Goal: Task Accomplishment & Management: Manage account settings

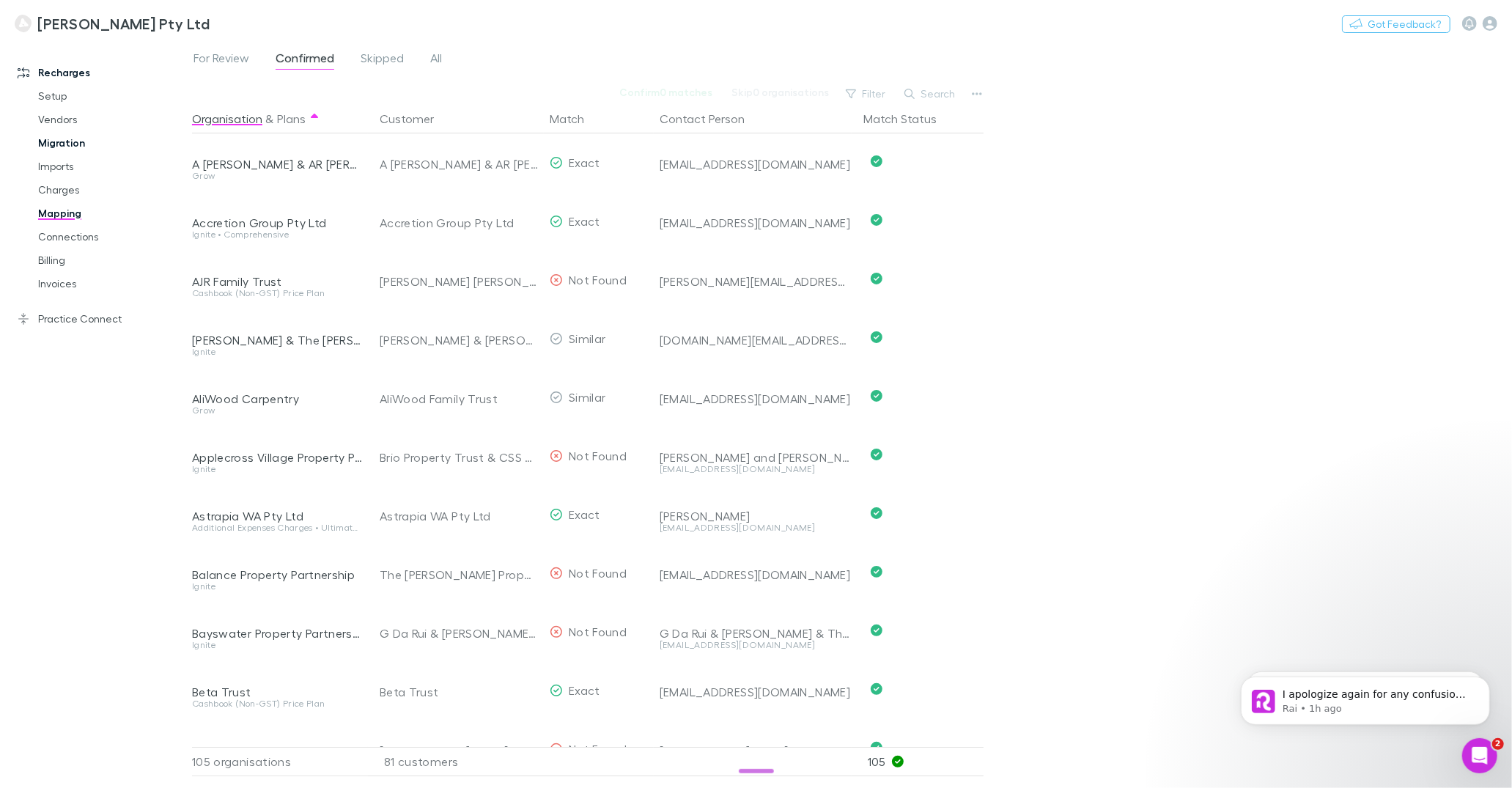
click at [73, 142] on link "Migration" at bounding box center [106, 143] width 166 height 23
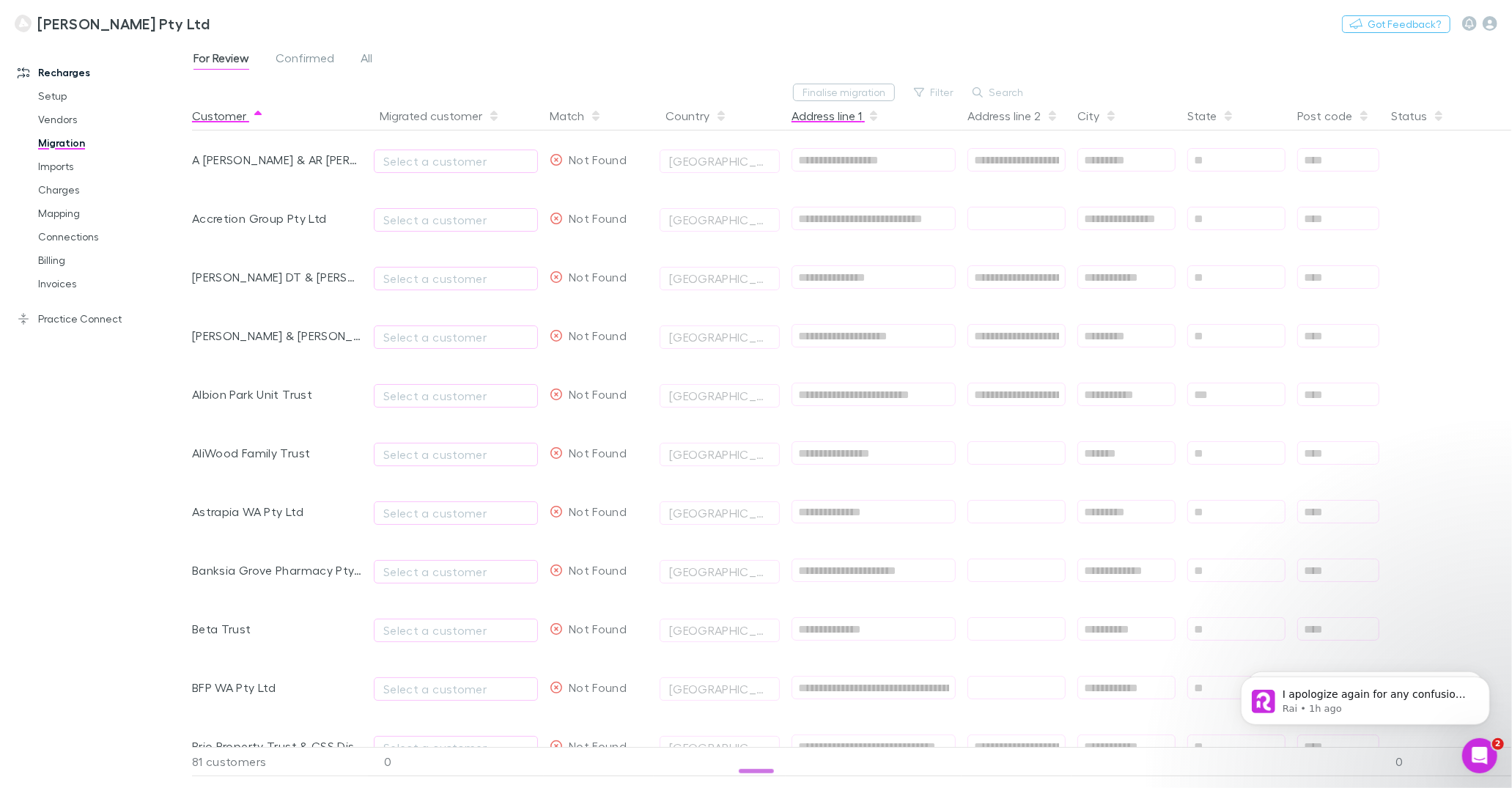
scroll to position [0, 11]
click at [237, 21] on button "Switch company" at bounding box center [273, 23] width 97 height 18
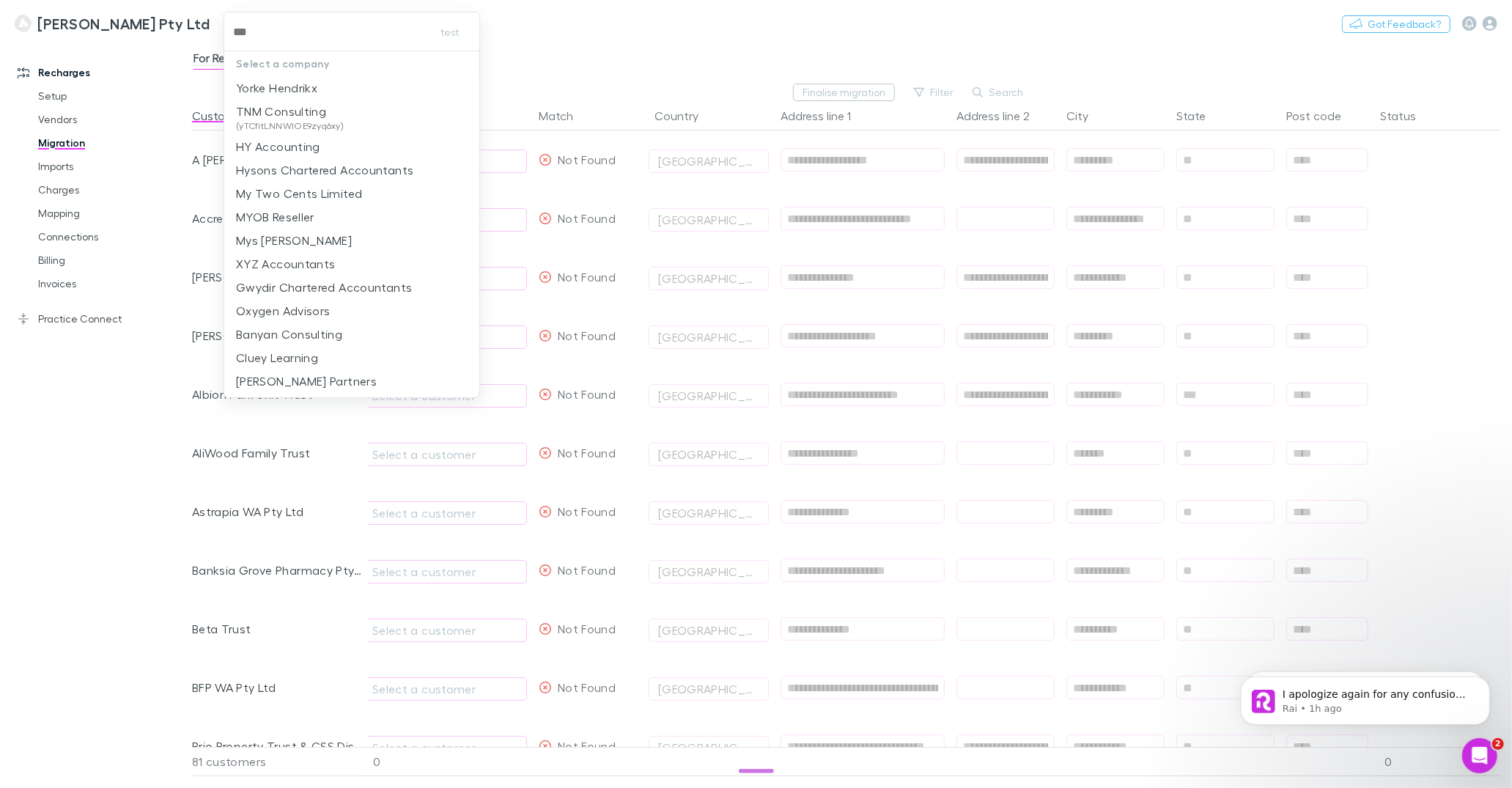
type input "****"
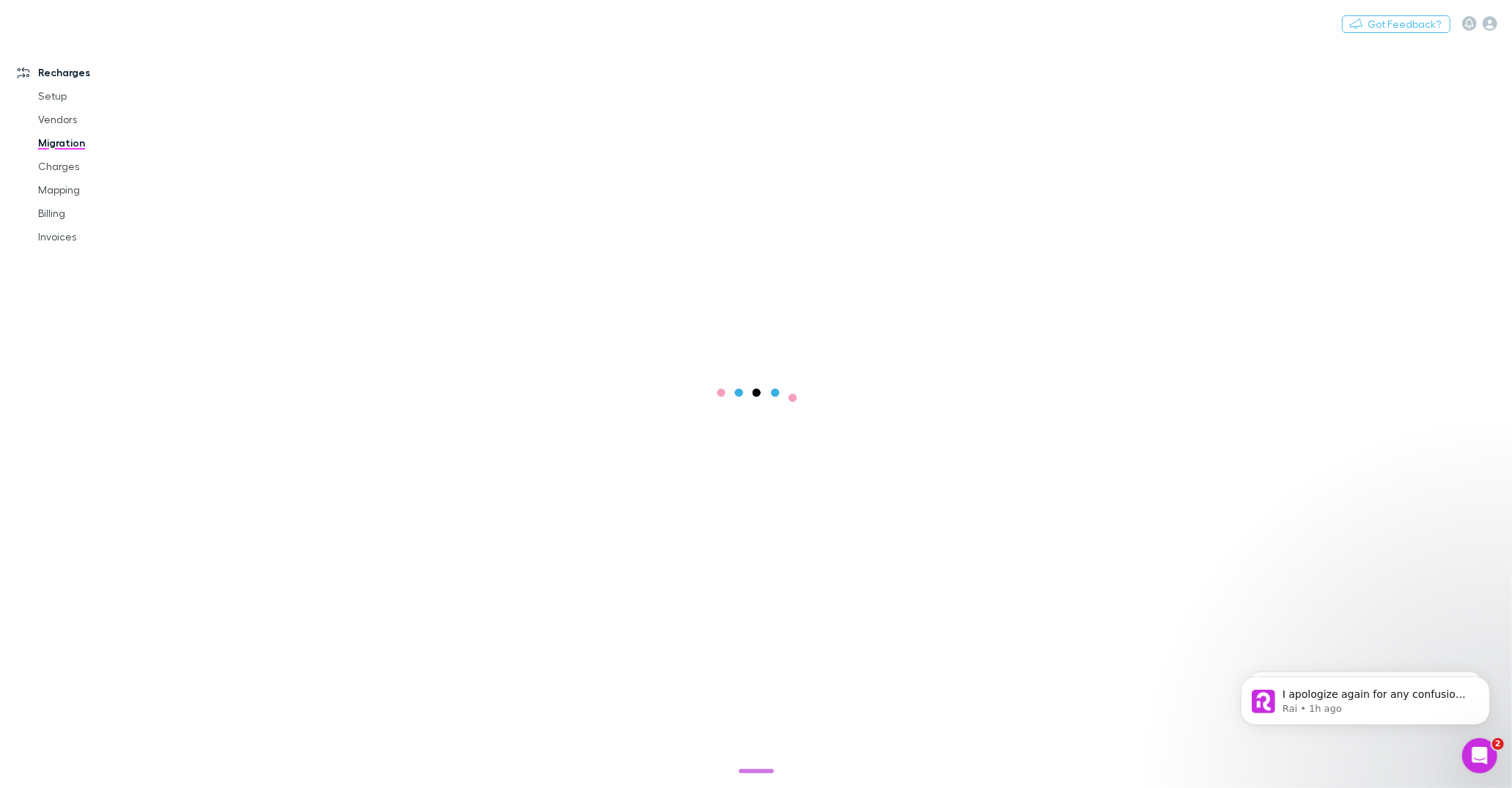
click at [1484, 684] on button "Dismiss notification" at bounding box center [1484, 680] width 15 height 15
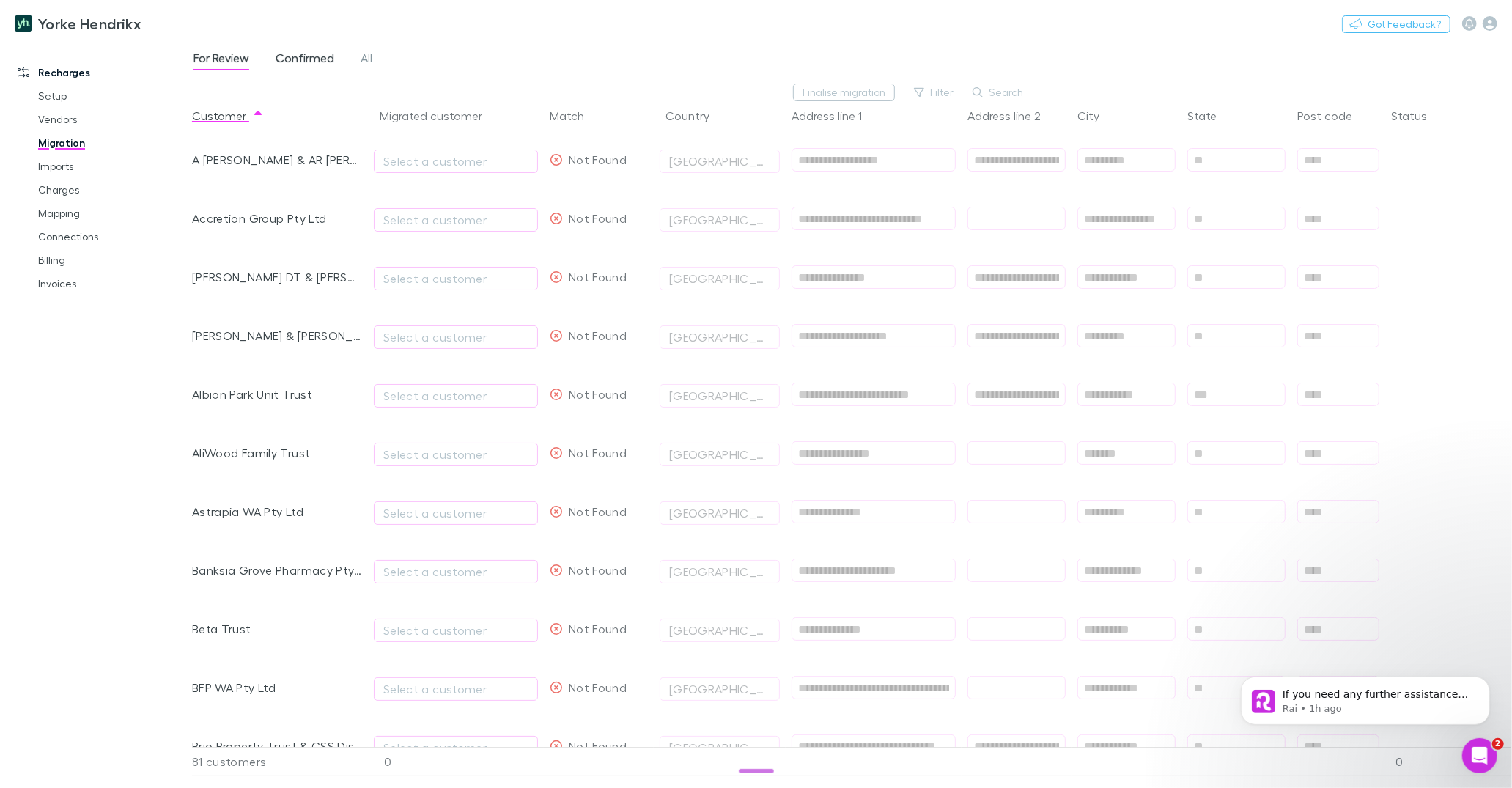
click at [288, 52] on span "Confirmed" at bounding box center [305, 60] width 58 height 19
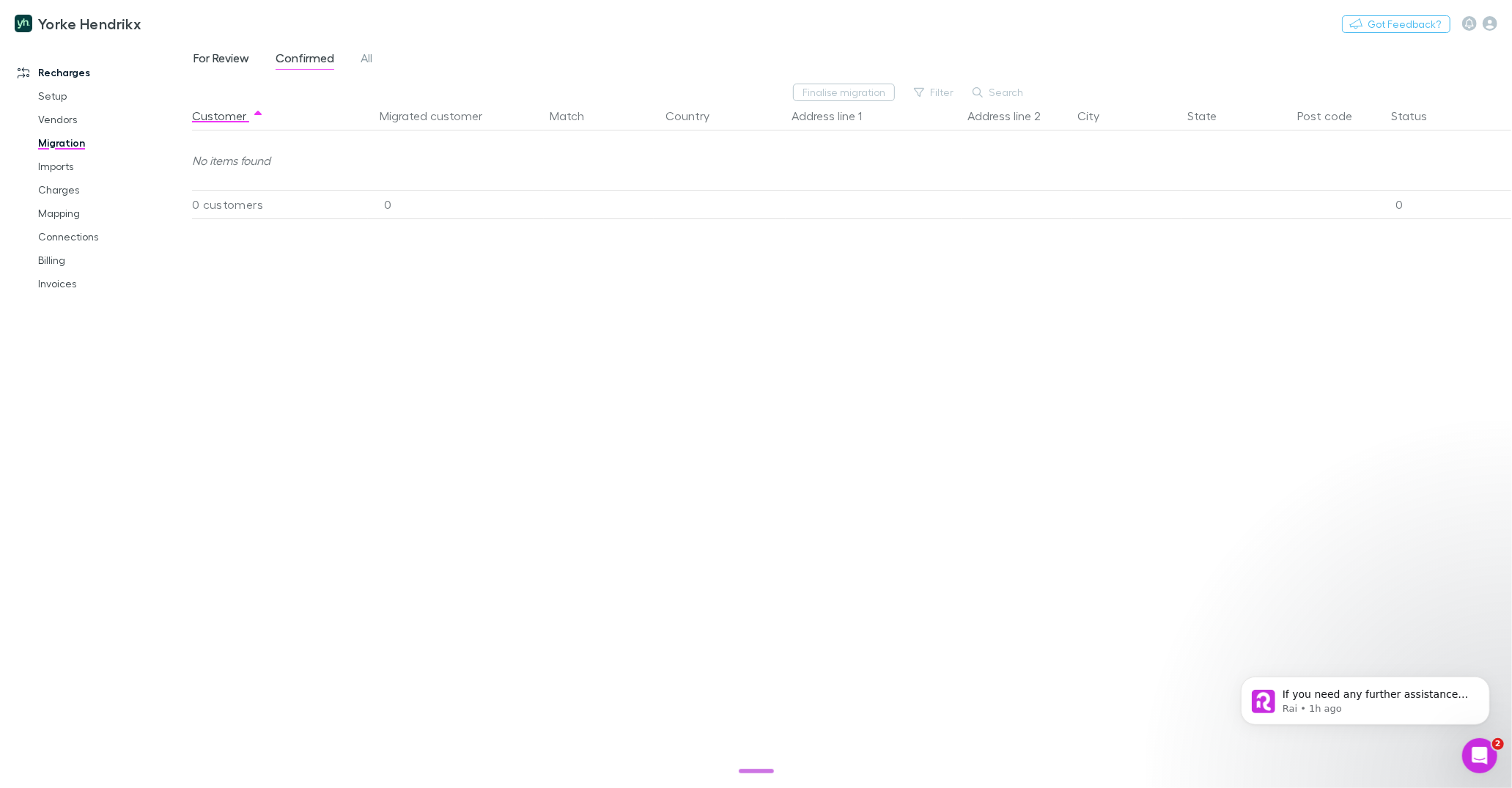
click at [228, 63] on span "For Review" at bounding box center [221, 60] width 56 height 19
click at [269, 49] on div "For Review Confirmed All" at bounding box center [288, 60] width 193 height 23
click at [282, 52] on span "Confirmed" at bounding box center [305, 60] width 58 height 19
click at [228, 58] on span "For Review" at bounding box center [221, 60] width 56 height 19
click at [61, 163] on link "Imports" at bounding box center [106, 167] width 166 height 23
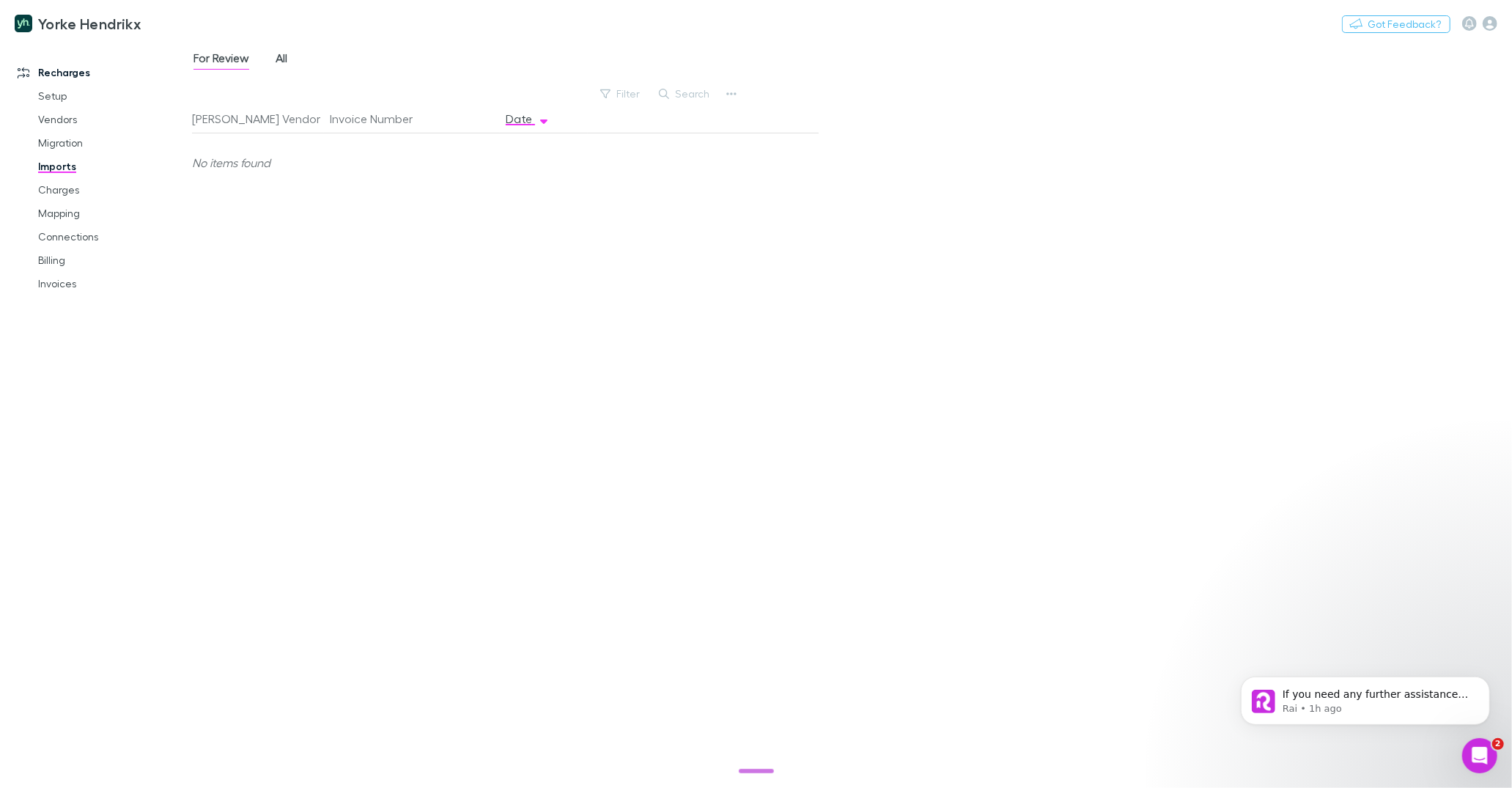
click at [286, 63] on span "All" at bounding box center [282, 60] width 12 height 19
click at [62, 188] on link "Charges" at bounding box center [106, 190] width 166 height 23
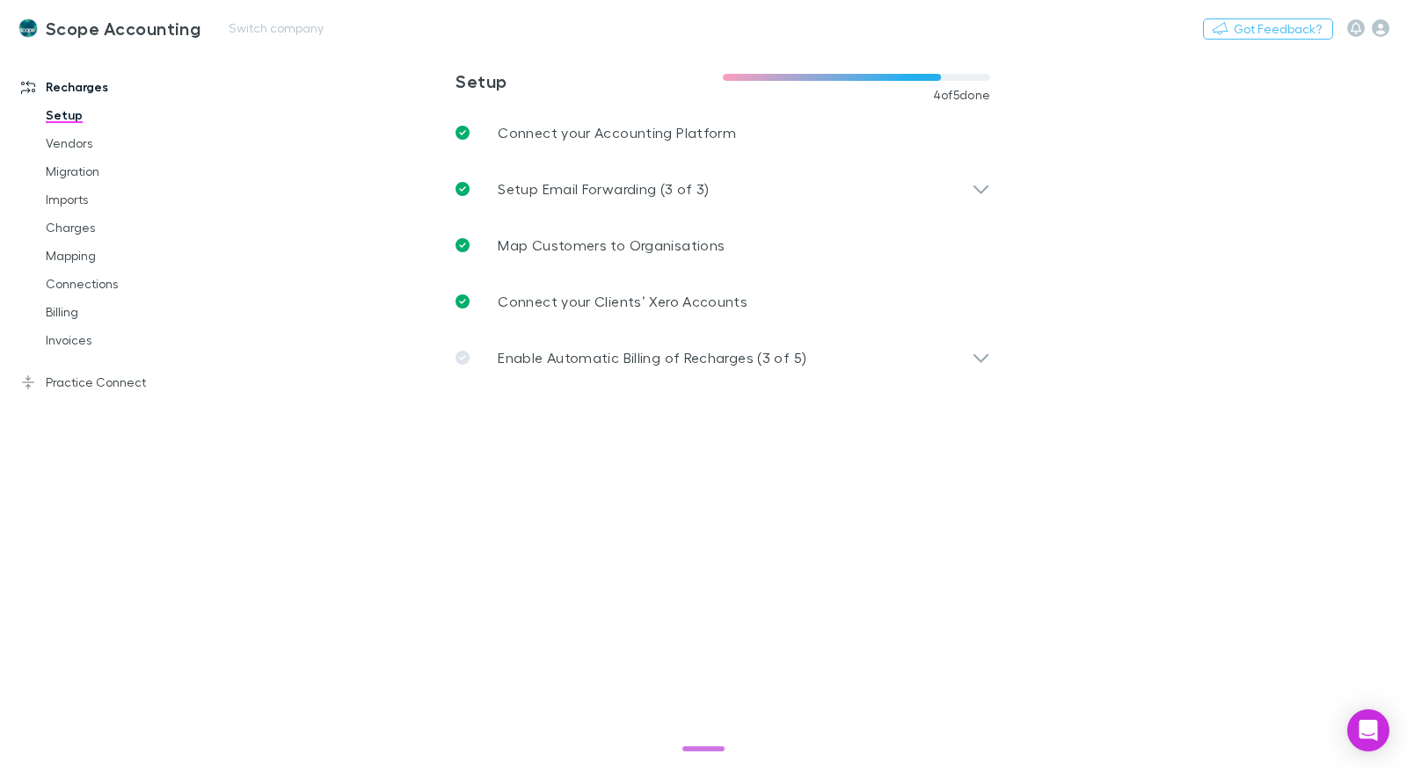
click at [247, 39] on div "Scope Accounting Switch company Nothing Got Feedback?" at bounding box center [703, 28] width 1407 height 56
click at [251, 35] on button "Switch company" at bounding box center [276, 28] width 116 height 21
type input "*****"
click at [79, 385] on link "Practice Connect" at bounding box center [111, 382] width 215 height 28
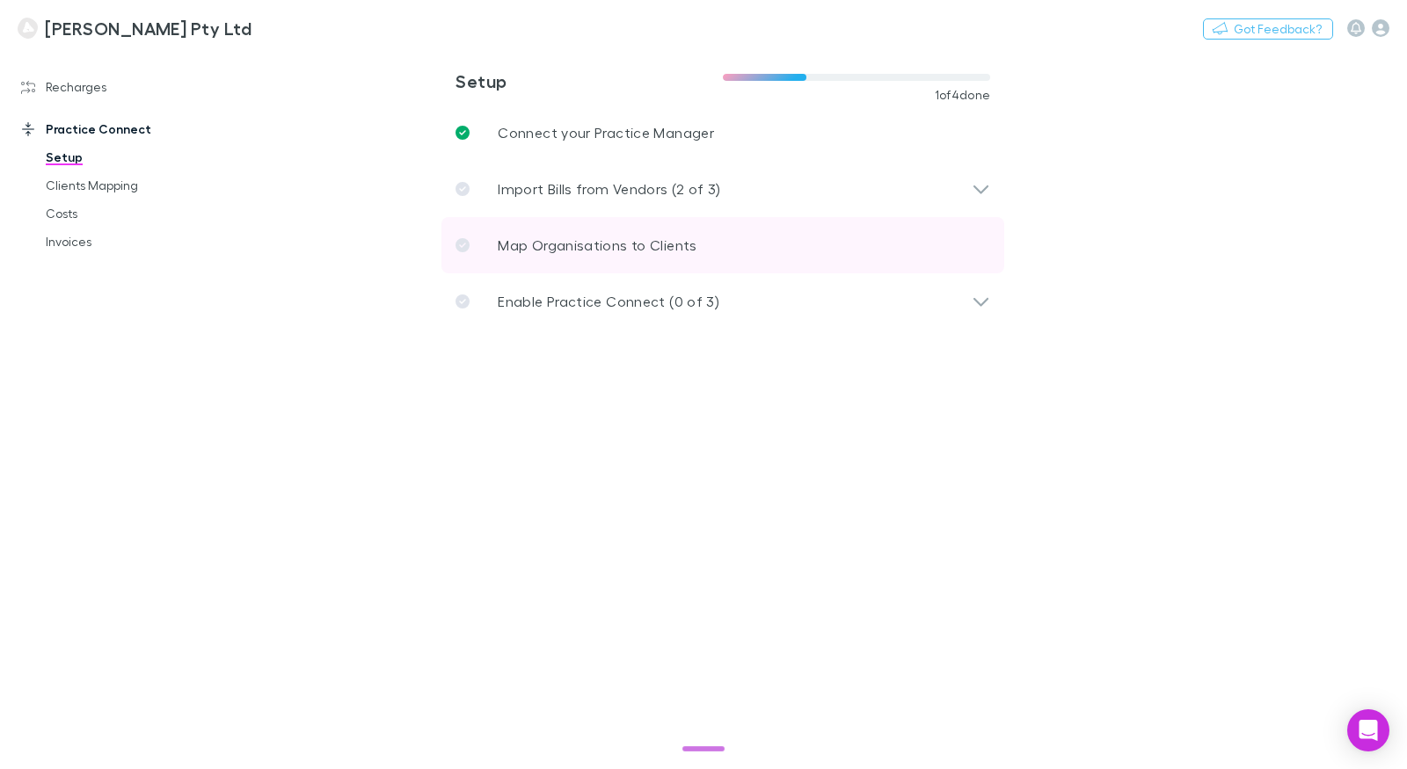
click at [537, 234] on link "Map Organisations to Clients" at bounding box center [722, 245] width 563 height 56
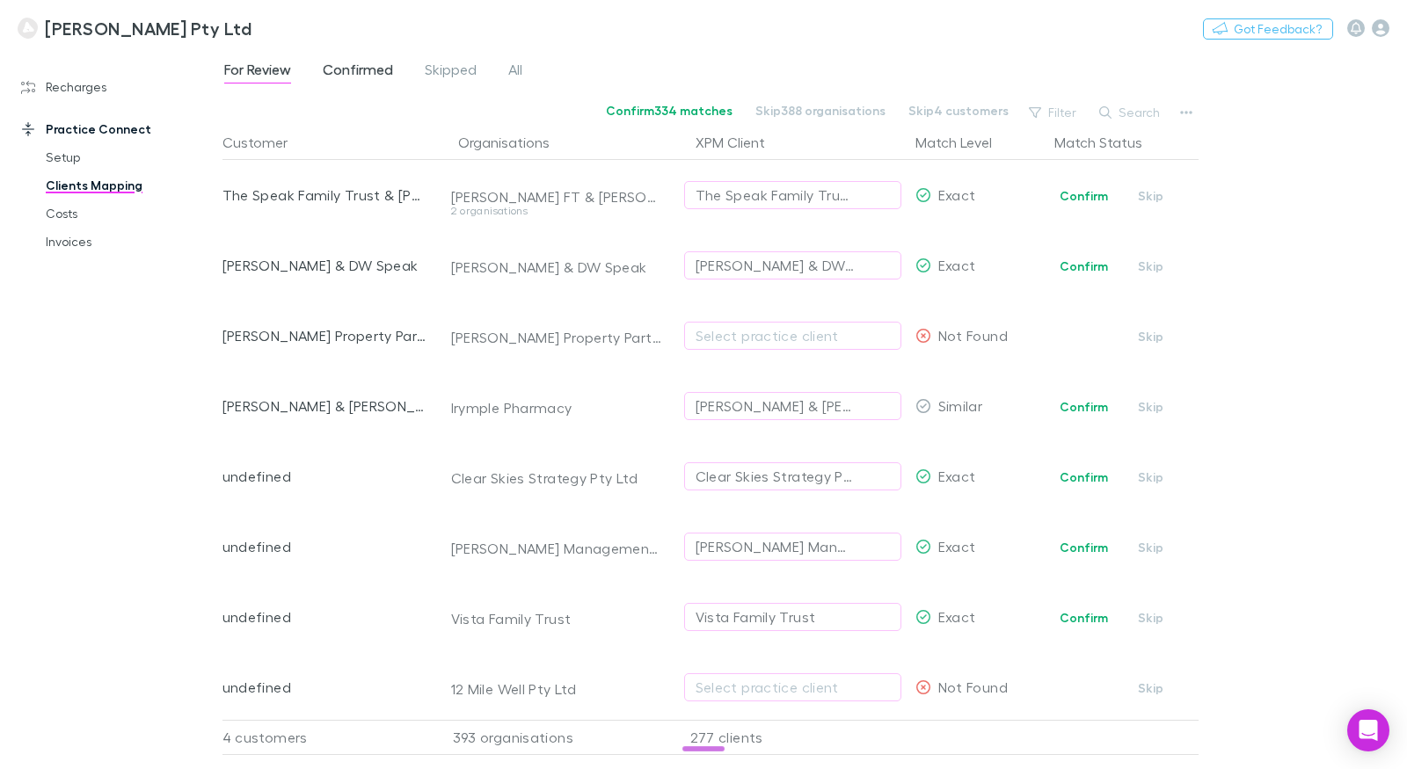
click at [336, 78] on span "Confirmed" at bounding box center [358, 72] width 70 height 23
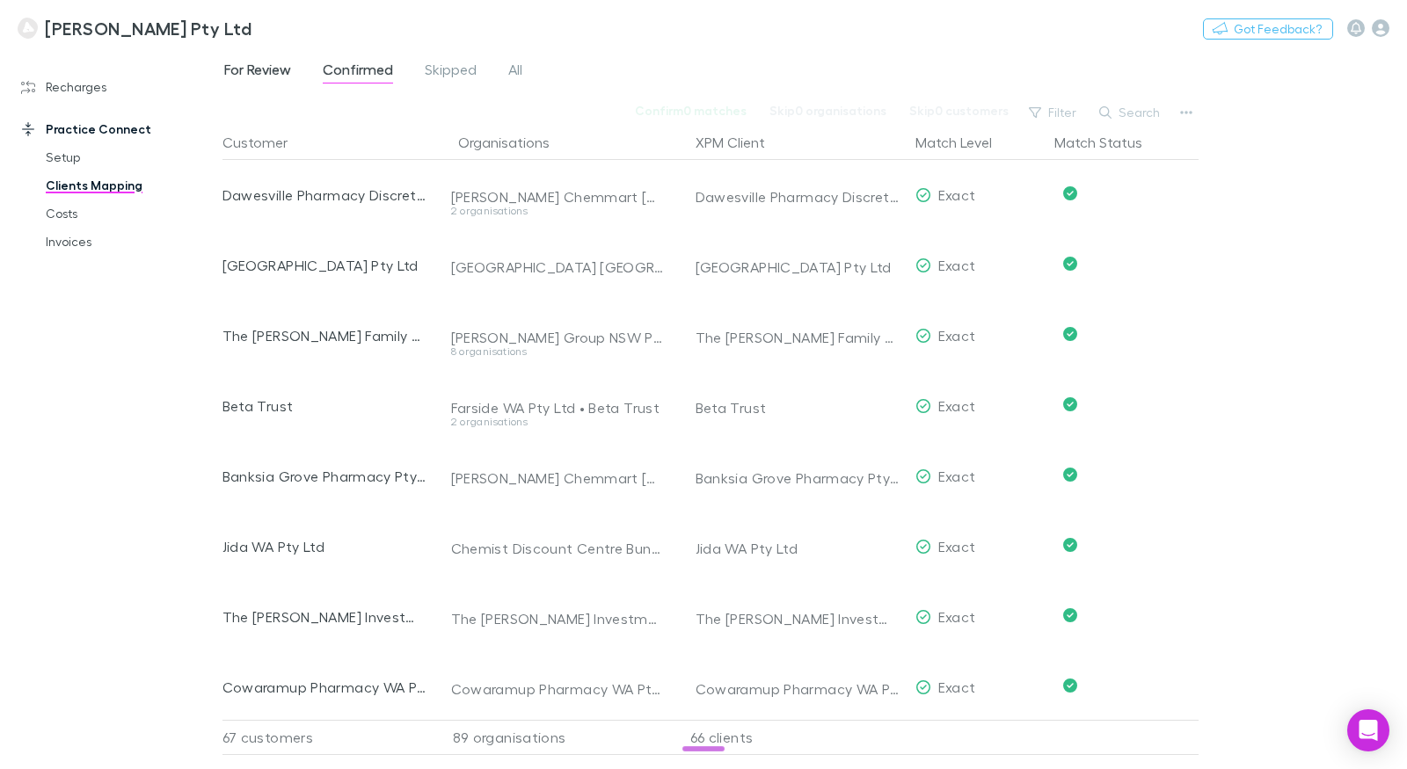
click at [291, 78] on span "For Review" at bounding box center [257, 72] width 67 height 23
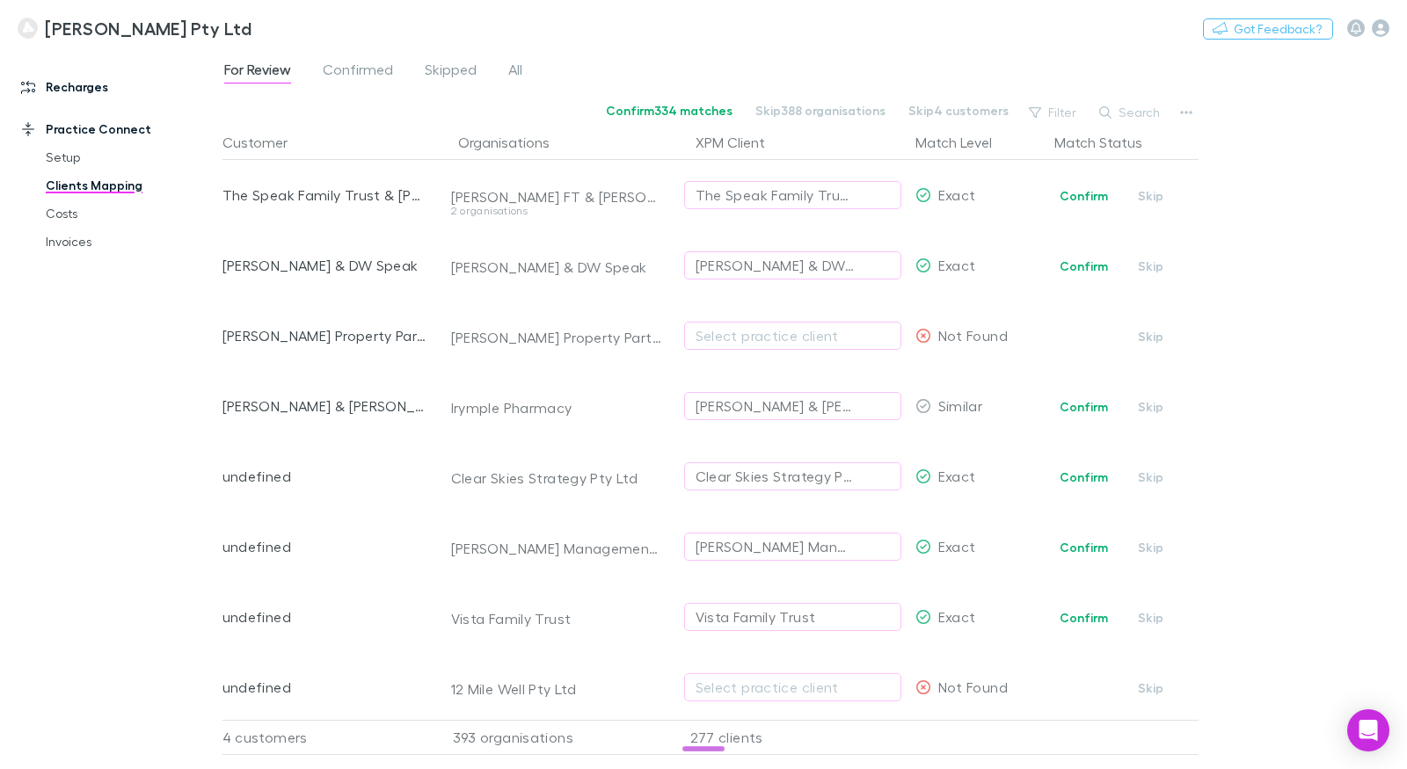
click at [98, 91] on link "Recharges" at bounding box center [111, 87] width 215 height 28
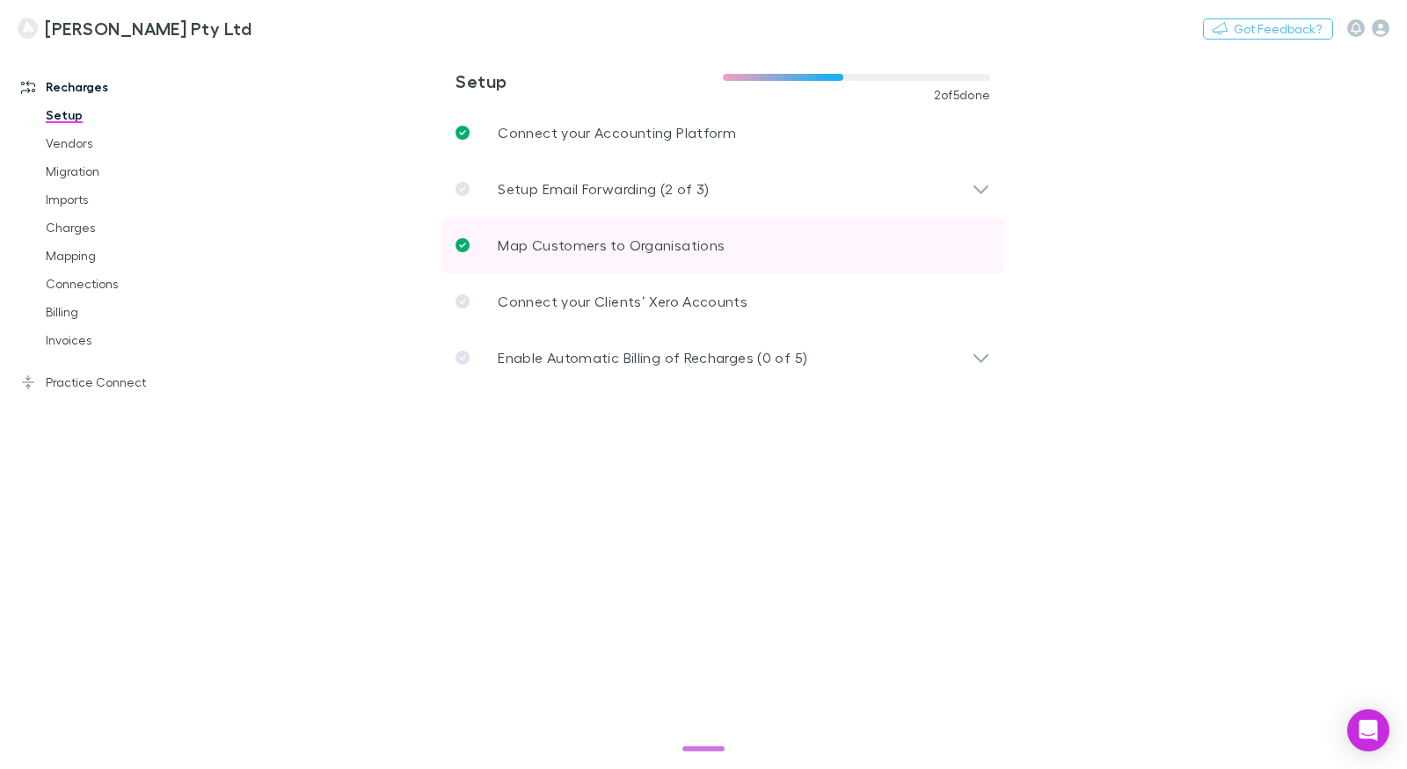
click at [535, 231] on link "Map Customers to Organisations" at bounding box center [722, 245] width 563 height 56
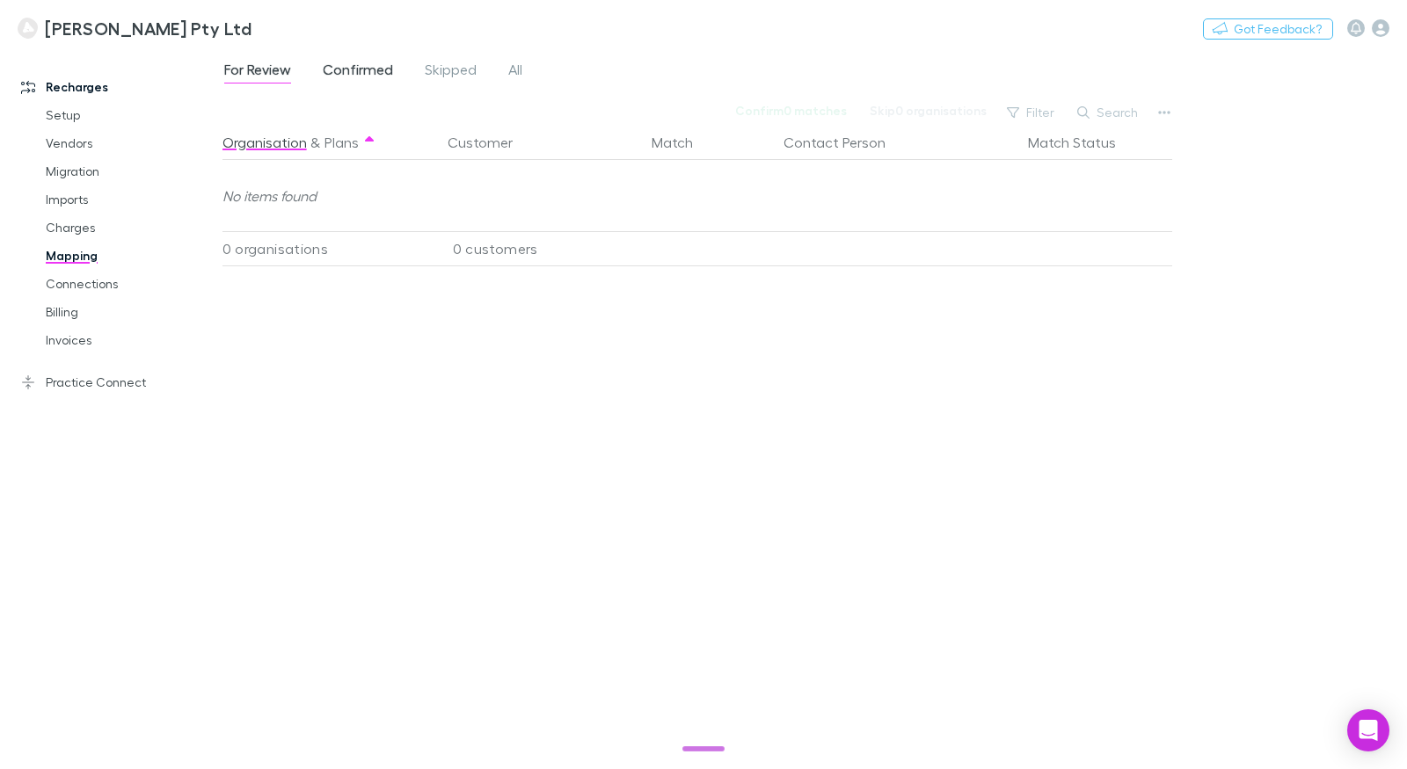
click at [342, 79] on span "Confirmed" at bounding box center [358, 72] width 70 height 23
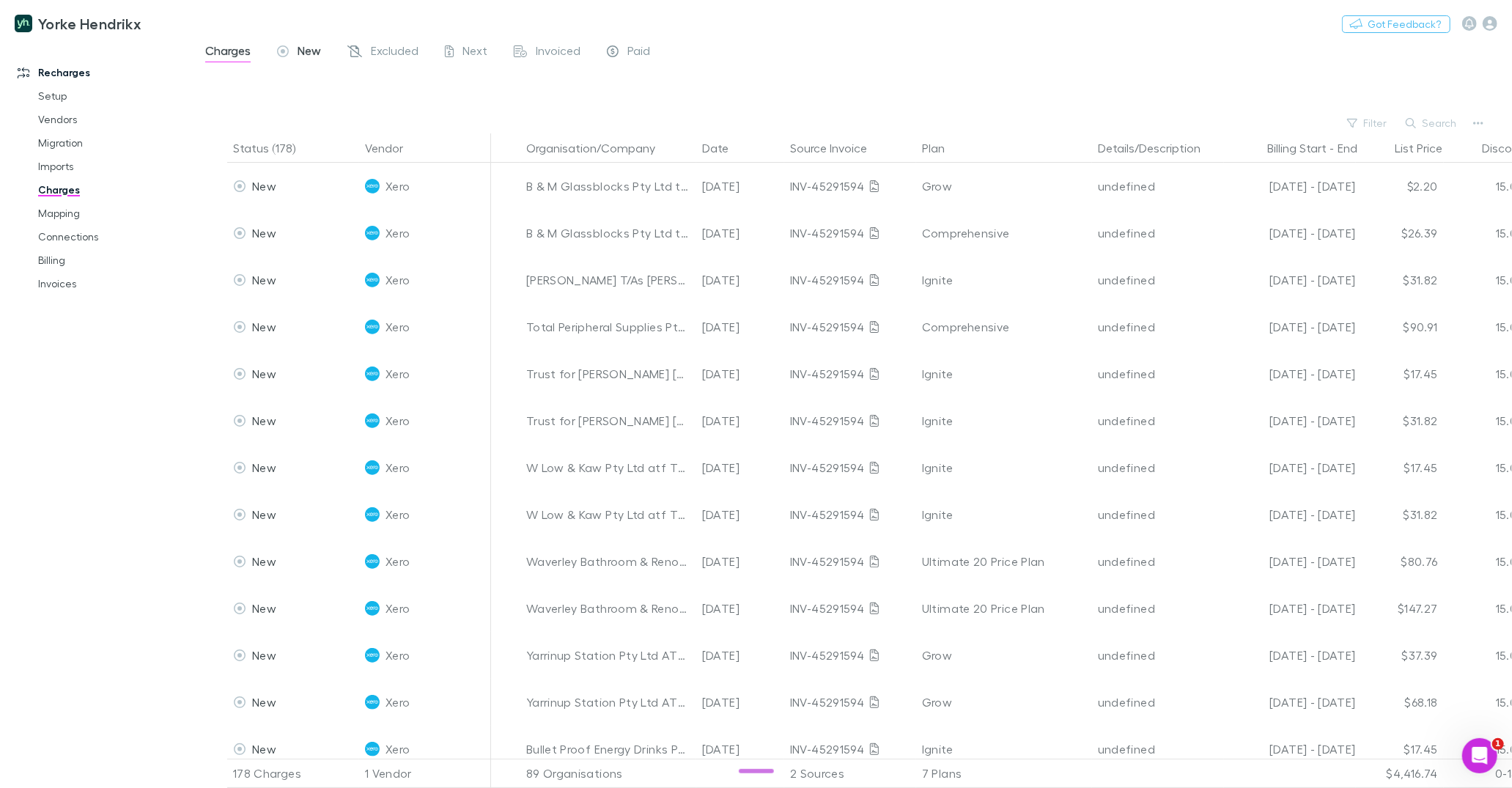
click at [317, 52] on span "New" at bounding box center [309, 53] width 23 height 19
click at [358, 50] on icon at bounding box center [355, 51] width 15 height 12
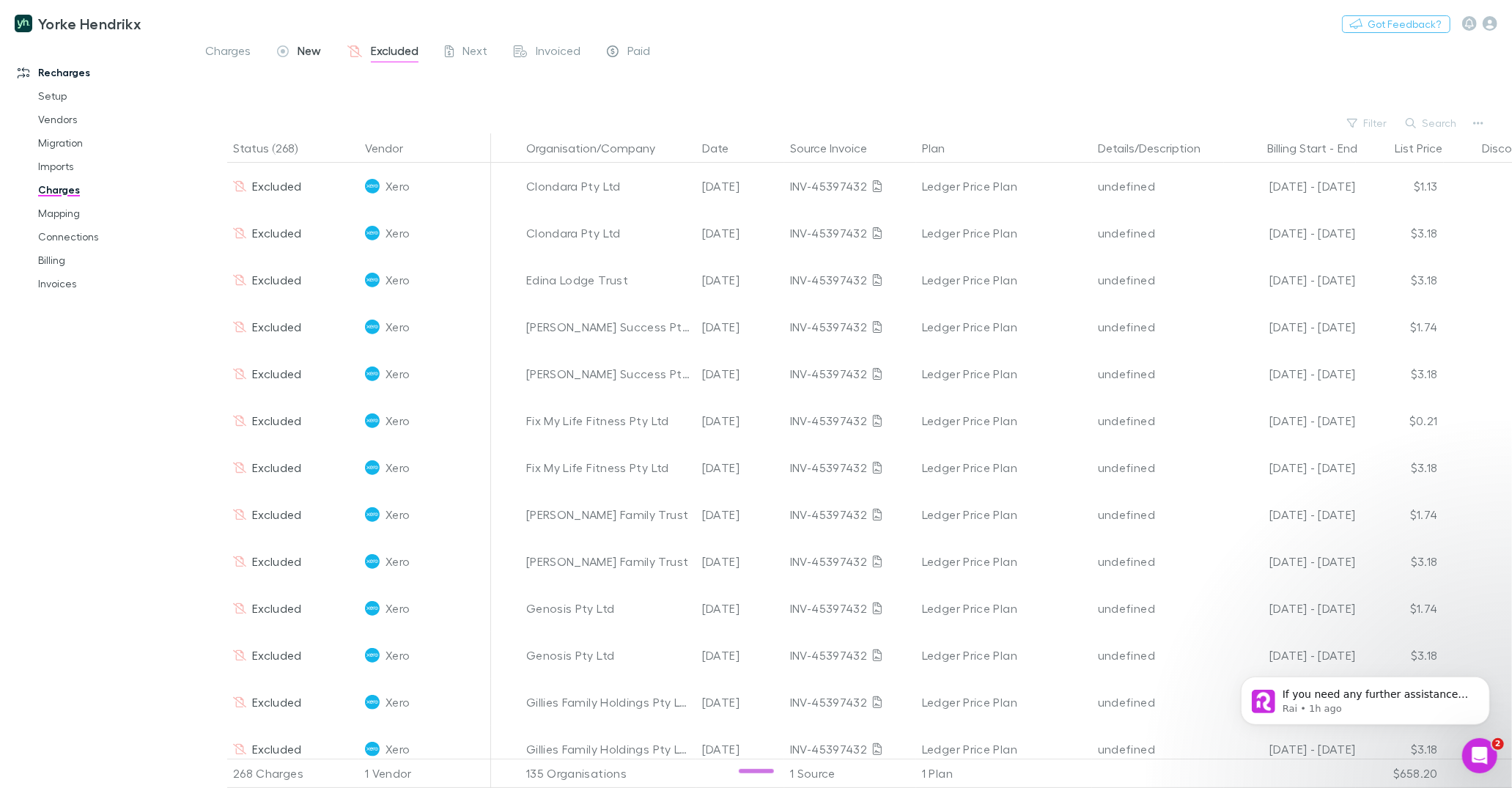
click at [295, 51] on div "New" at bounding box center [298, 53] width 44 height 19
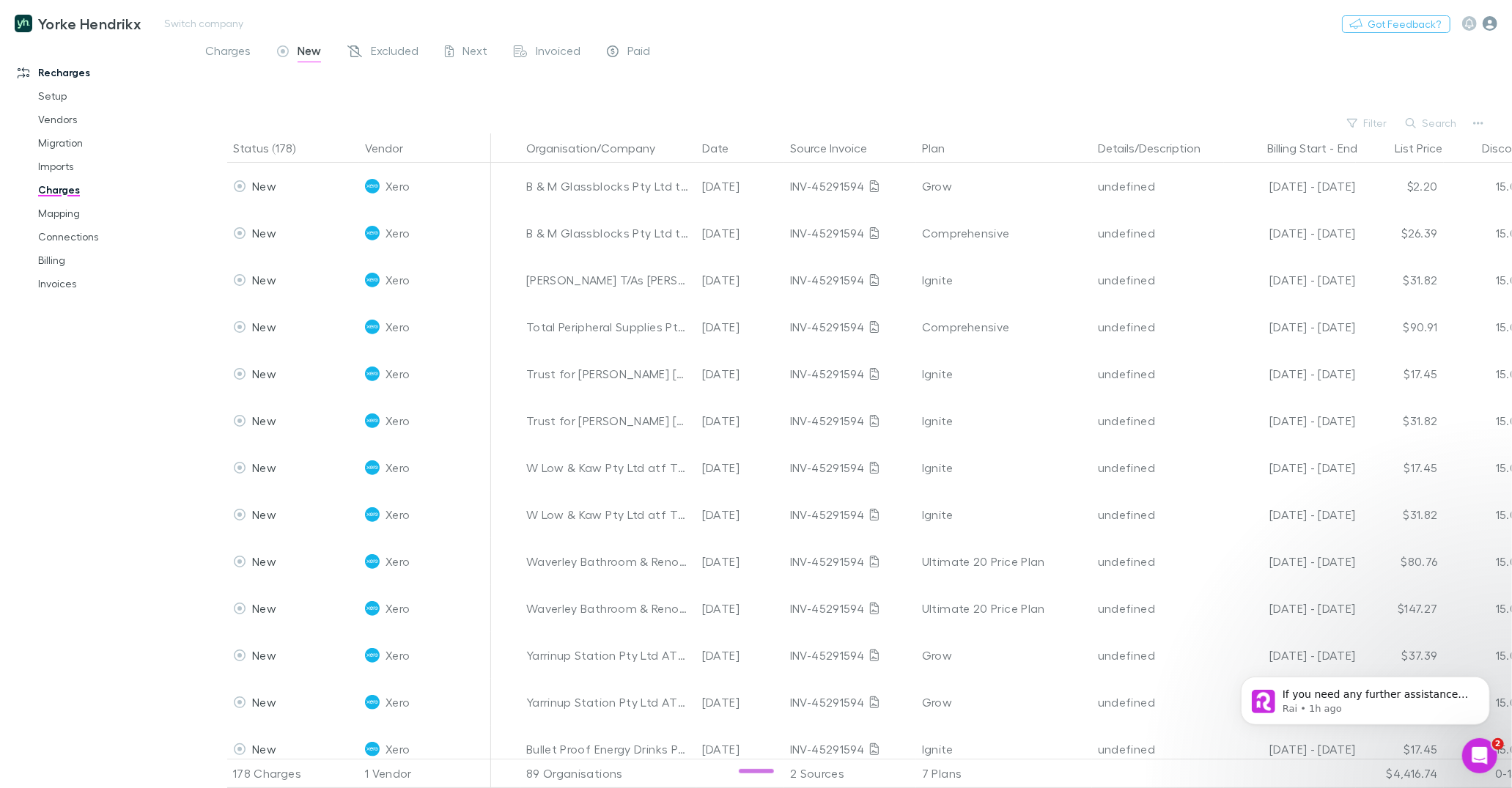
click at [1488, 28] on icon "button" at bounding box center [1490, 23] width 15 height 15
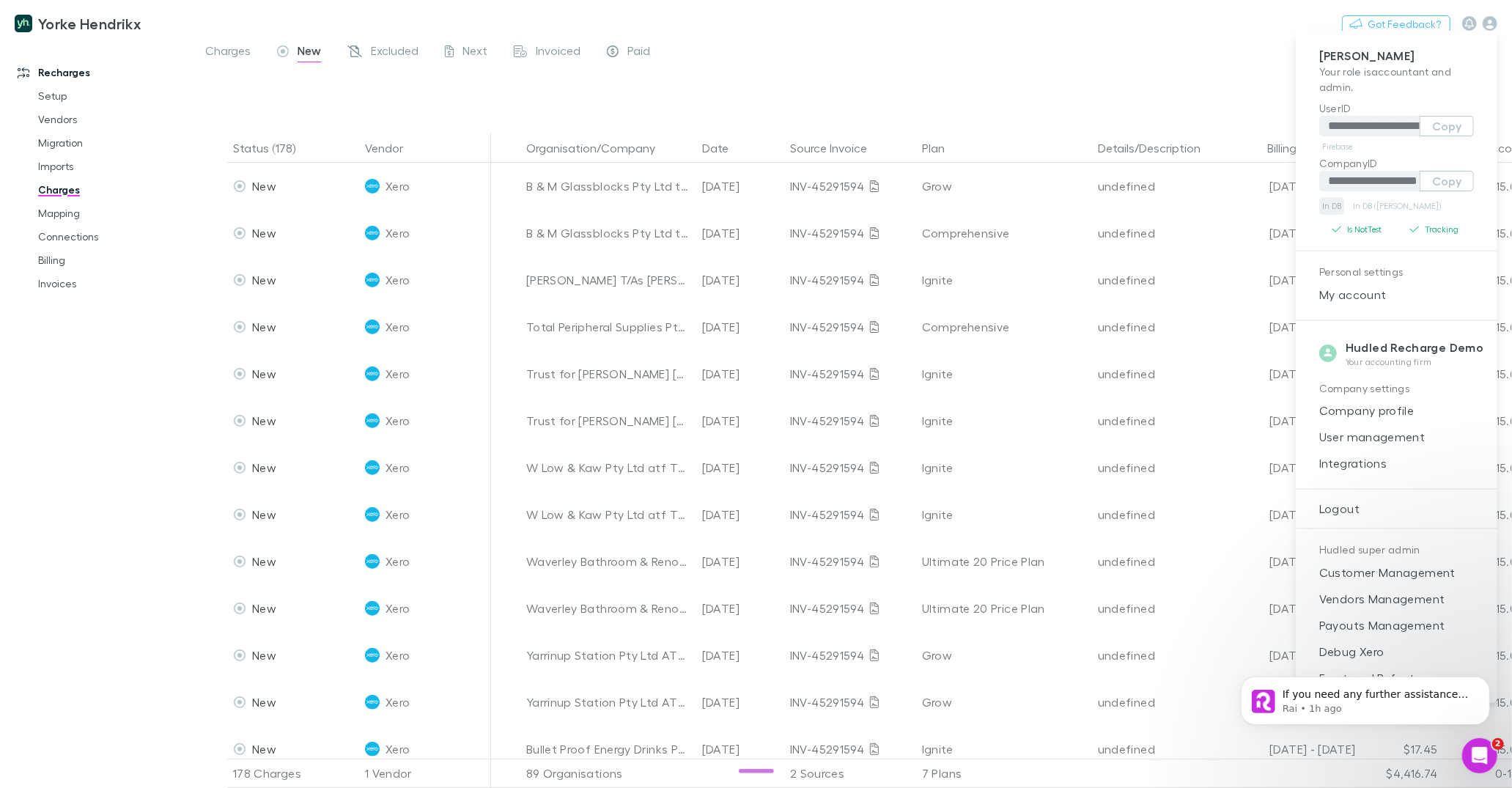
click at [1334, 205] on link "In DB" at bounding box center [1332, 206] width 25 height 18
click at [1337, 202] on link "In DB" at bounding box center [1332, 206] width 25 height 18
drag, startPoint x: 451, startPoint y: 203, endPoint x: 865, endPoint y: 193, distance: 414.1
click at [452, 203] on div at bounding box center [756, 394] width 1512 height 788
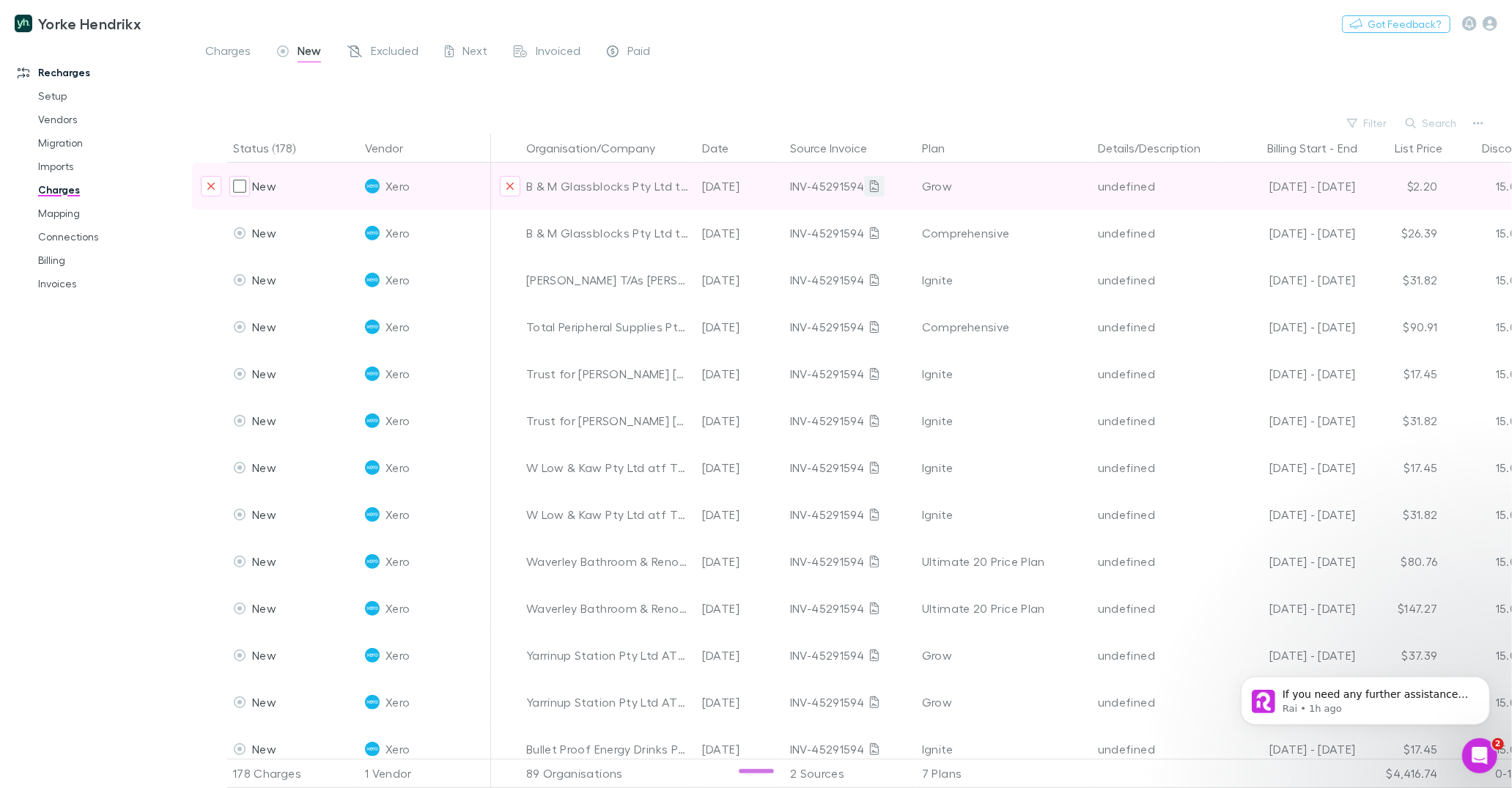
click at [874, 185] on icon at bounding box center [874, 186] width 9 height 12
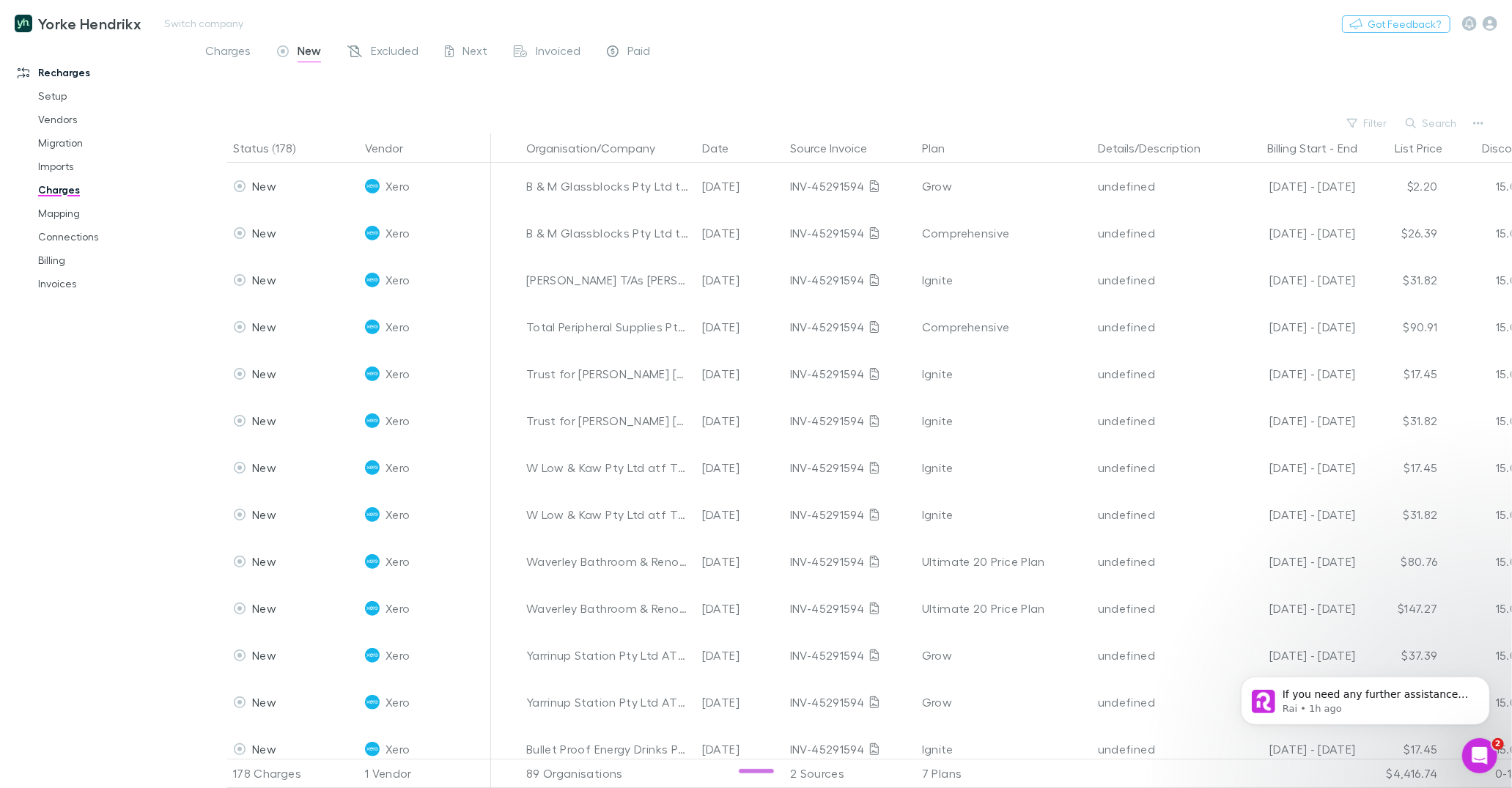
click at [399, 28] on div "Yorke Hendrikx Switch company Nothing Got Feedback?" at bounding box center [756, 23] width 1512 height 47
click at [396, 55] on span "Excluded" at bounding box center [394, 53] width 48 height 19
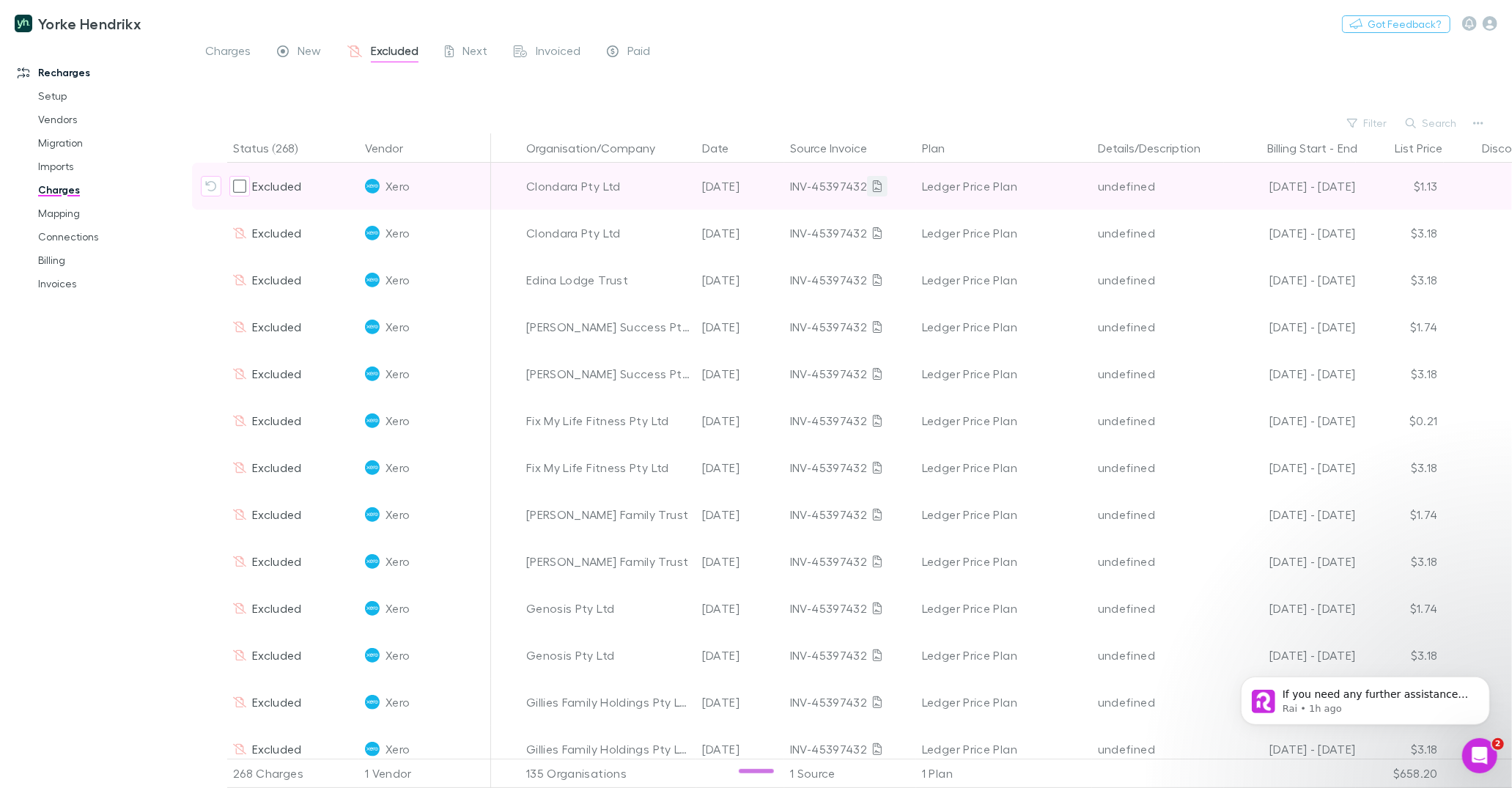
click at [877, 185] on icon at bounding box center [877, 186] width 9 height 12
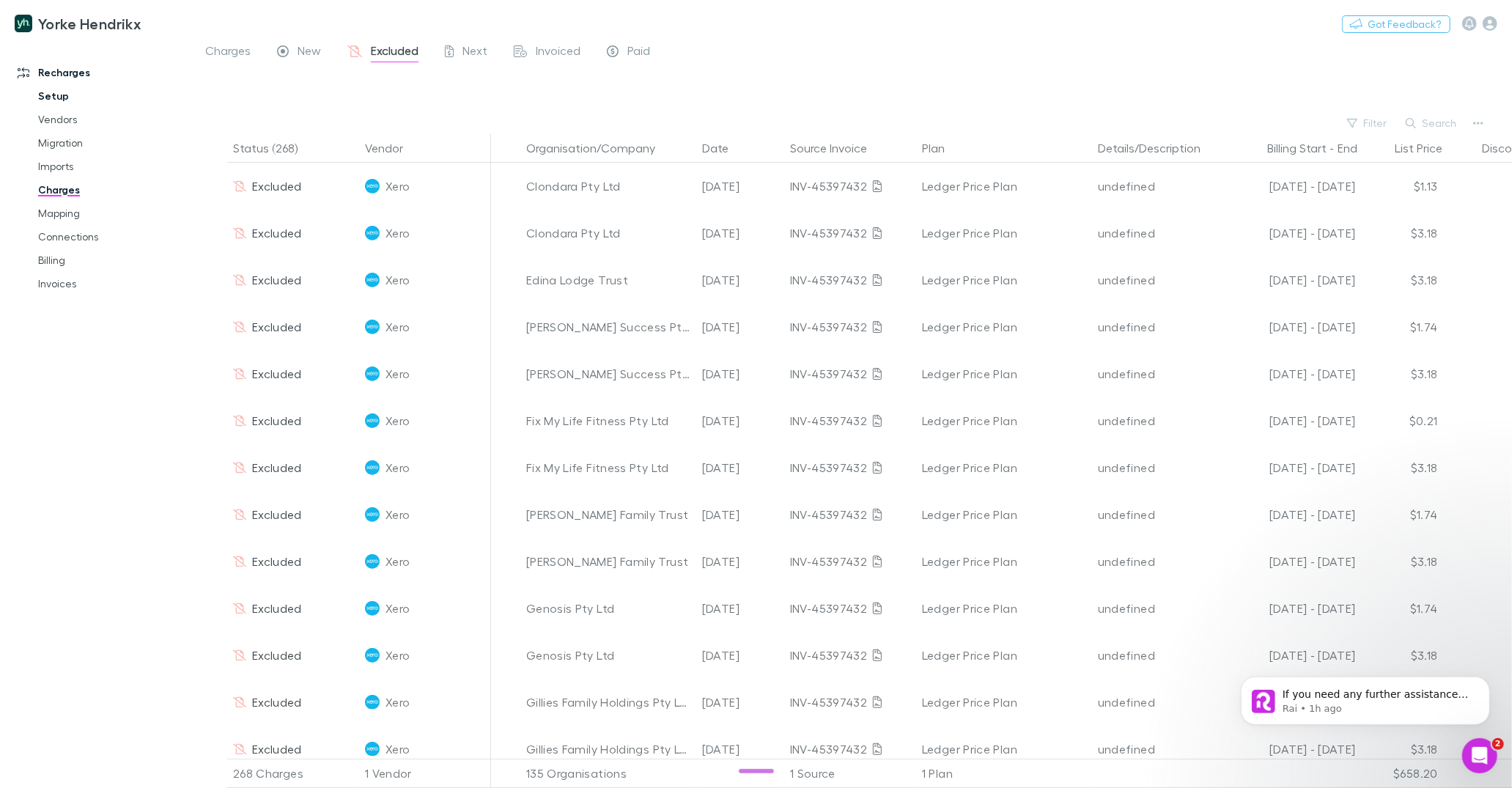
drag, startPoint x: 65, startPoint y: 93, endPoint x: 76, endPoint y: 95, distance: 11.2
click at [65, 93] on link "Setup" at bounding box center [106, 96] width 166 height 23
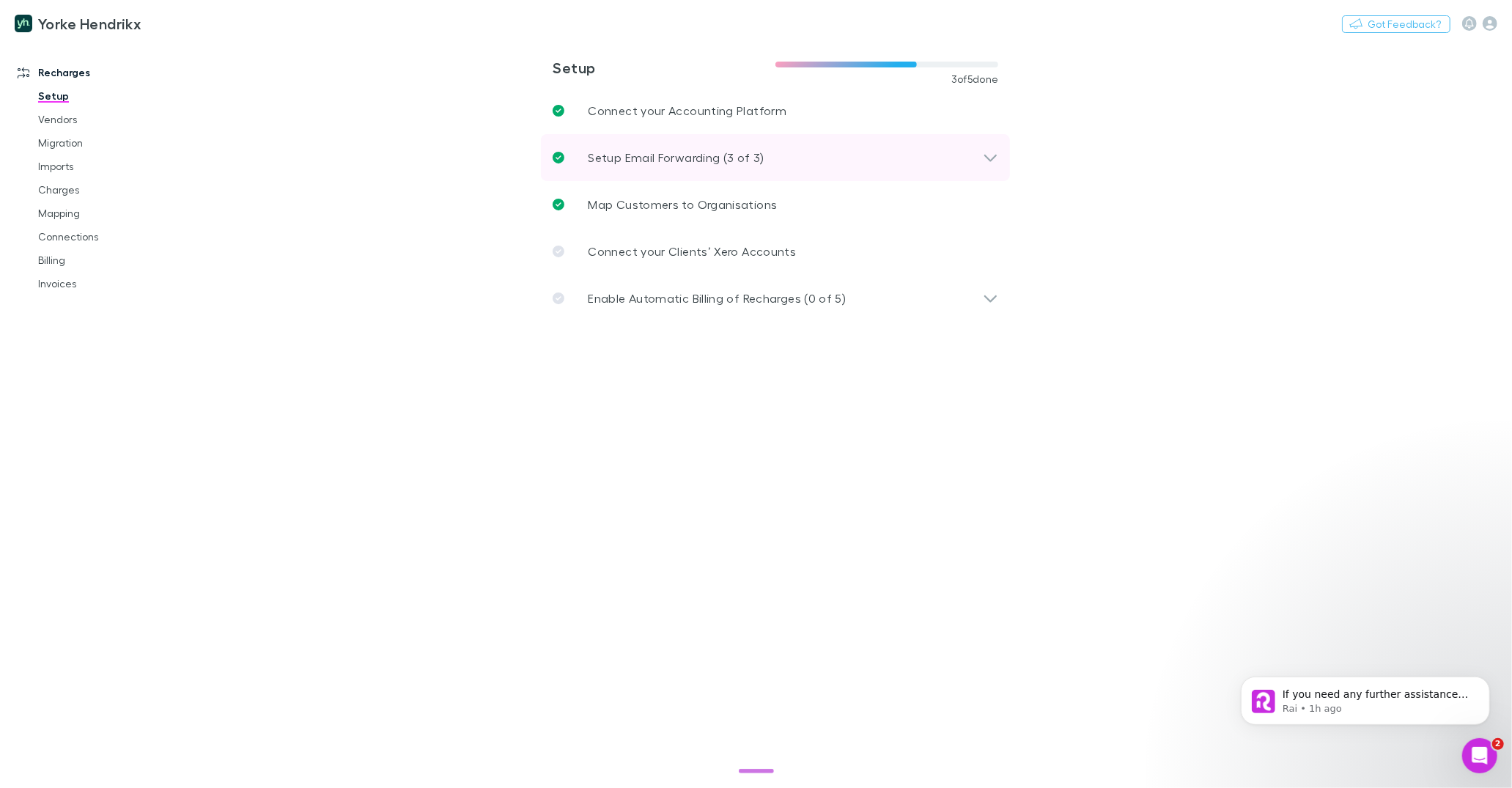
click at [636, 153] on p "Setup Email Forwarding (3 of 3)" at bounding box center [675, 157] width 176 height 18
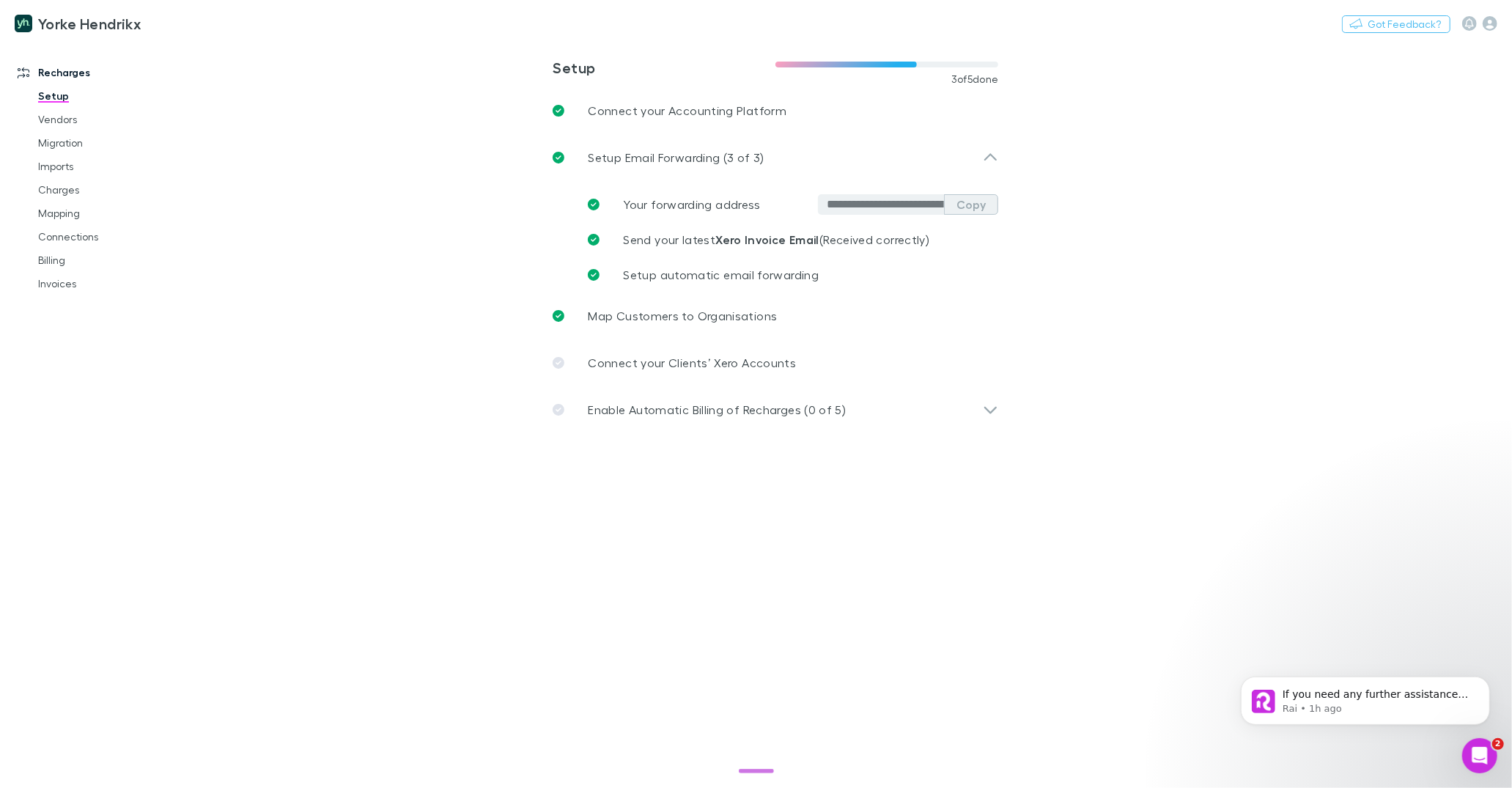
click at [962, 204] on button "Copy" at bounding box center [970, 204] width 54 height 21
click at [185, 24] on button "Switch company" at bounding box center [203, 23] width 97 height 18
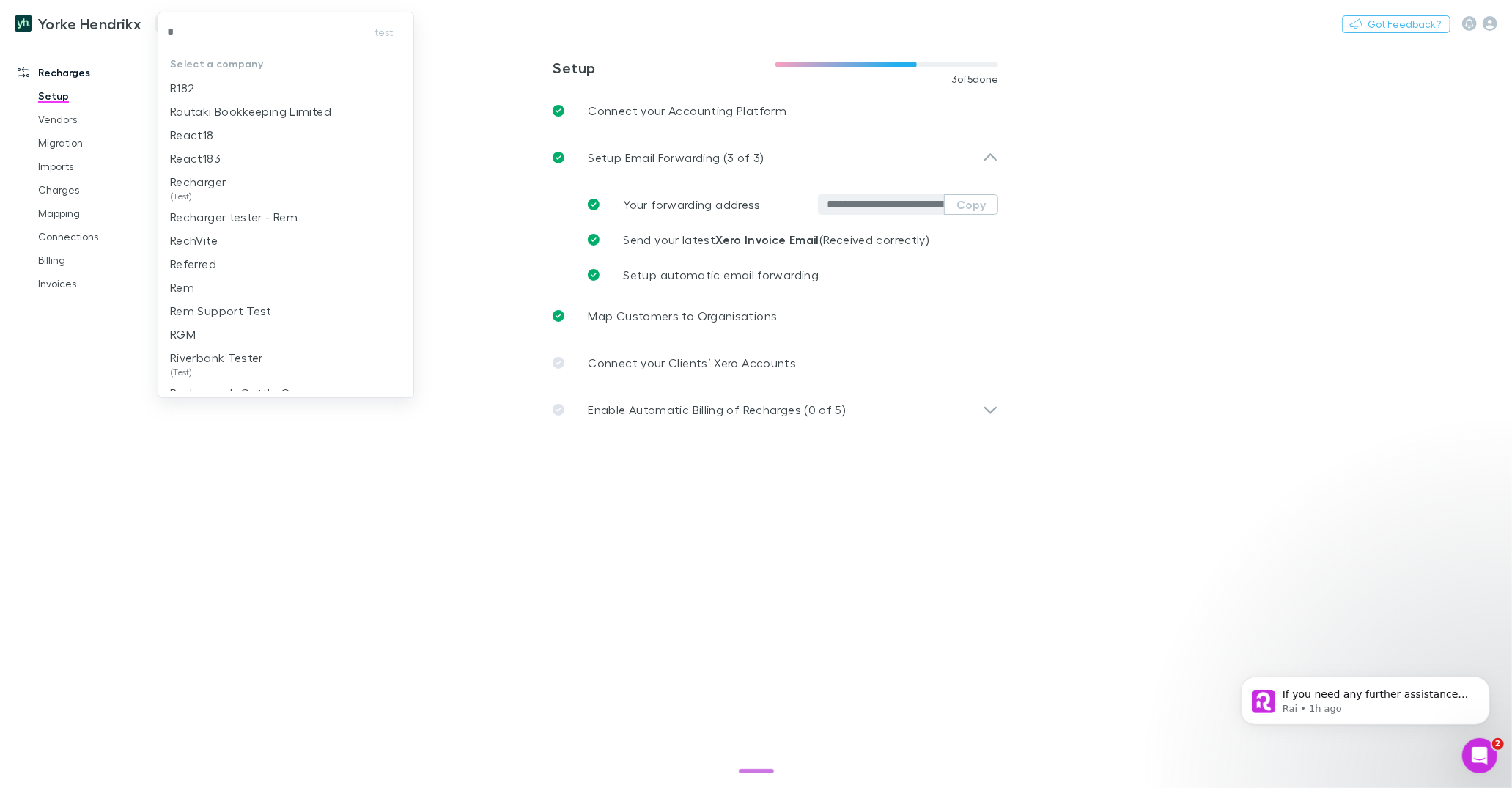
type input "**"
click at [195, 91] on p "RGM" at bounding box center [183, 88] width 26 height 18
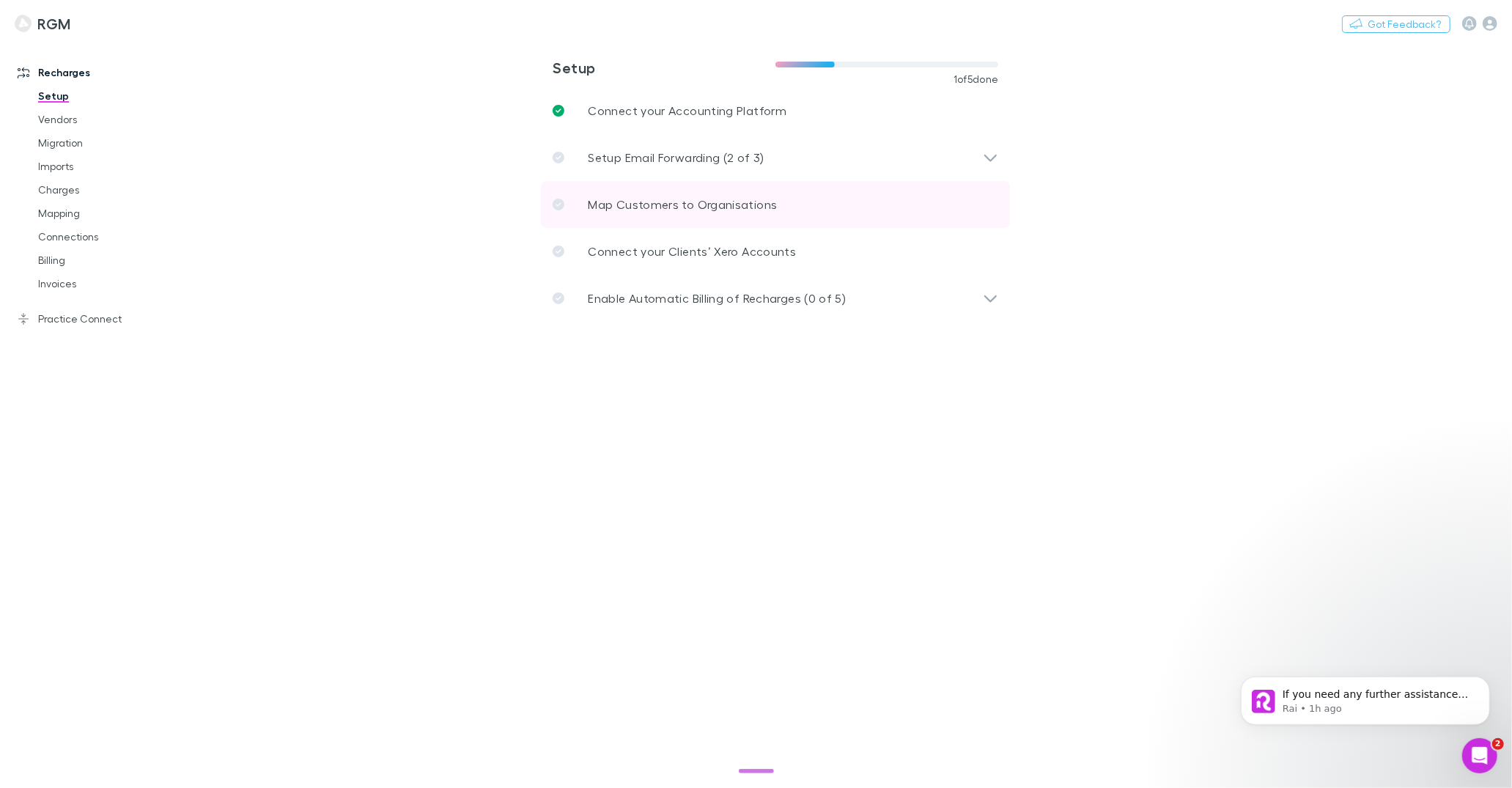
click at [578, 206] on link "Map Customers to Organisations" at bounding box center [775, 204] width 469 height 47
click at [652, 198] on p "Map Customers to Organisations" at bounding box center [682, 204] width 189 height 18
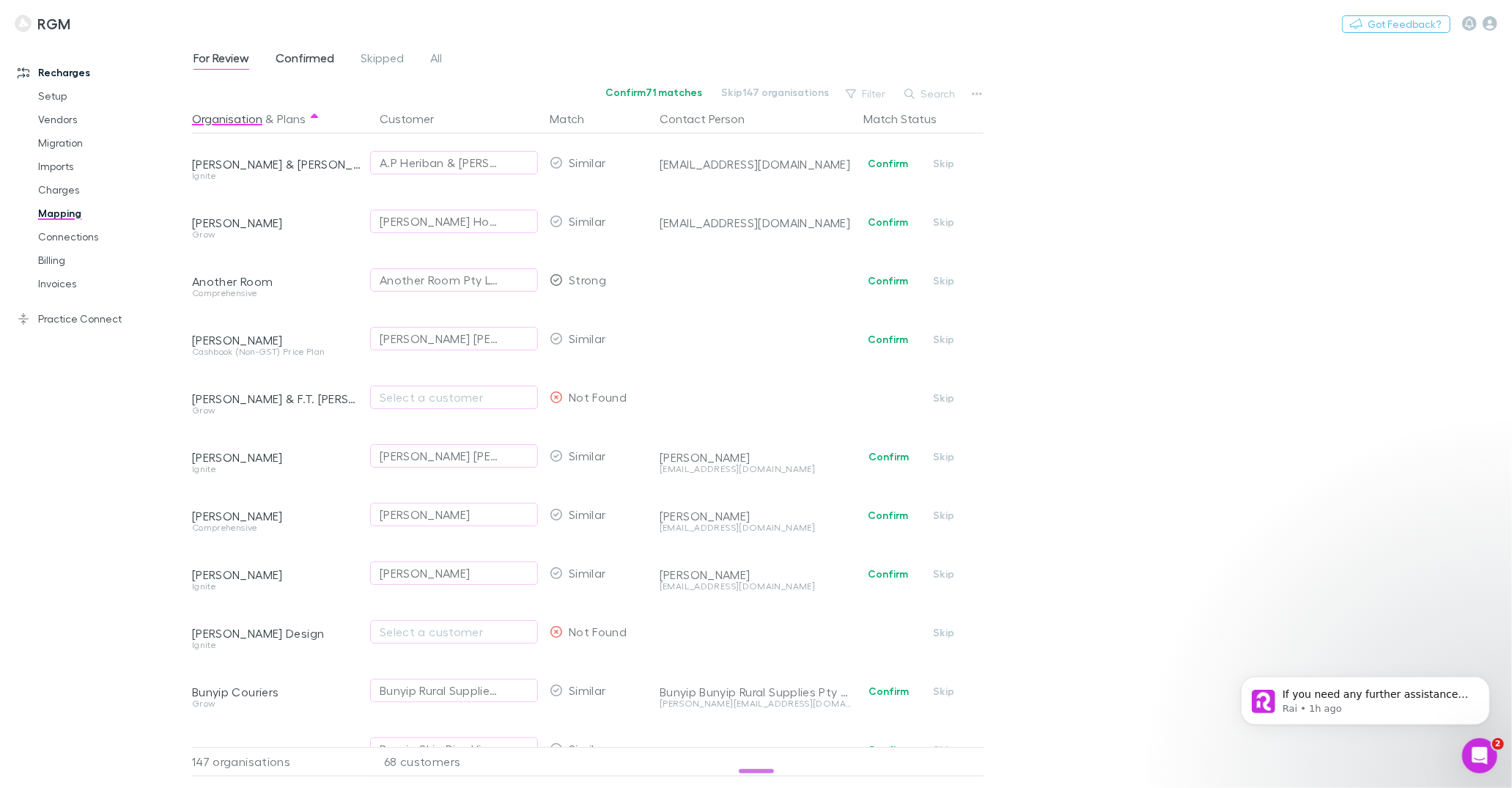
click at [300, 63] on span "Confirmed" at bounding box center [305, 60] width 58 height 19
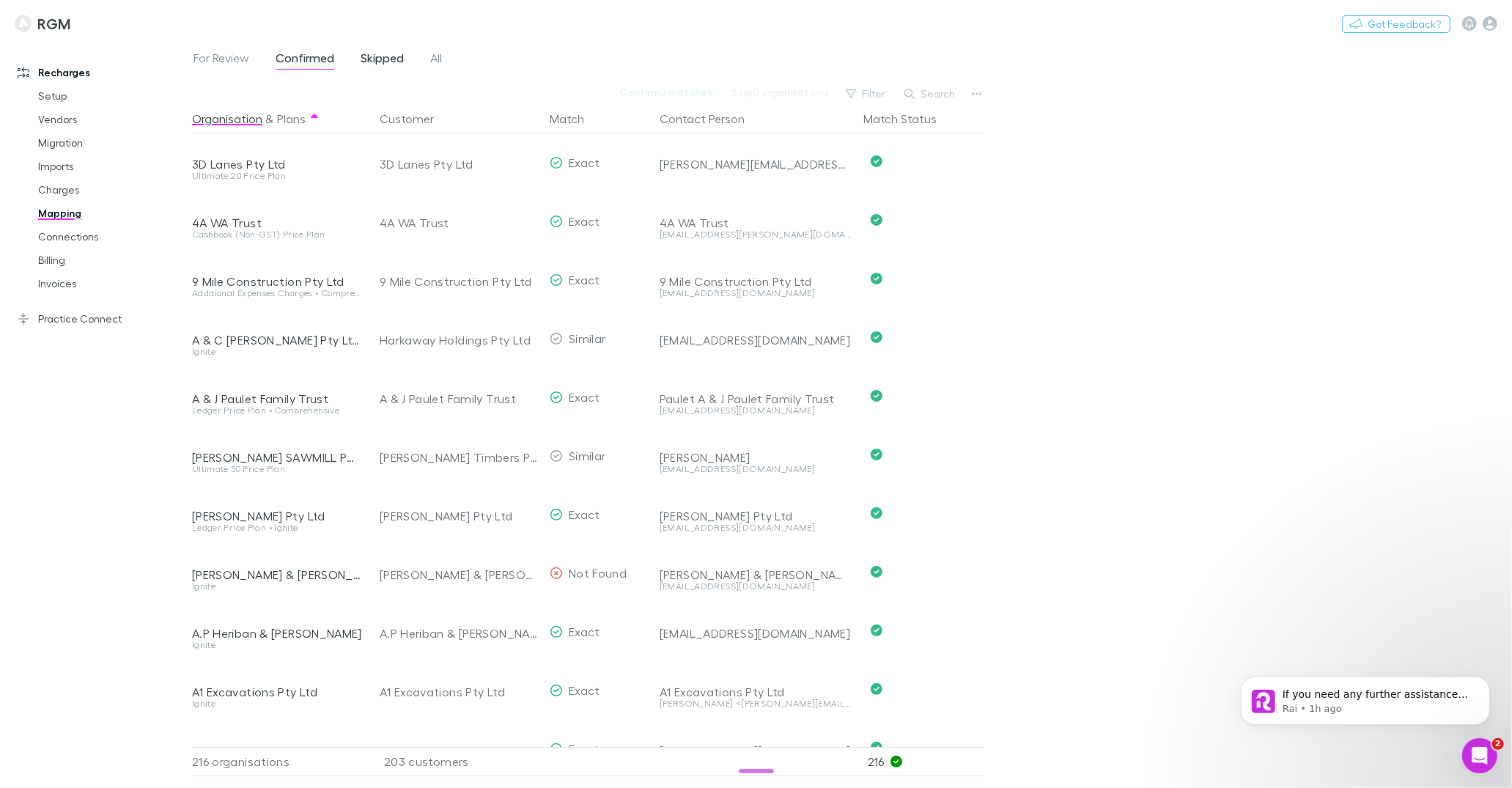
click at [371, 58] on span "Skipped" at bounding box center [383, 60] width 43 height 19
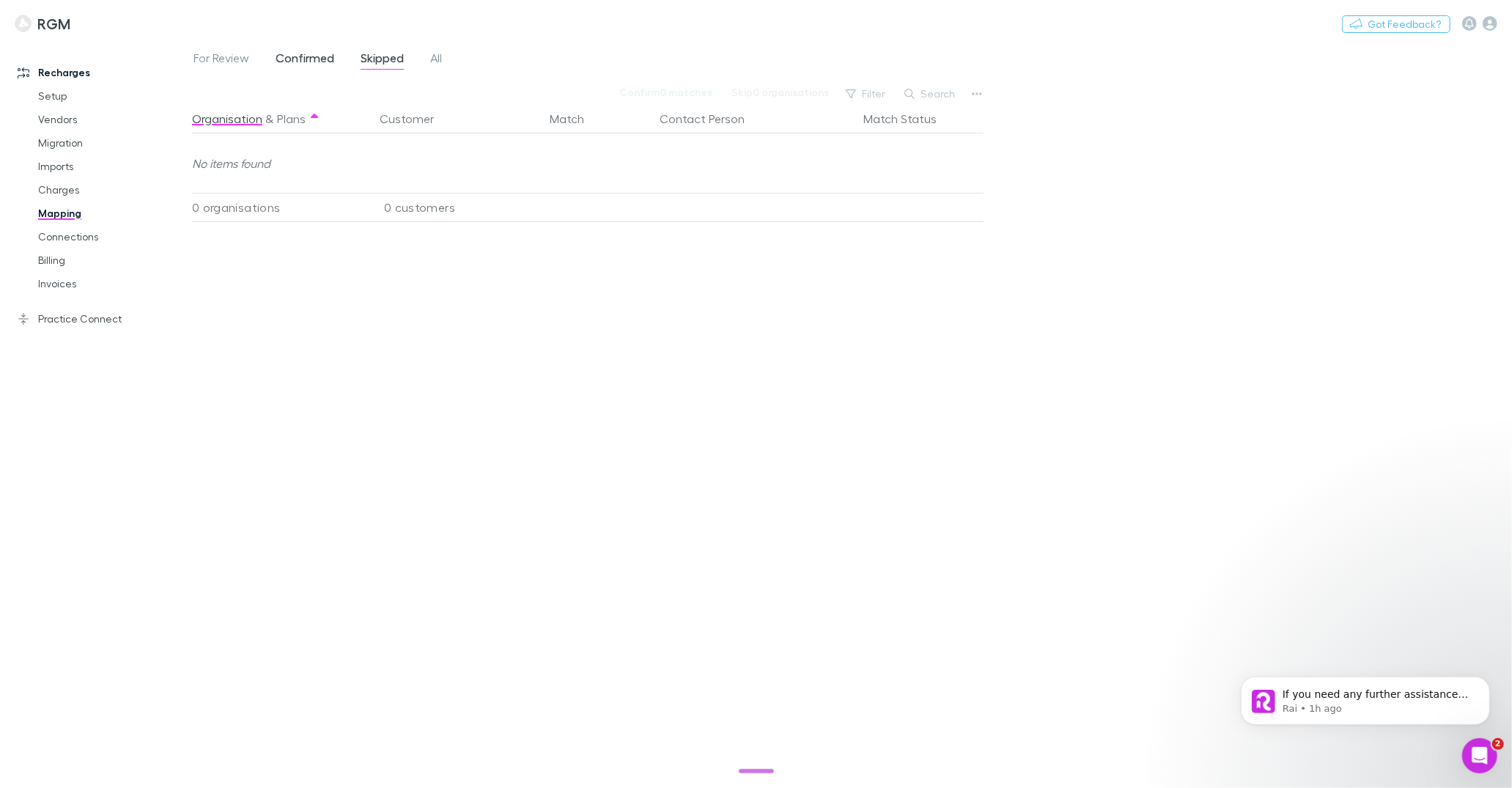
click at [324, 58] on span "Confirmed" at bounding box center [305, 60] width 58 height 19
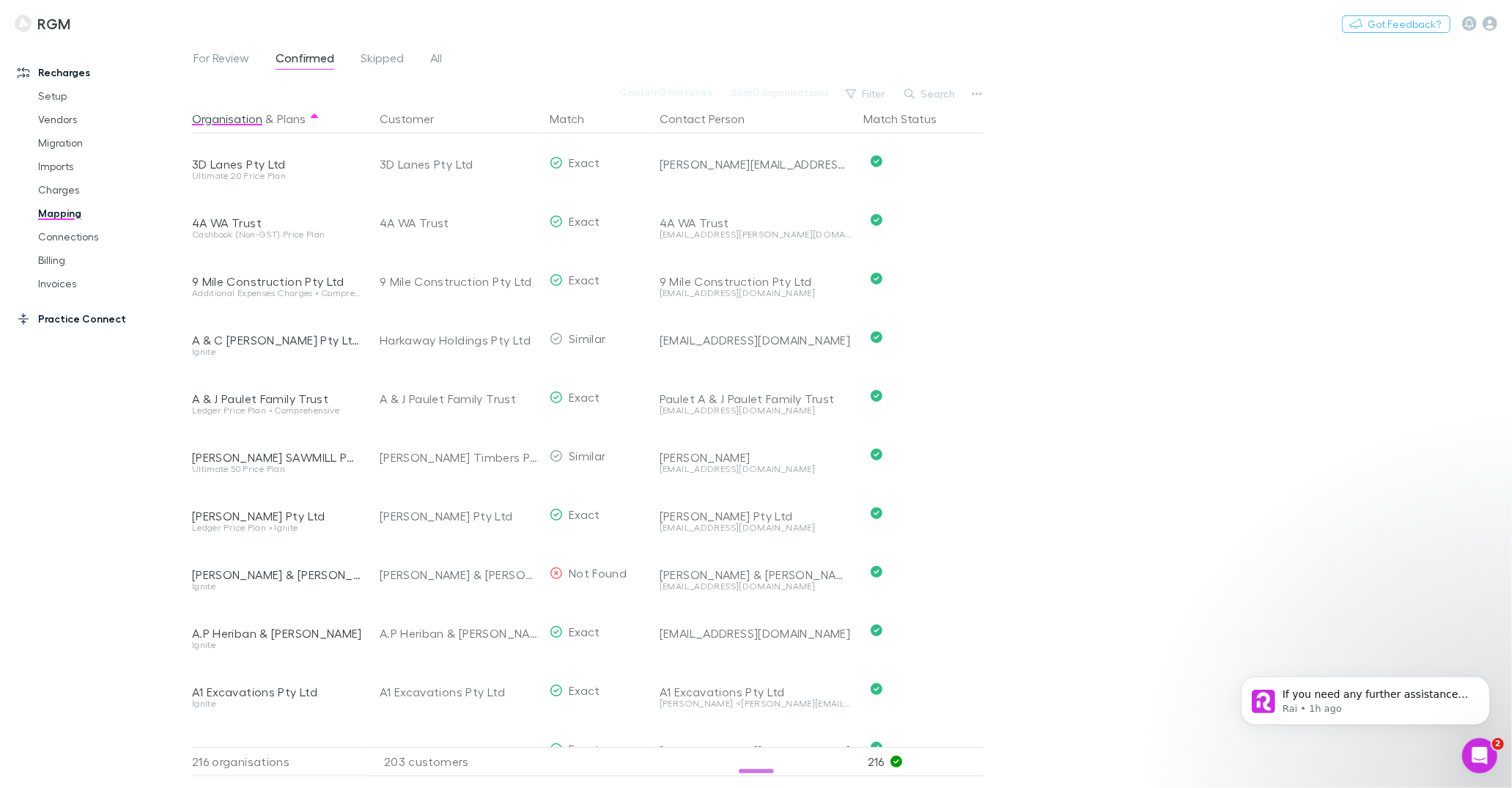
click at [75, 319] on link "Practice Connect" at bounding box center [96, 319] width 186 height 23
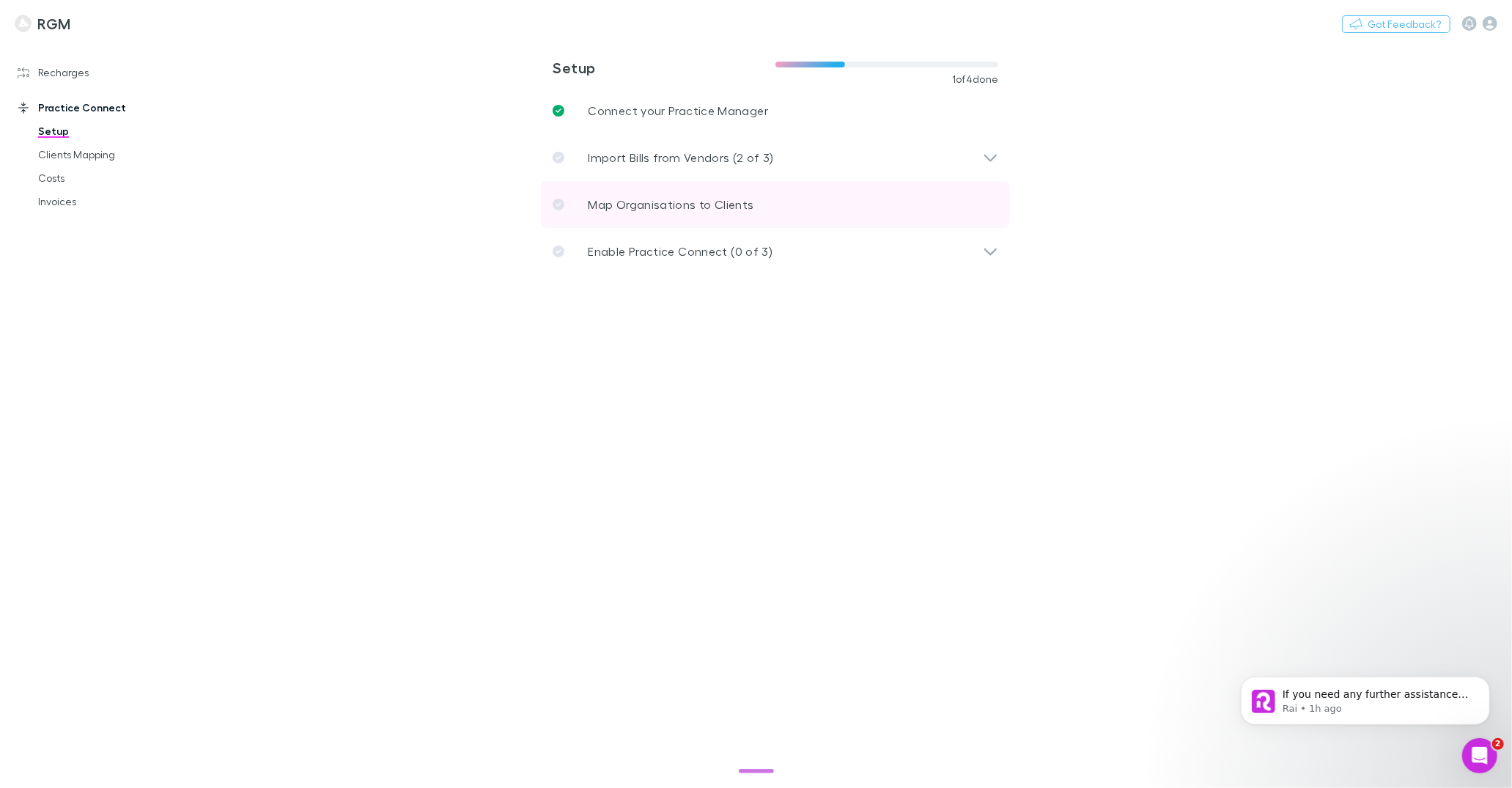
click at [617, 189] on link "Map Organisations to Clients" at bounding box center [775, 204] width 469 height 47
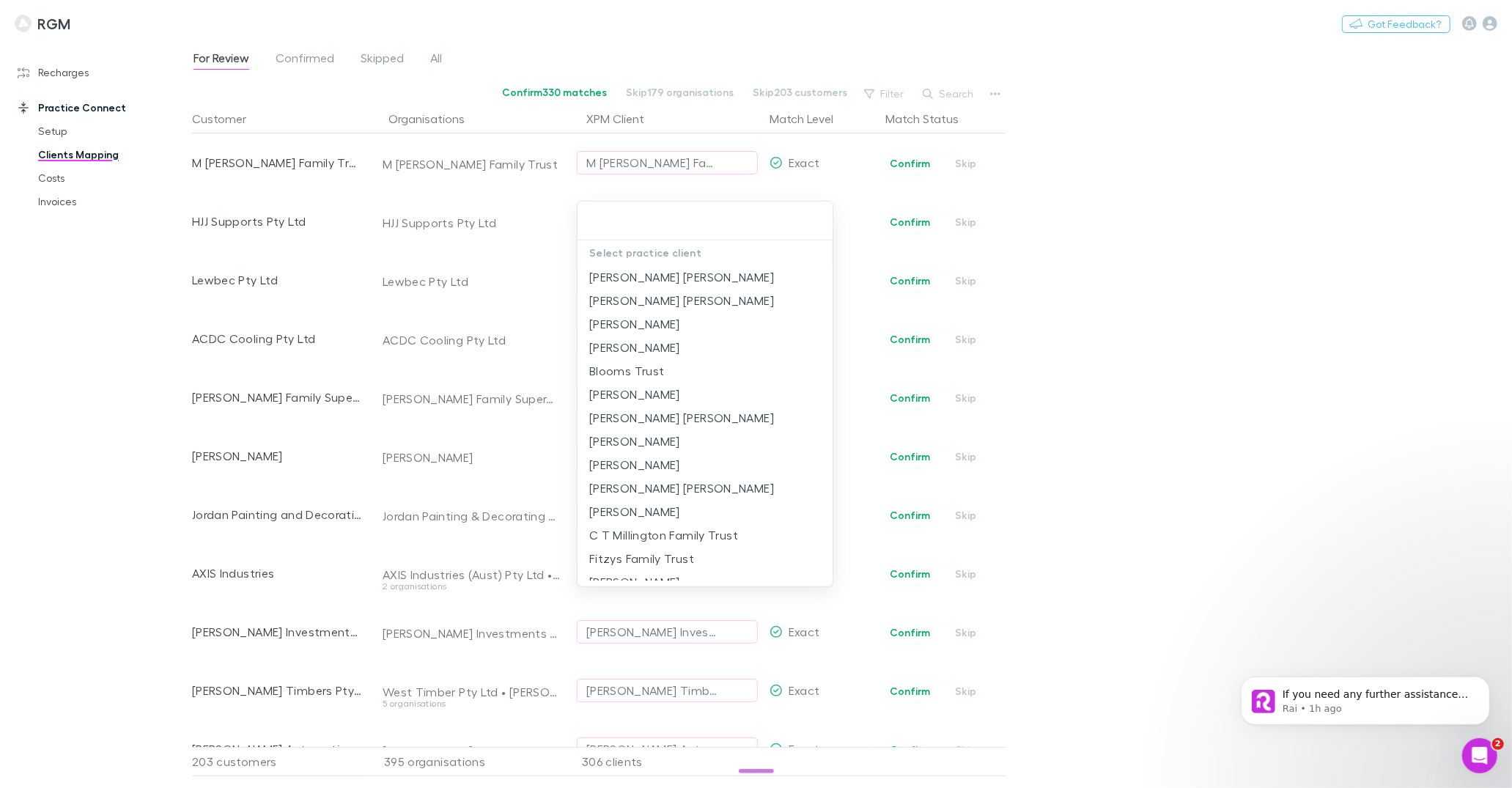
click at [303, 47] on div at bounding box center [756, 394] width 1512 height 788
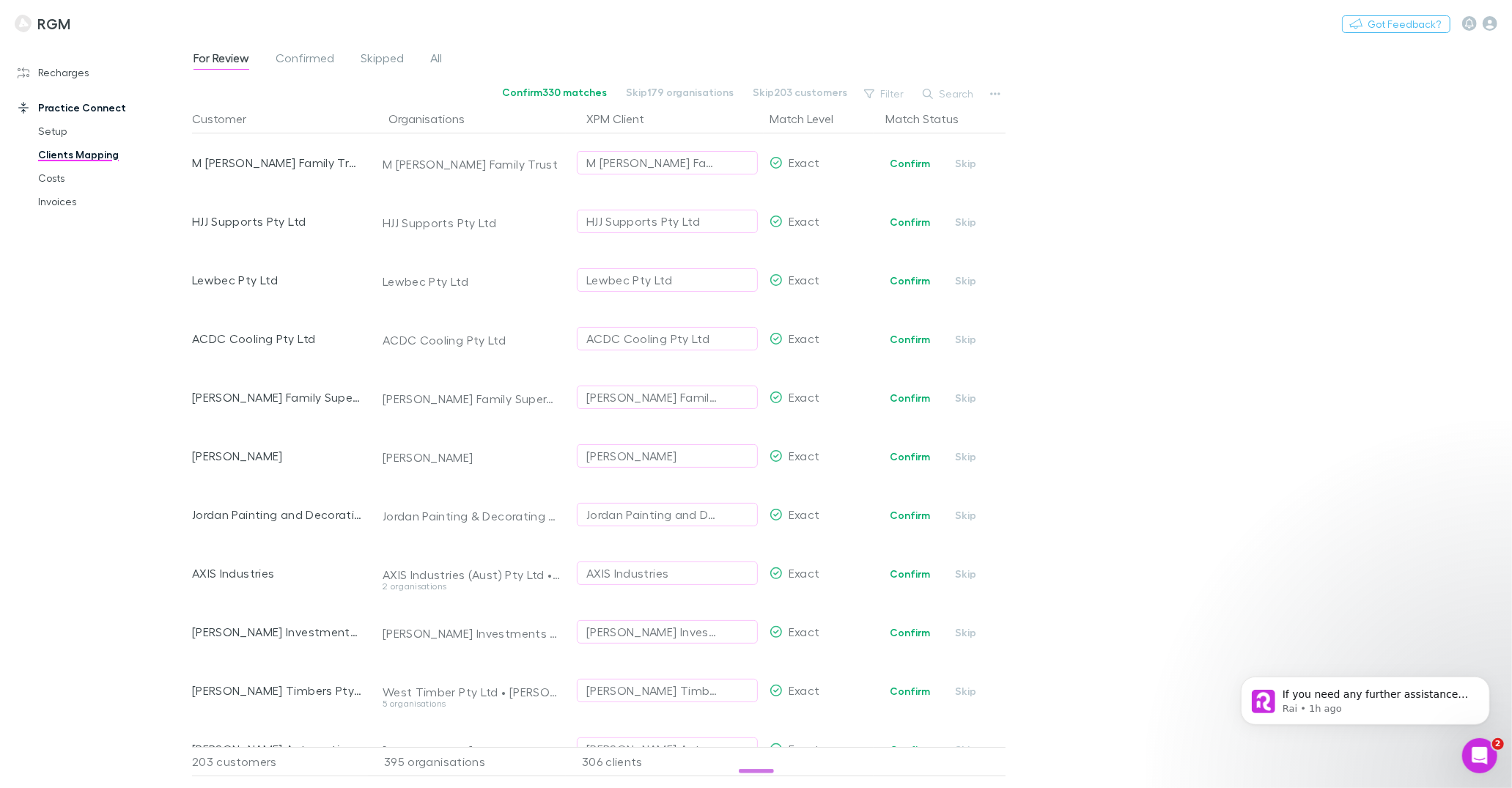
click at [296, 63] on div "Select practice client Harrison Mills Sarah Louise Bessie Rogers Nellina Bremne…" at bounding box center [756, 394] width 1512 height 788
click at [296, 63] on span "Confirmed" at bounding box center [305, 60] width 58 height 19
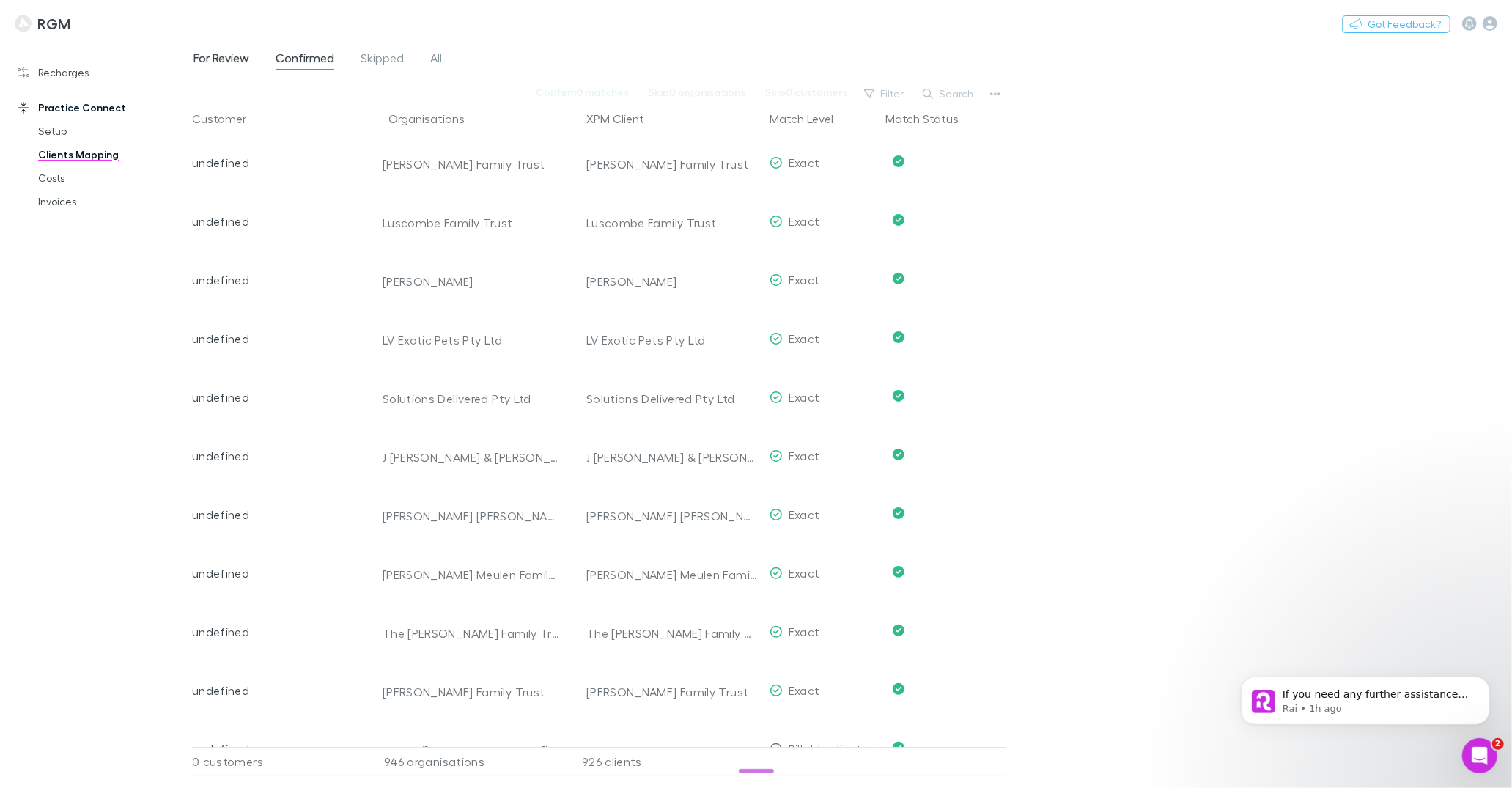
click at [237, 51] on span "For Review" at bounding box center [221, 60] width 56 height 19
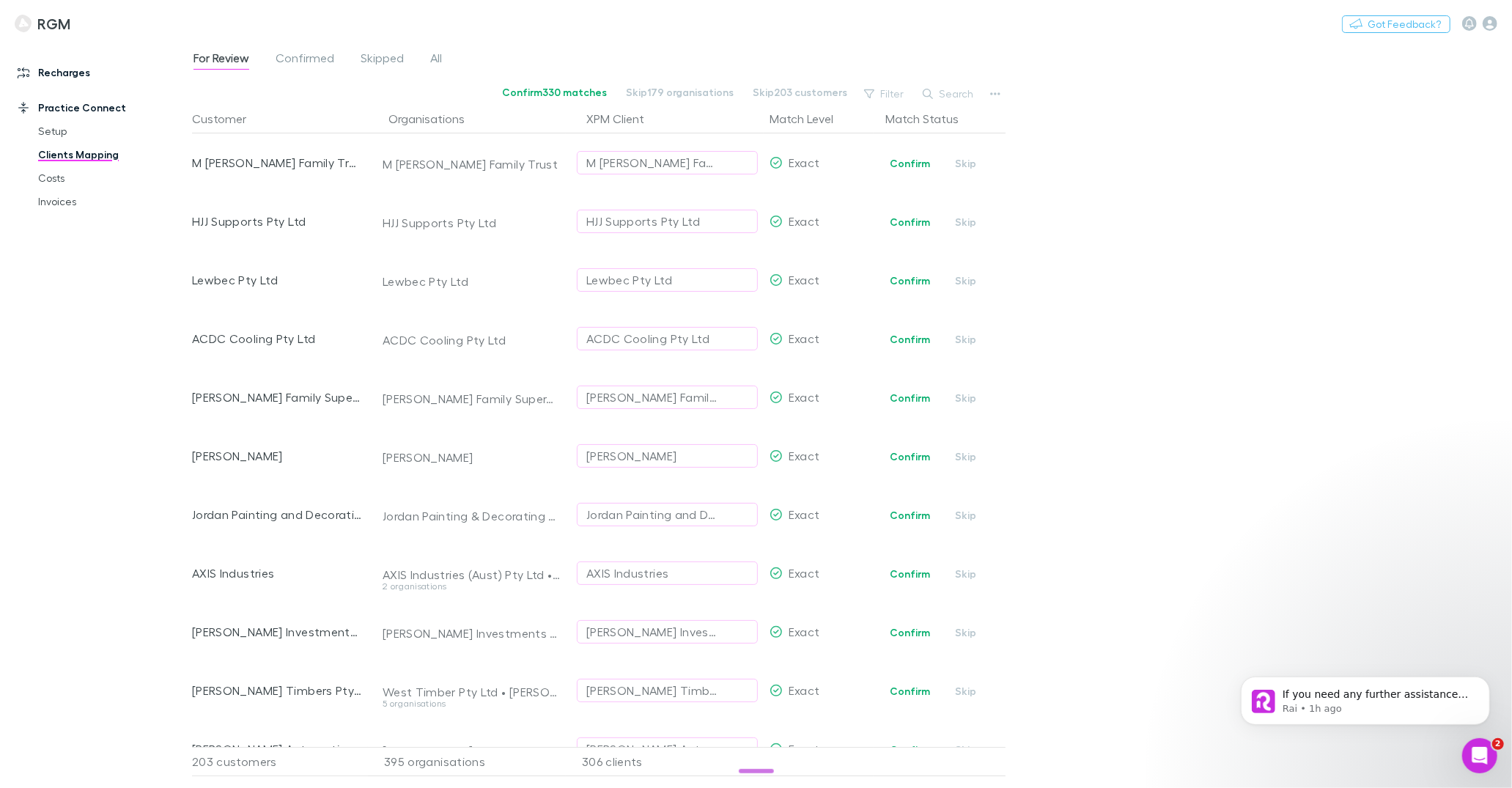
click at [59, 70] on link "Recharges" at bounding box center [96, 73] width 186 height 23
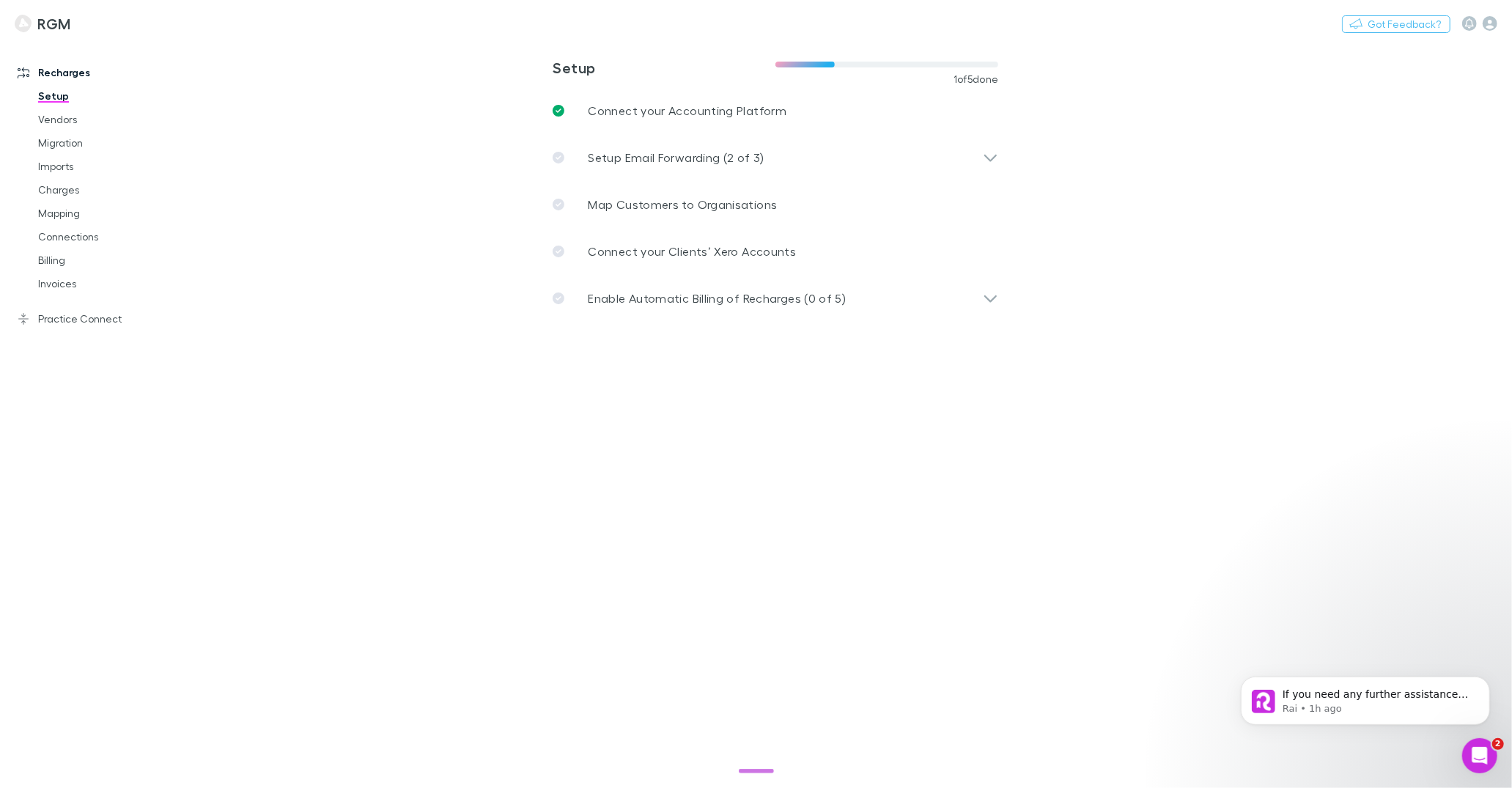
click at [1285, 589] on div "If you need any further assistance with setting up fee surcharging or have othe…" at bounding box center [1364, 633] width 270 height 183
click at [1484, 683] on icon "Dismiss notification" at bounding box center [1485, 680] width 8 height 8
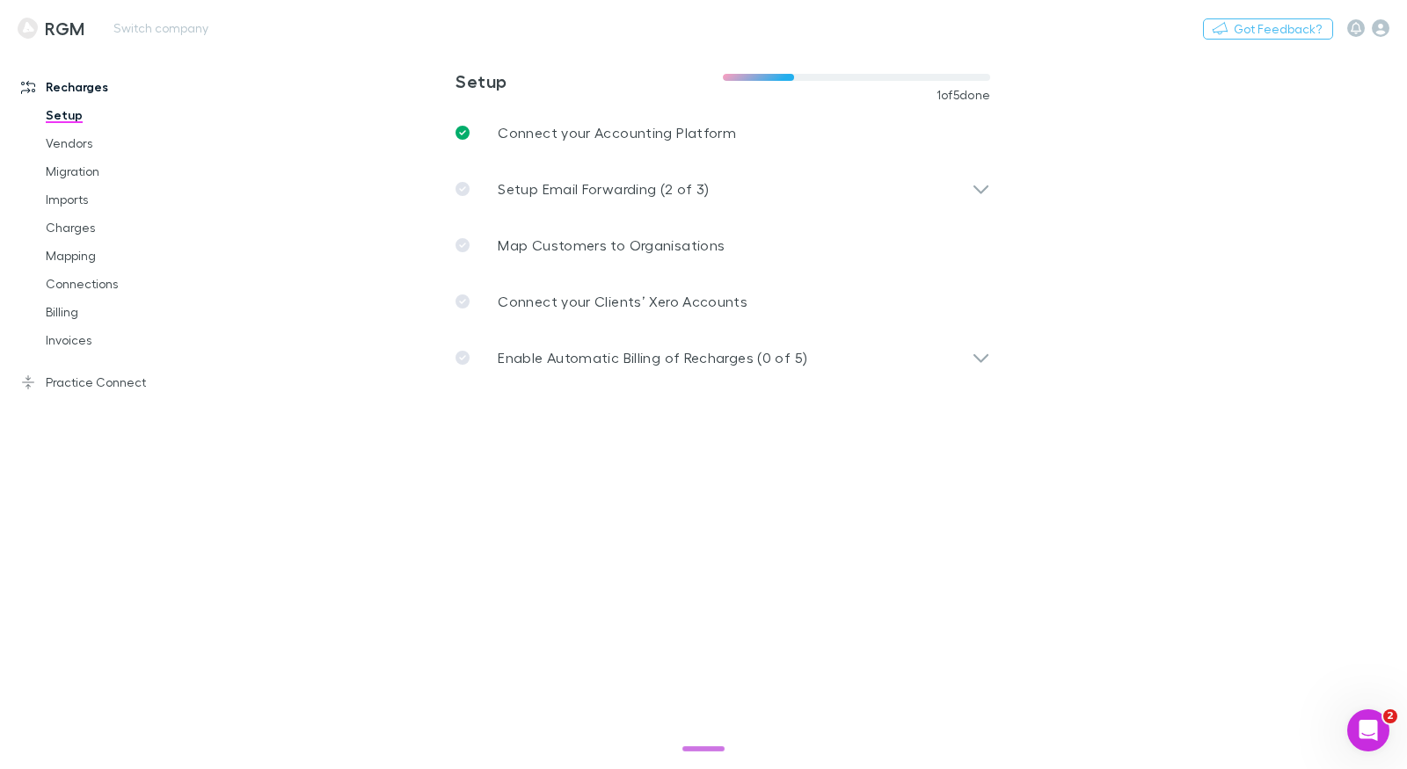
click at [1390, 33] on div "Nothing Got Feedback?" at bounding box center [1305, 28] width 204 height 23
click at [1388, 33] on icon "button" at bounding box center [1381, 28] width 18 height 18
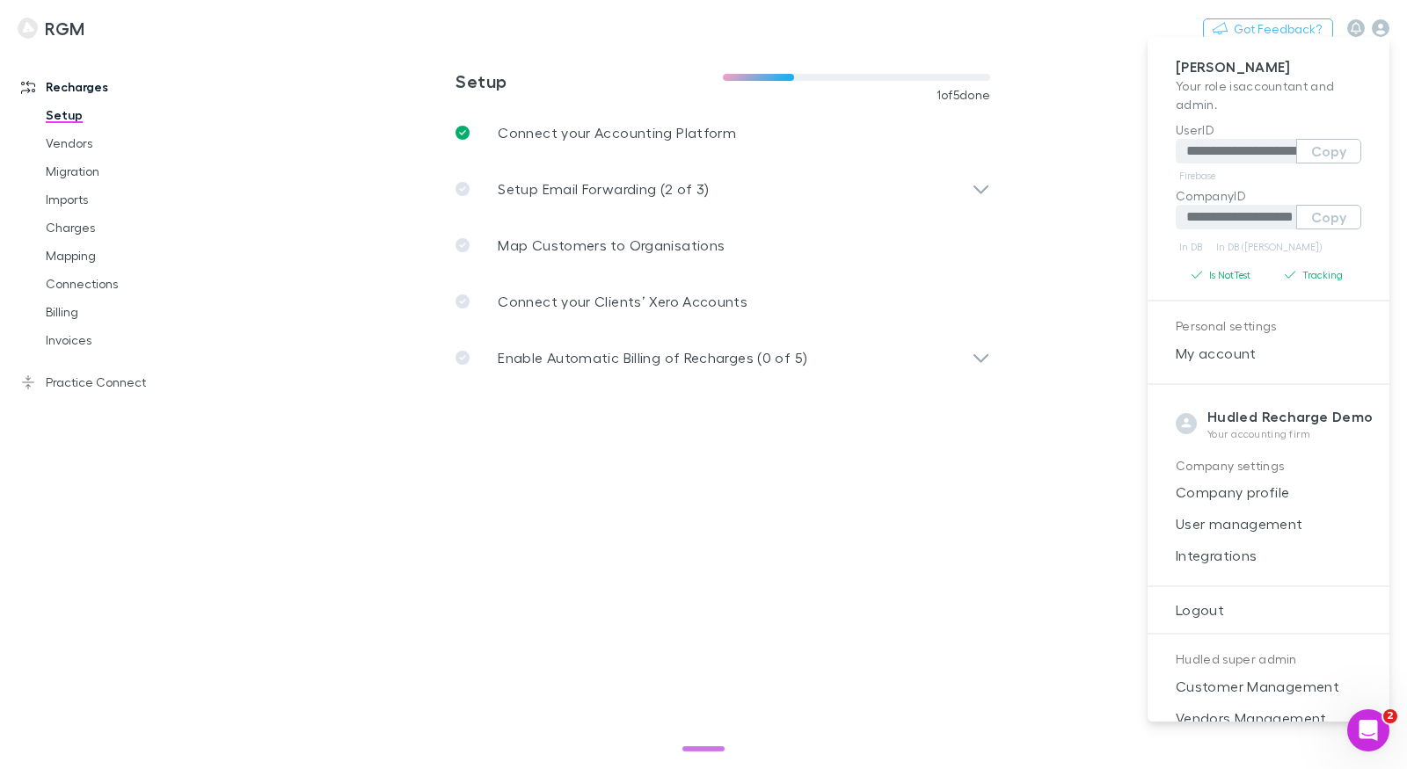
click at [910, 30] on div at bounding box center [703, 384] width 1407 height 769
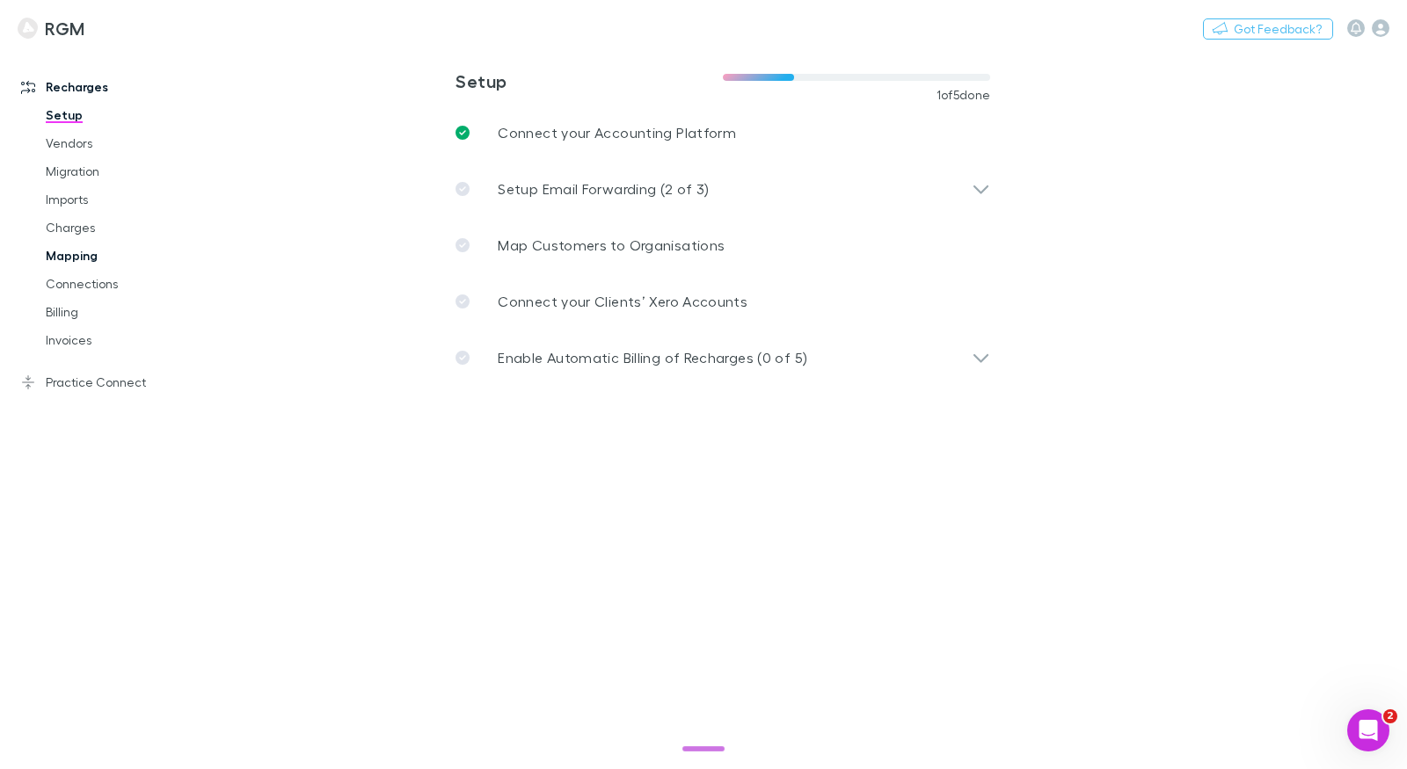
click at [82, 254] on link "Mapping" at bounding box center [123, 256] width 191 height 28
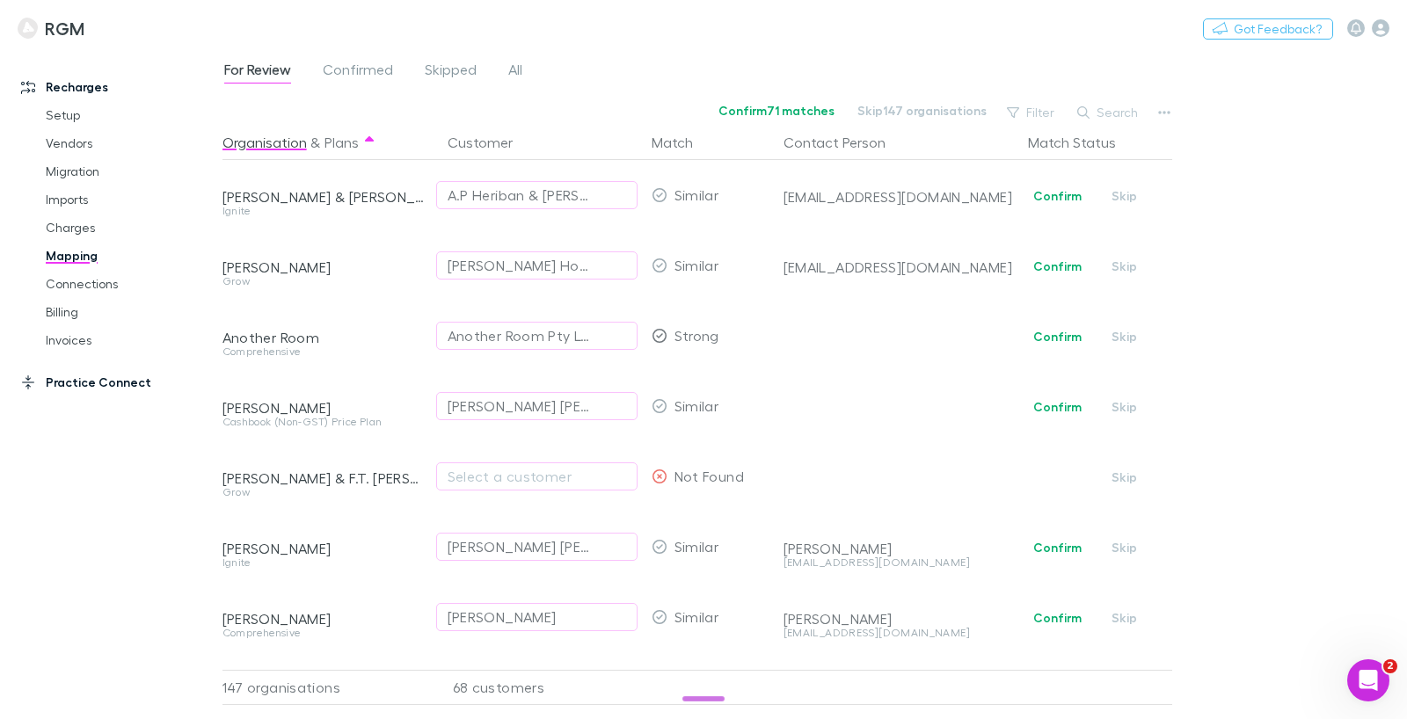
click at [90, 376] on link "Practice Connect" at bounding box center [111, 382] width 215 height 28
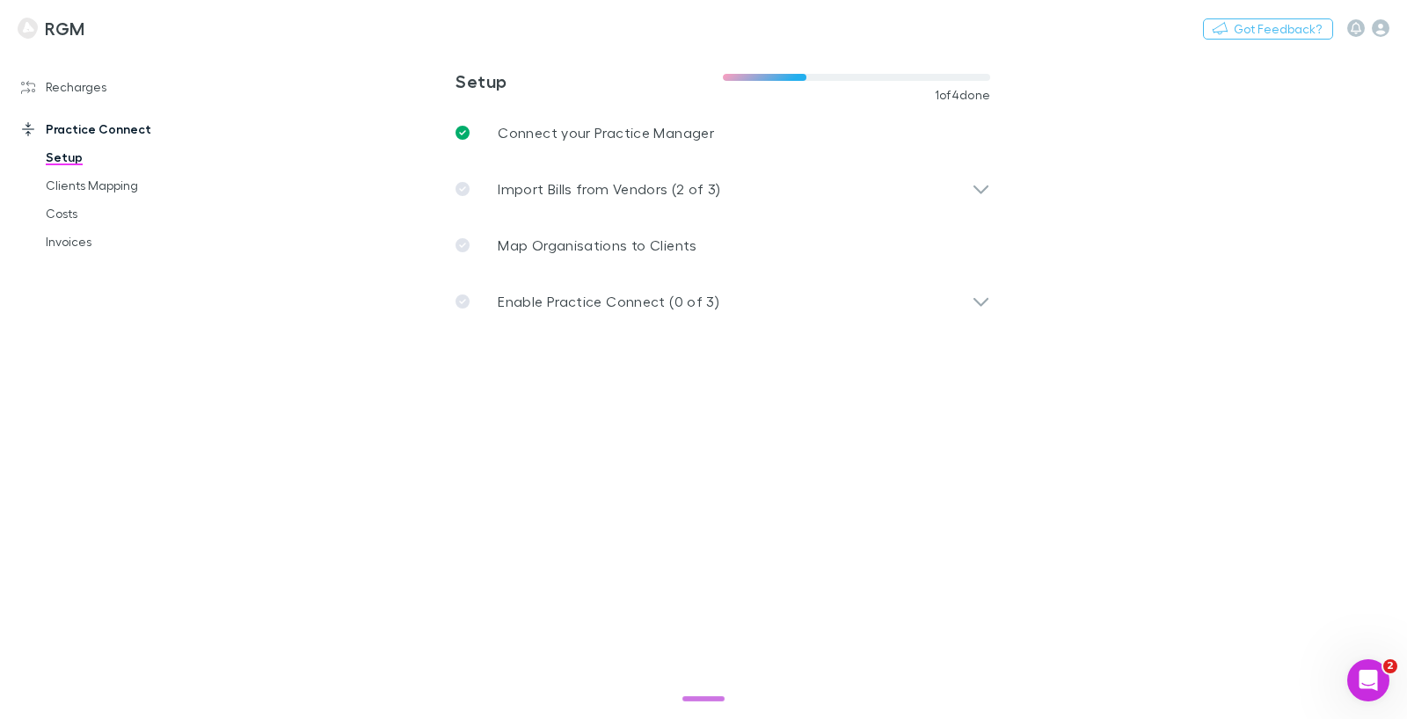
click at [442, 438] on main "**********" at bounding box center [814, 384] width 1184 height 670
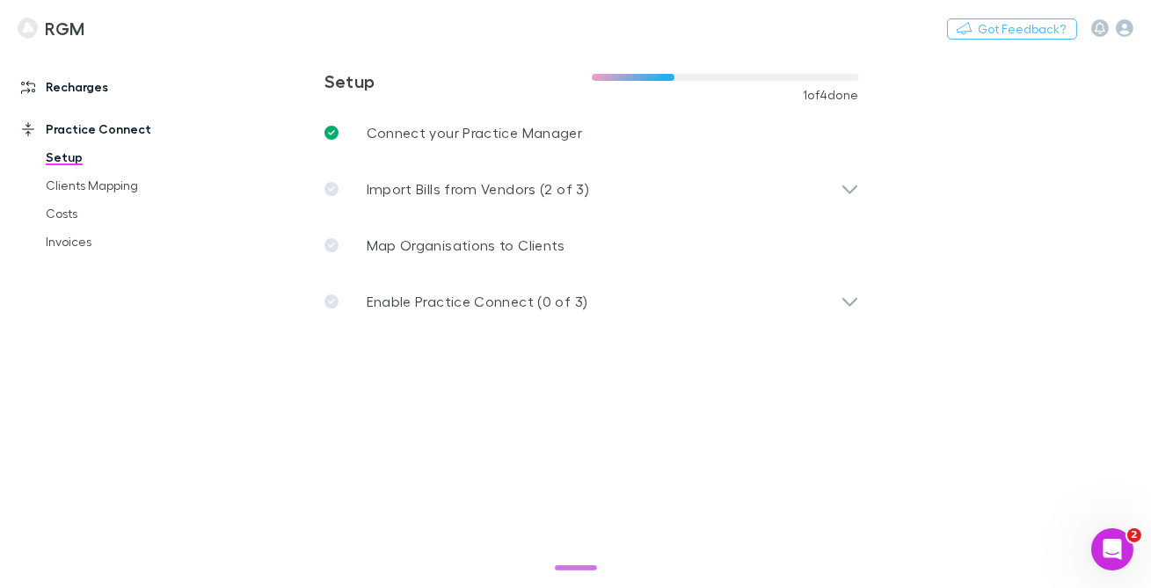
click at [92, 92] on link "Recharges" at bounding box center [107, 87] width 207 height 28
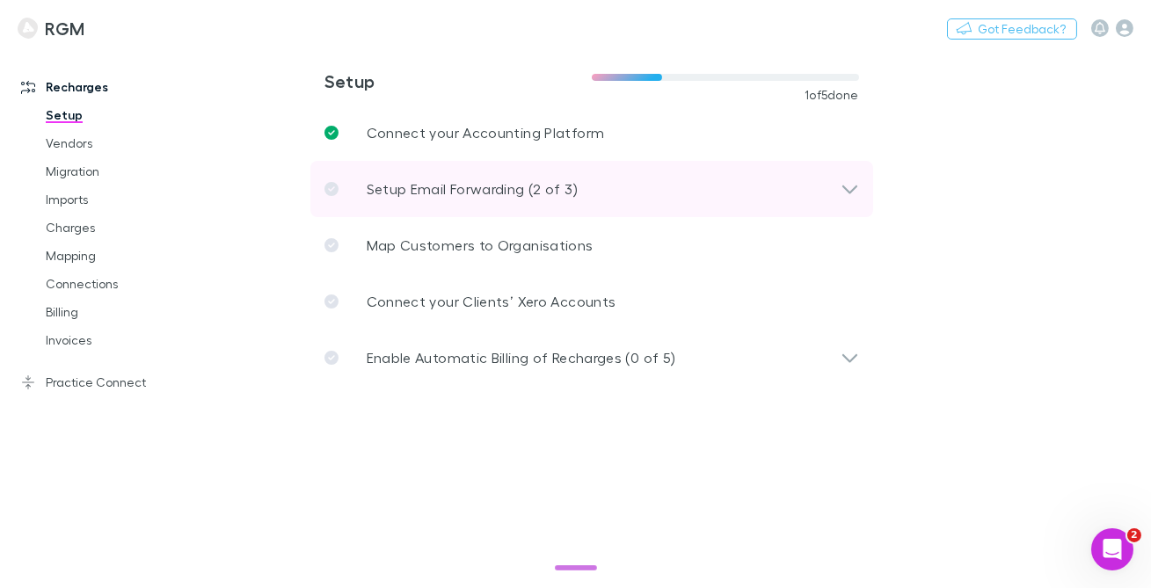
click at [491, 191] on p "Setup Email Forwarding (2 of 3)" at bounding box center [472, 188] width 211 height 21
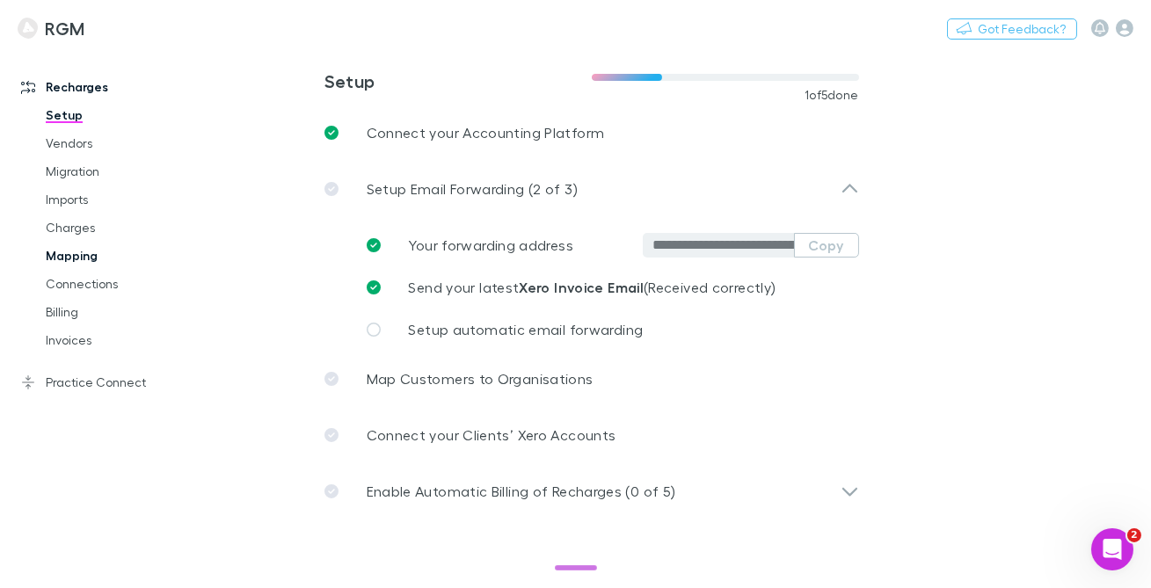
drag, startPoint x: 79, startPoint y: 252, endPoint x: 87, endPoint y: 257, distance: 9.1
click at [78, 252] on link "Mapping" at bounding box center [119, 256] width 183 height 28
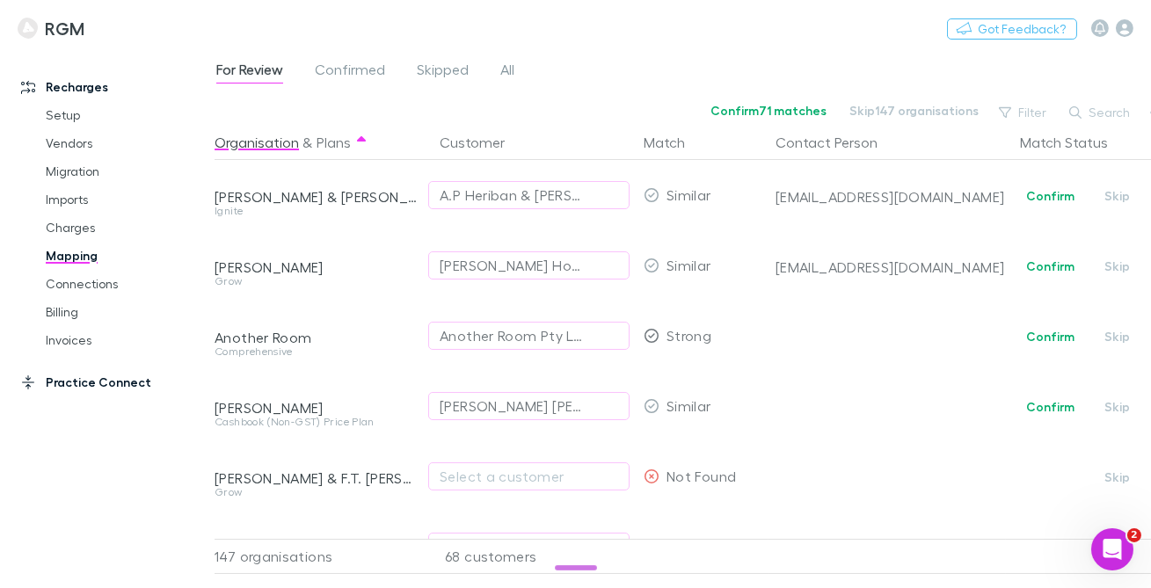
click at [108, 390] on link "Practice Connect" at bounding box center [107, 382] width 207 height 28
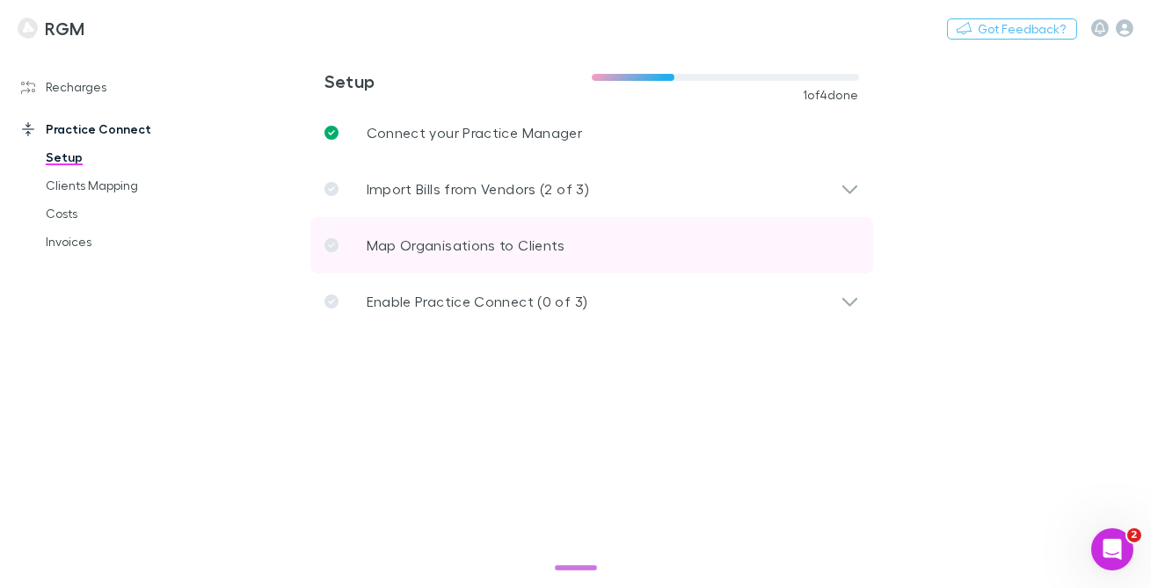
click at [437, 238] on p "Map Organisations to Clients" at bounding box center [466, 245] width 199 height 21
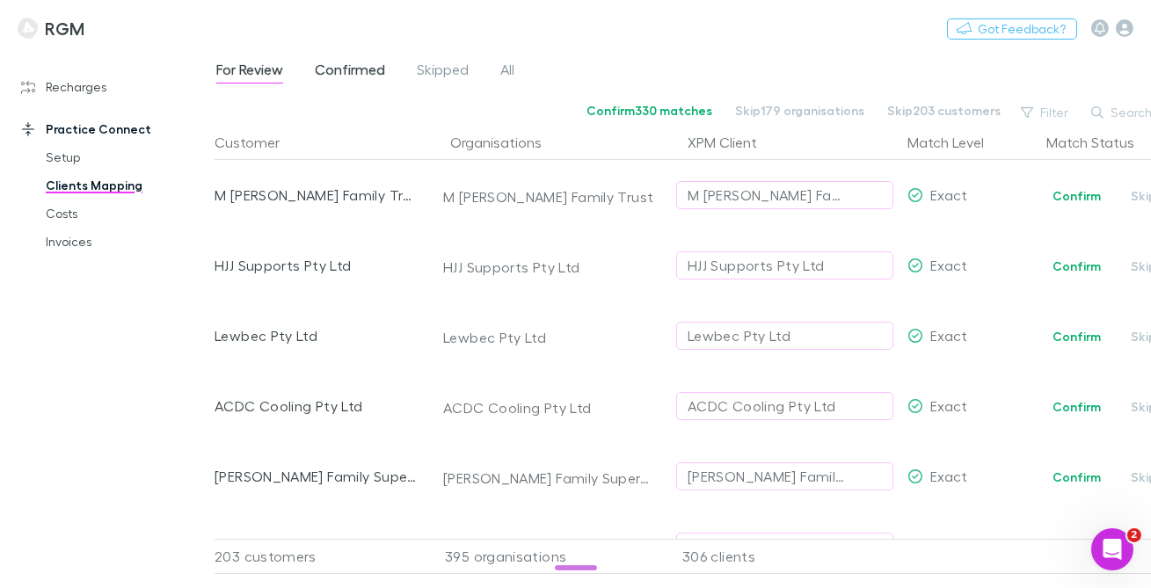
click at [368, 76] on span "Confirmed" at bounding box center [350, 72] width 70 height 23
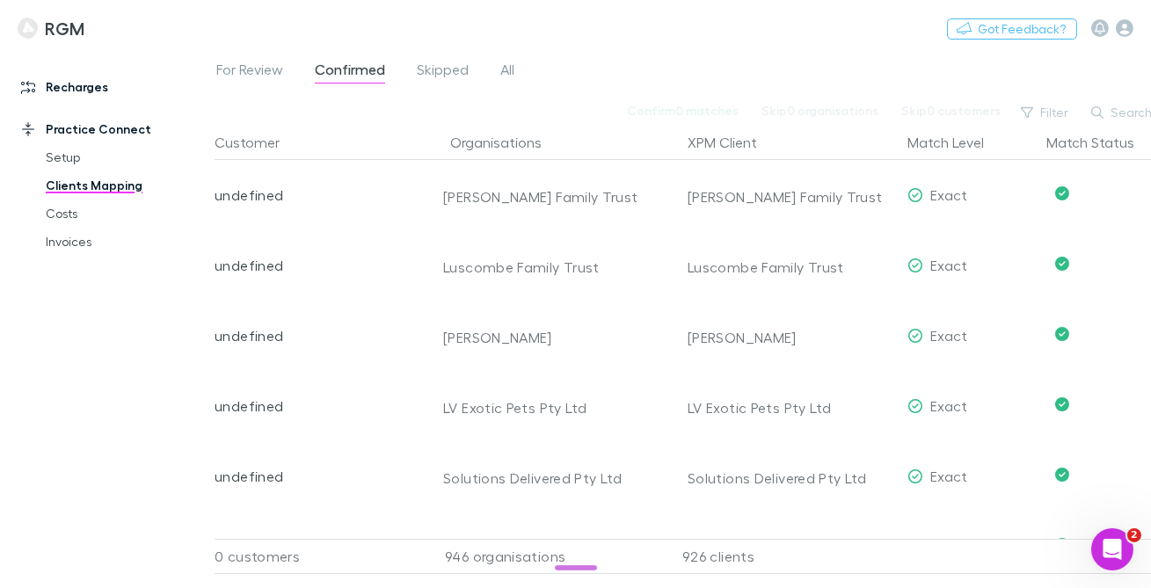
click at [95, 96] on link "Recharges" at bounding box center [107, 87] width 207 height 28
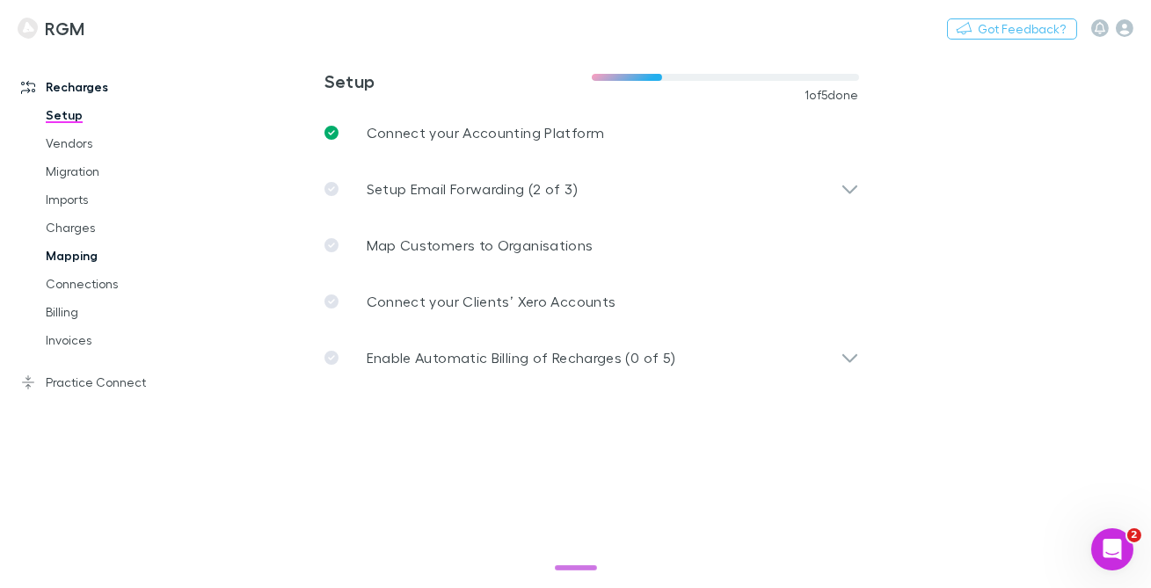
click at [89, 250] on link "Mapping" at bounding box center [119, 256] width 183 height 28
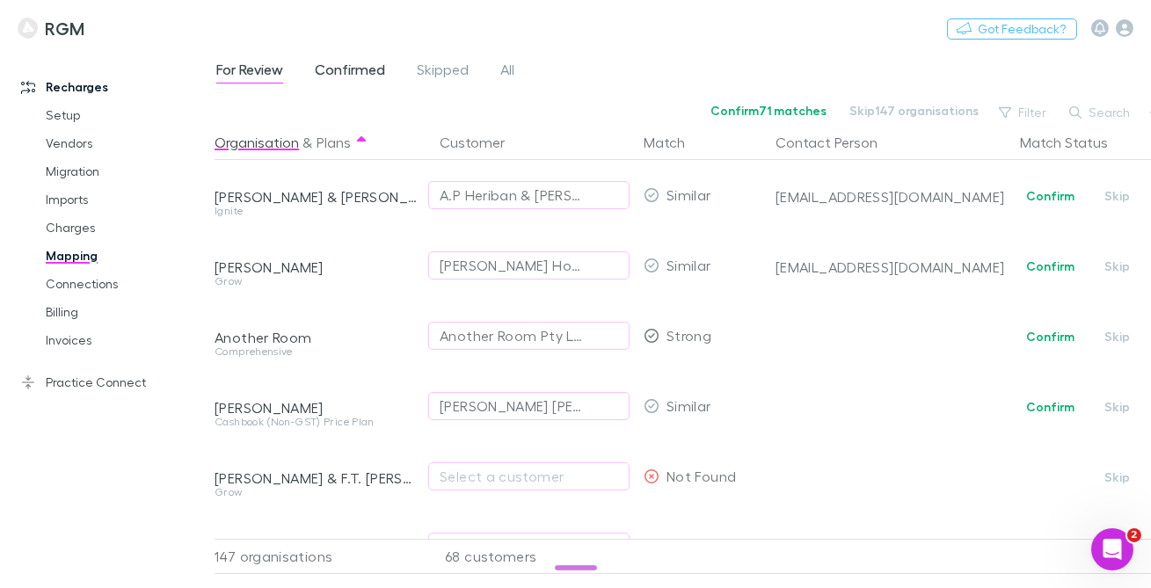
click at [326, 73] on span "Confirmed" at bounding box center [350, 72] width 70 height 23
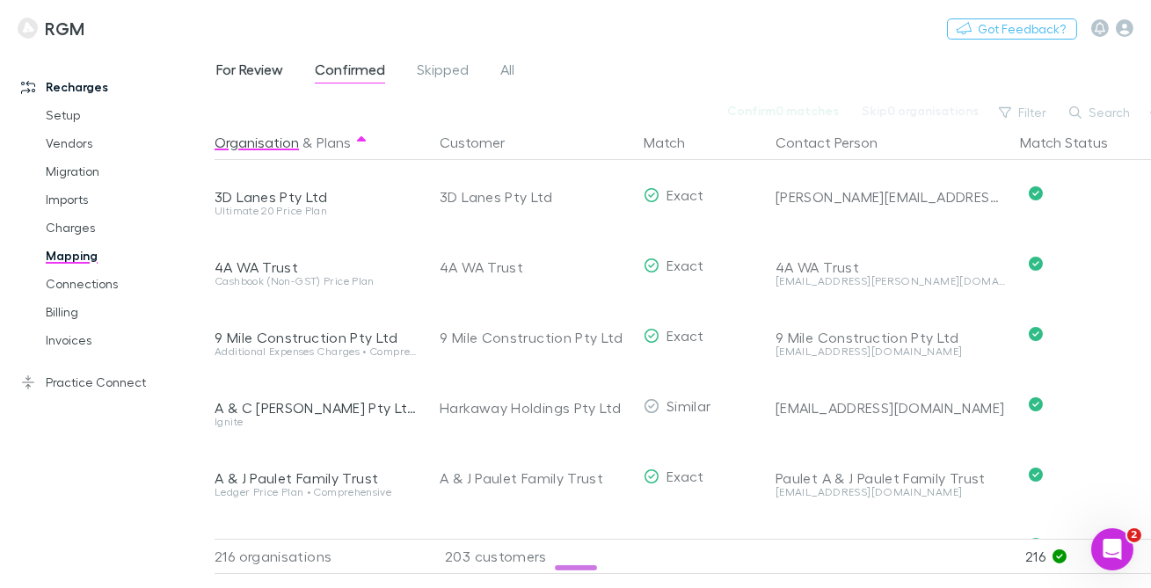
click at [244, 62] on span "For Review" at bounding box center [249, 72] width 67 height 23
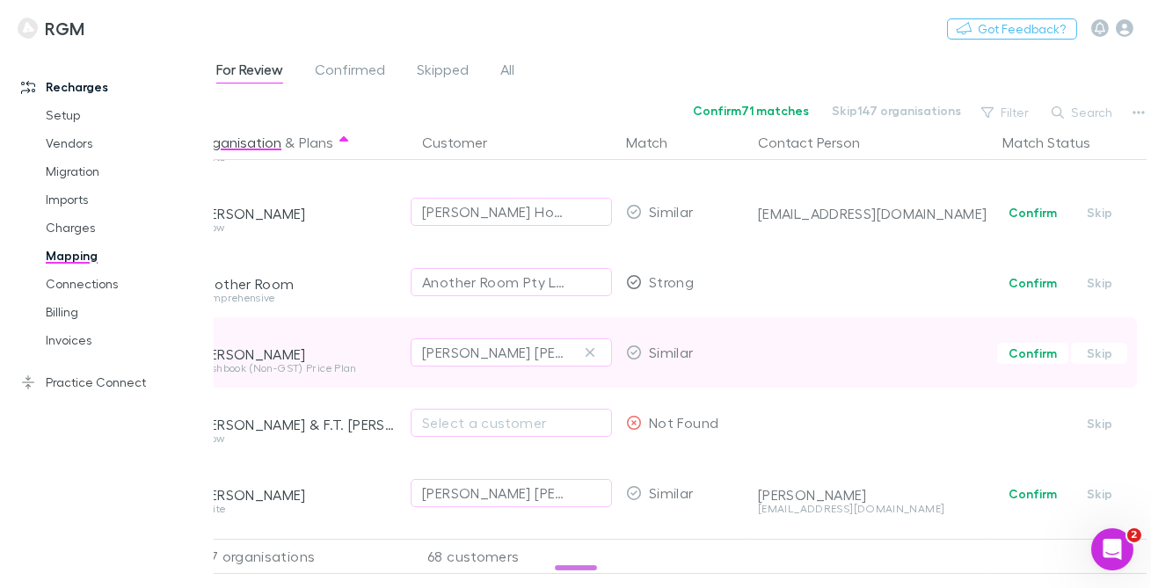
scroll to position [72, 0]
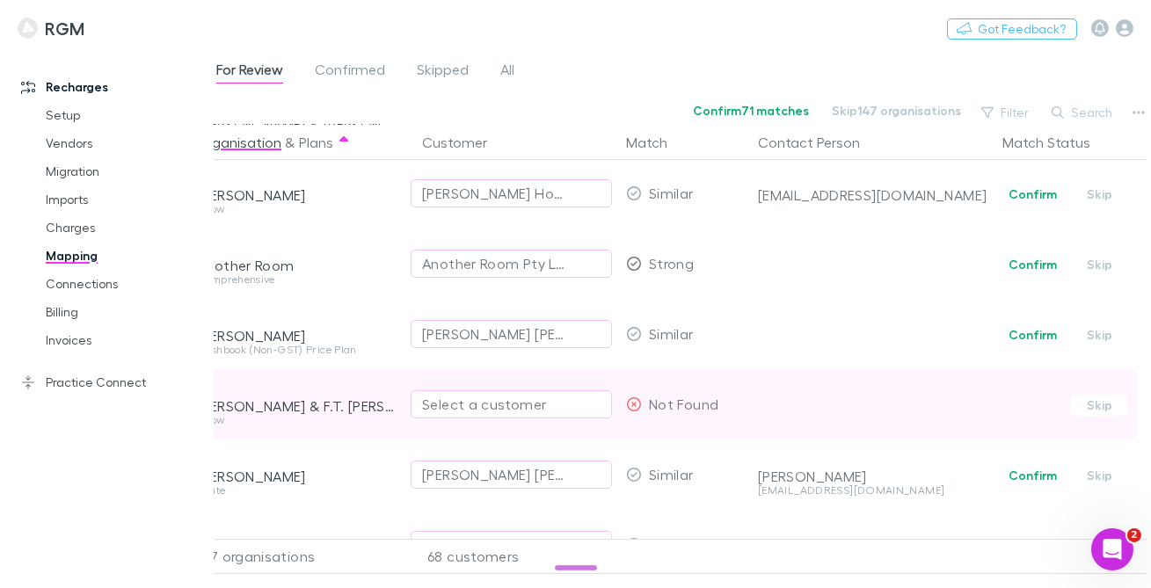
click at [470, 396] on div "Select a customer" at bounding box center [511, 404] width 178 height 21
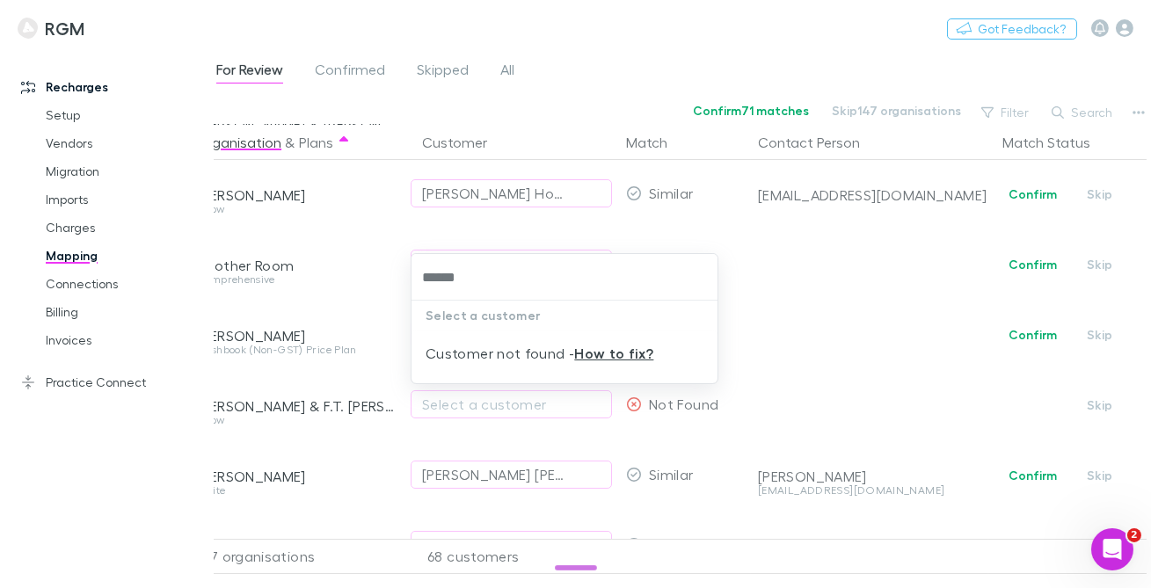
type input "******"
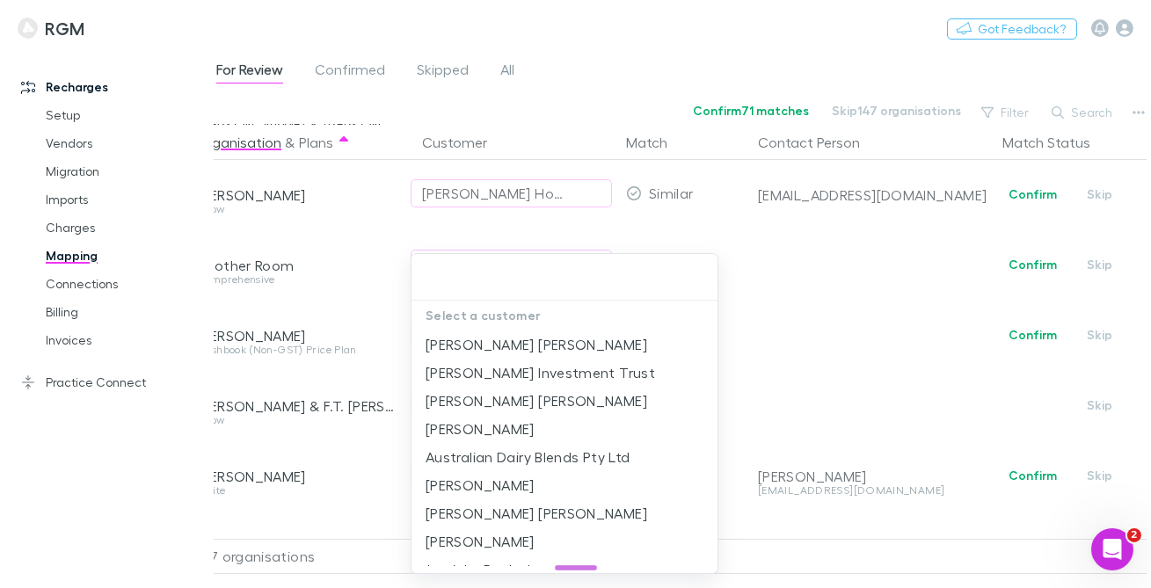
click at [742, 88] on div at bounding box center [575, 294] width 1151 height 588
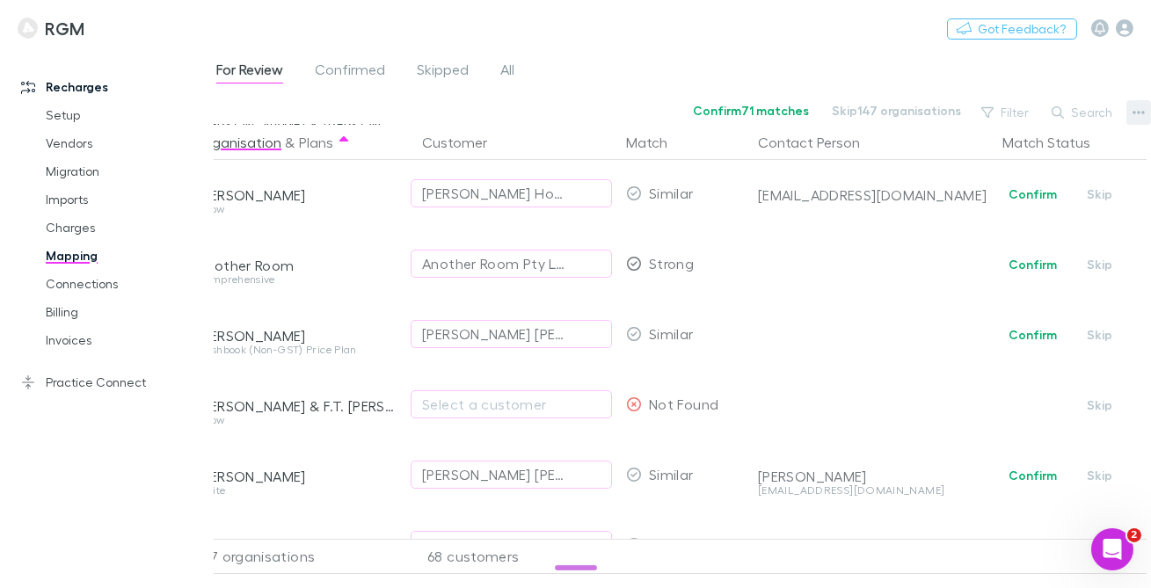
click at [1133, 113] on icon "button" at bounding box center [1138, 113] width 12 height 4
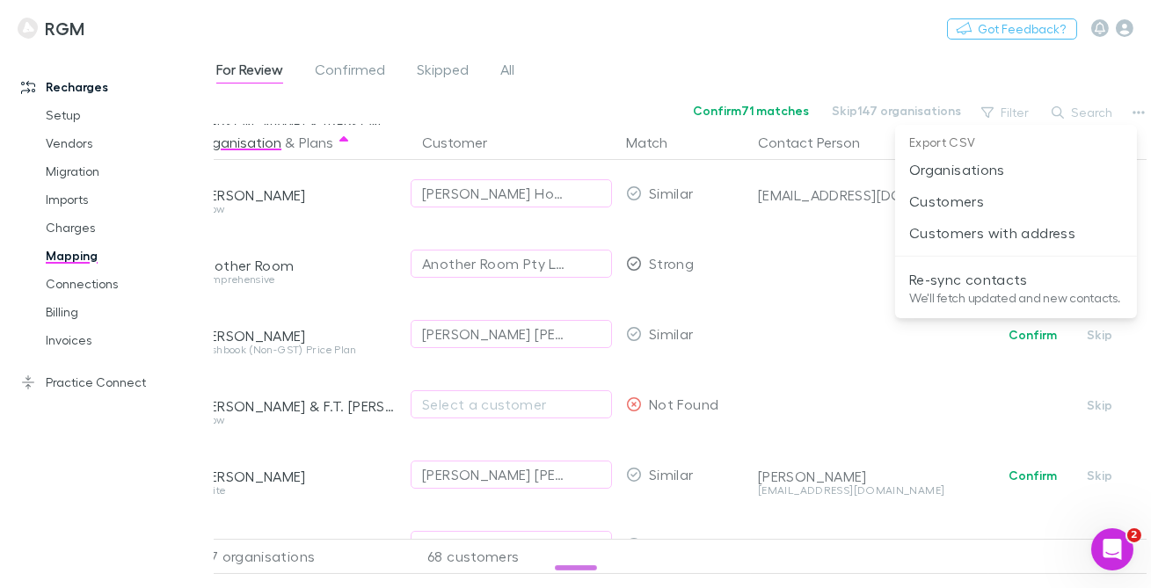
click at [771, 57] on div at bounding box center [575, 294] width 1151 height 588
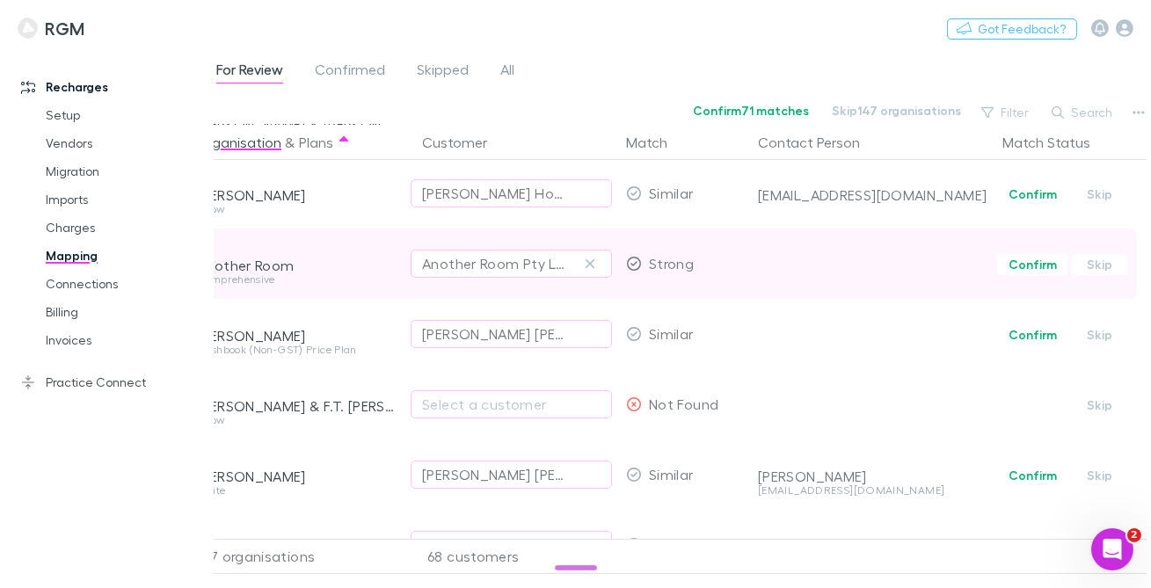
scroll to position [0, 0]
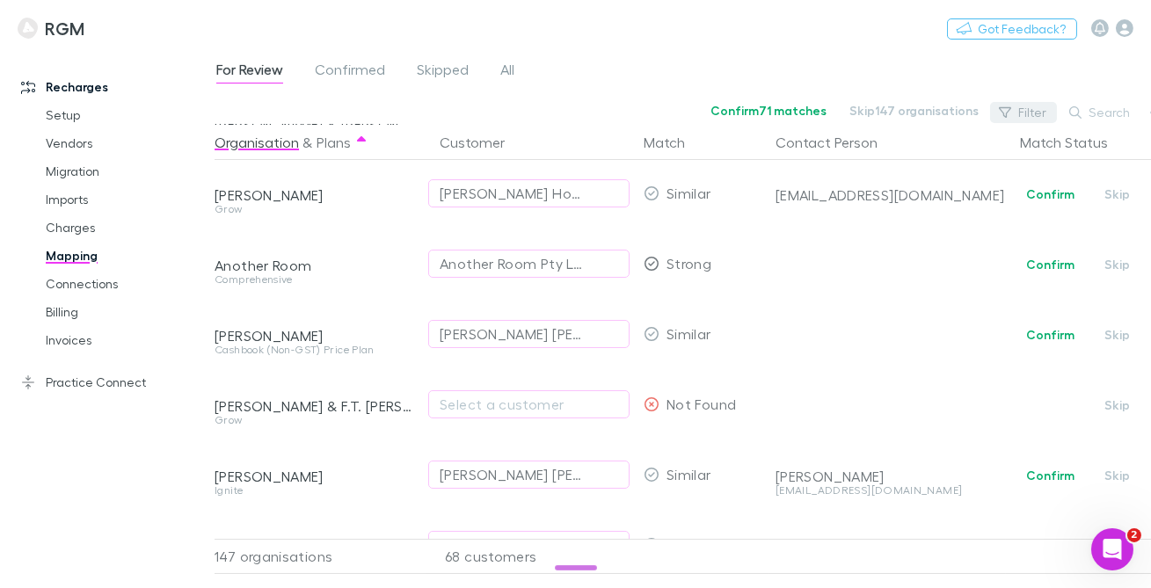
click at [1020, 112] on button "Filter" at bounding box center [1023, 112] width 67 height 21
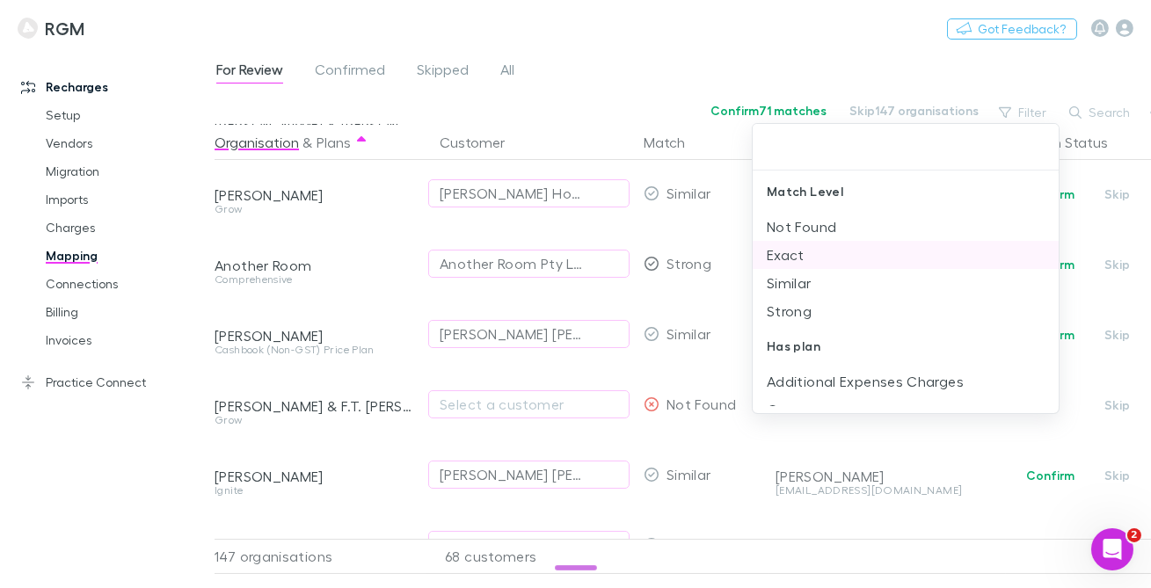
click at [826, 247] on li "Exact" at bounding box center [906, 255] width 306 height 28
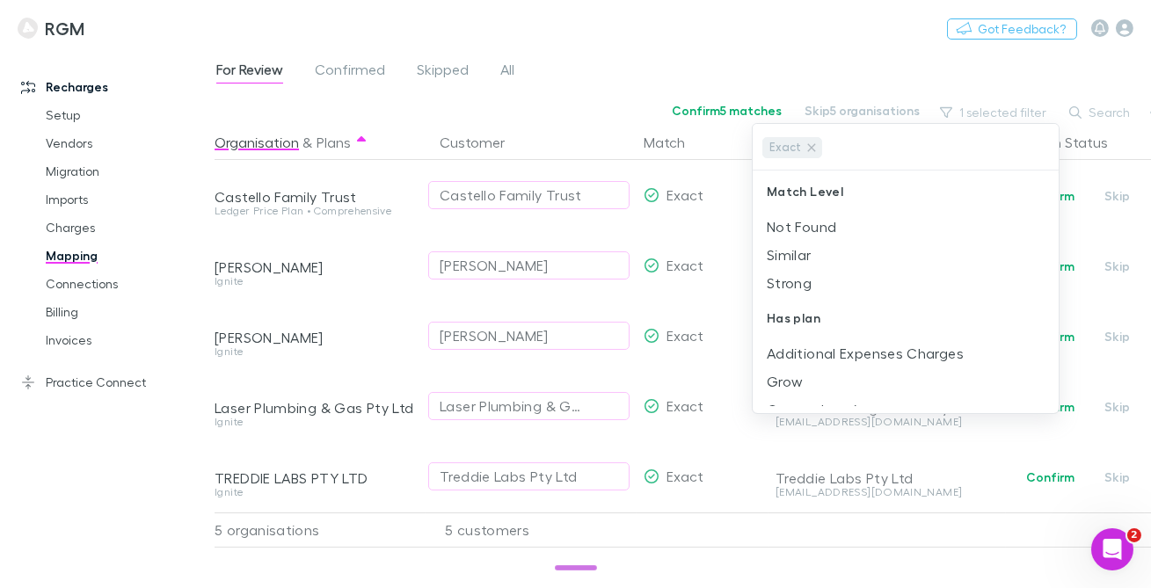
click at [564, 93] on div at bounding box center [575, 294] width 1151 height 588
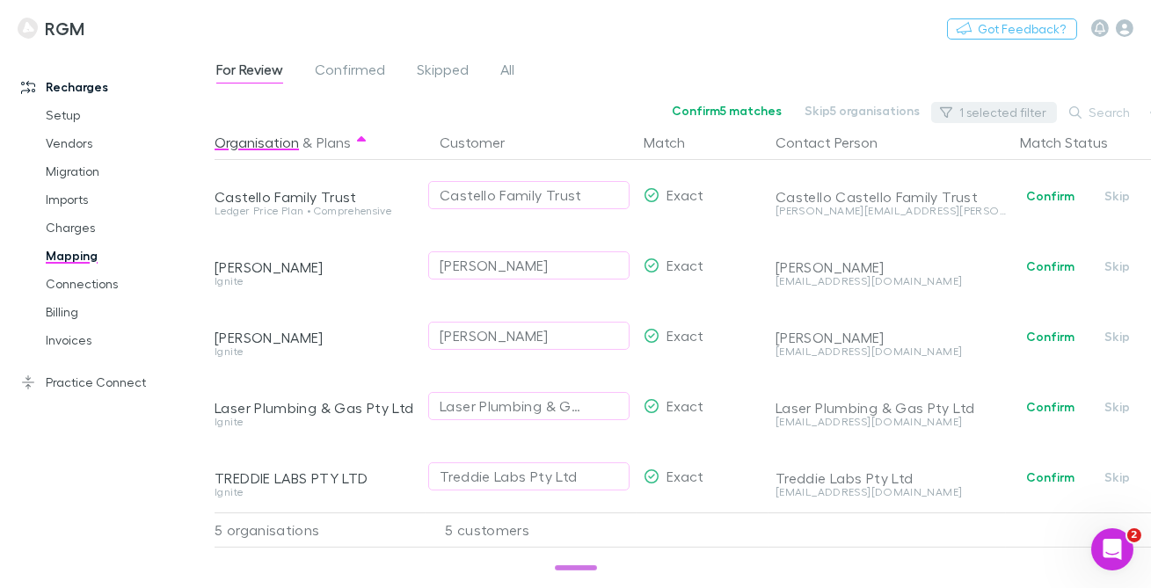
click at [975, 108] on button "1 selected filter" at bounding box center [994, 112] width 126 height 21
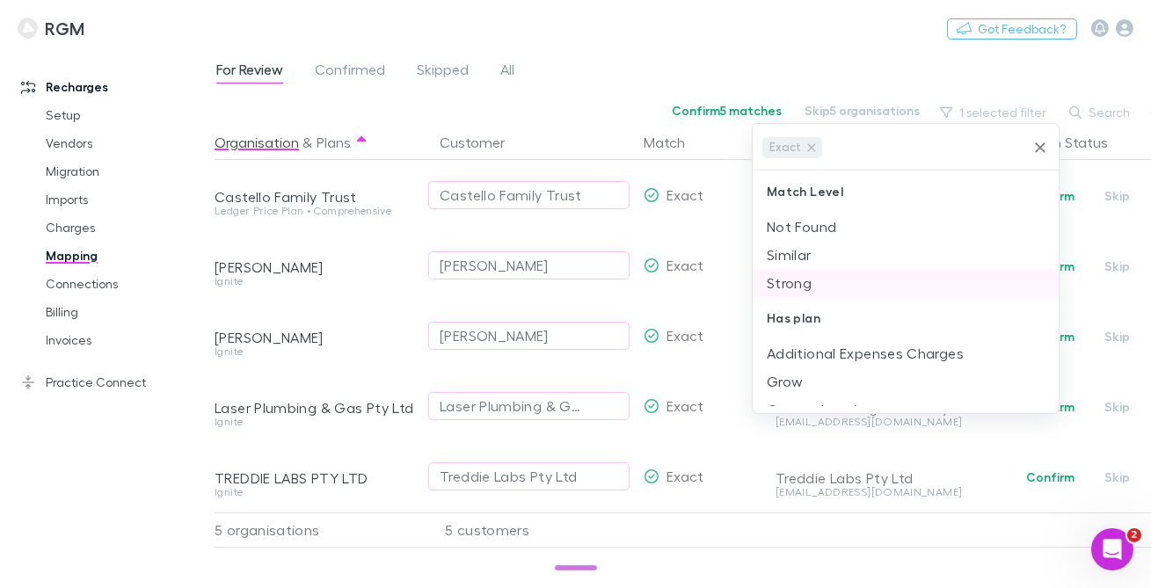
click at [814, 283] on li "Strong" at bounding box center [906, 283] width 306 height 28
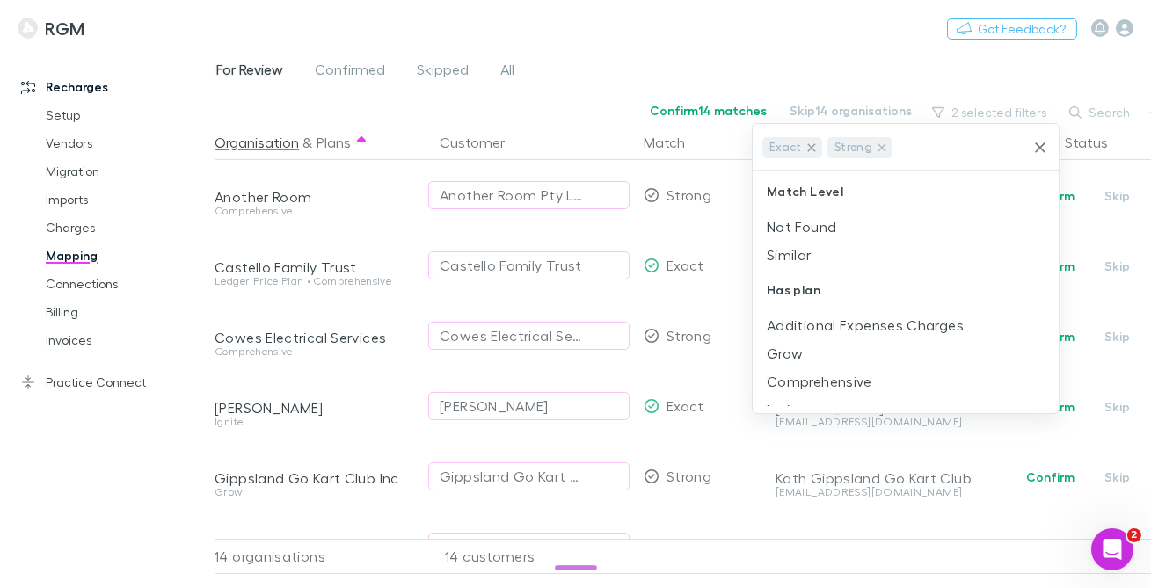
click at [807, 144] on icon at bounding box center [811, 148] width 14 height 14
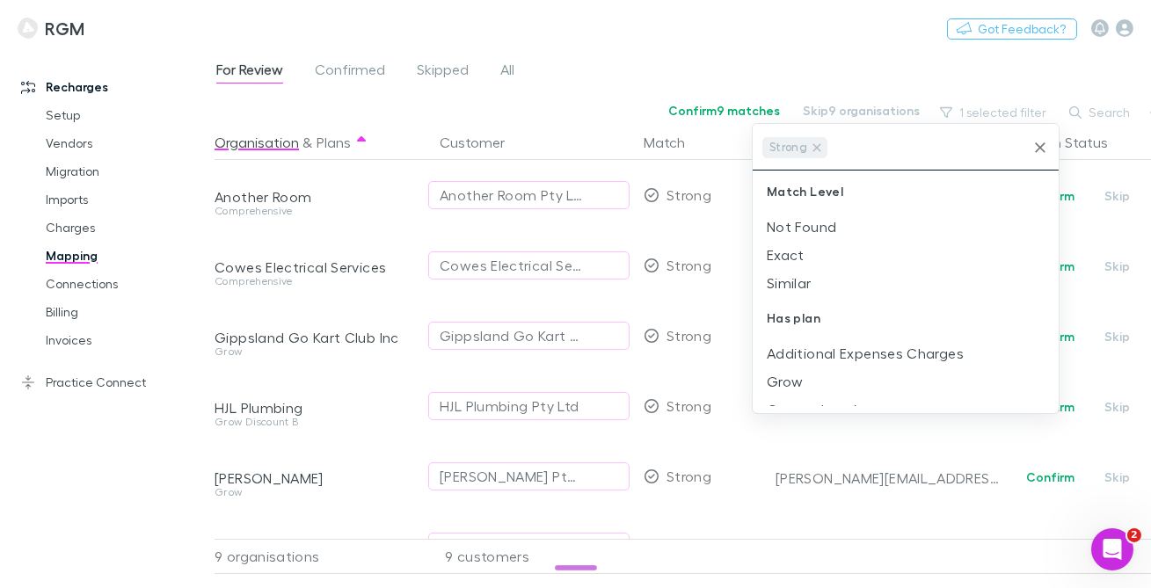
click at [584, 77] on div at bounding box center [575, 294] width 1151 height 588
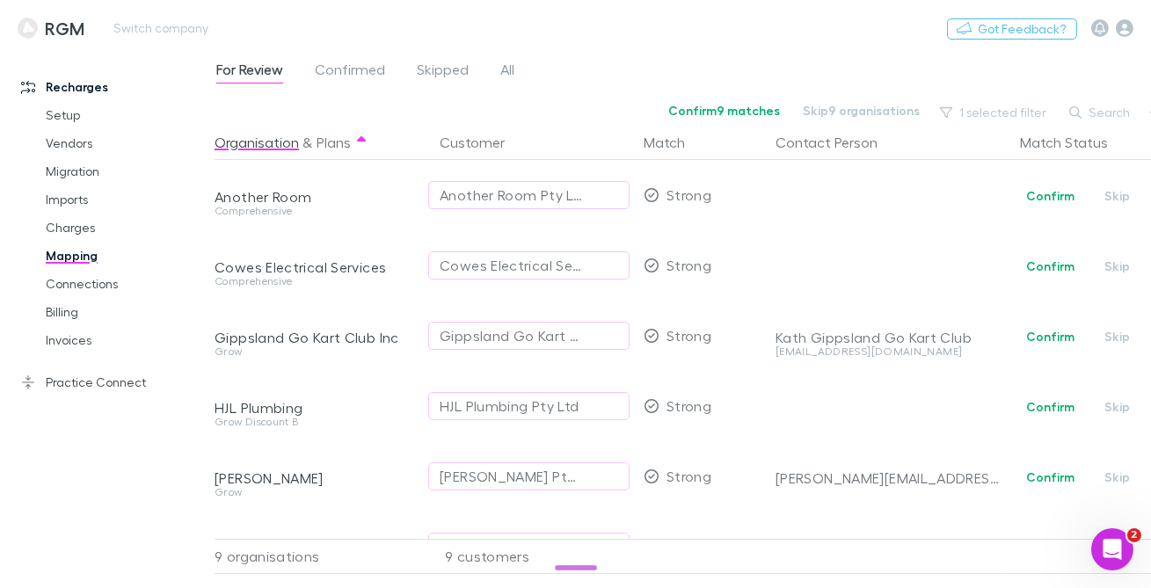
drag, startPoint x: 610, startPoint y: 66, endPoint x: 589, endPoint y: 20, distance: 50.4
click at [610, 66] on div "For Review Confirmed Skipped All" at bounding box center [683, 74] width 936 height 33
click at [128, 383] on link "Practice Connect" at bounding box center [107, 382] width 207 height 28
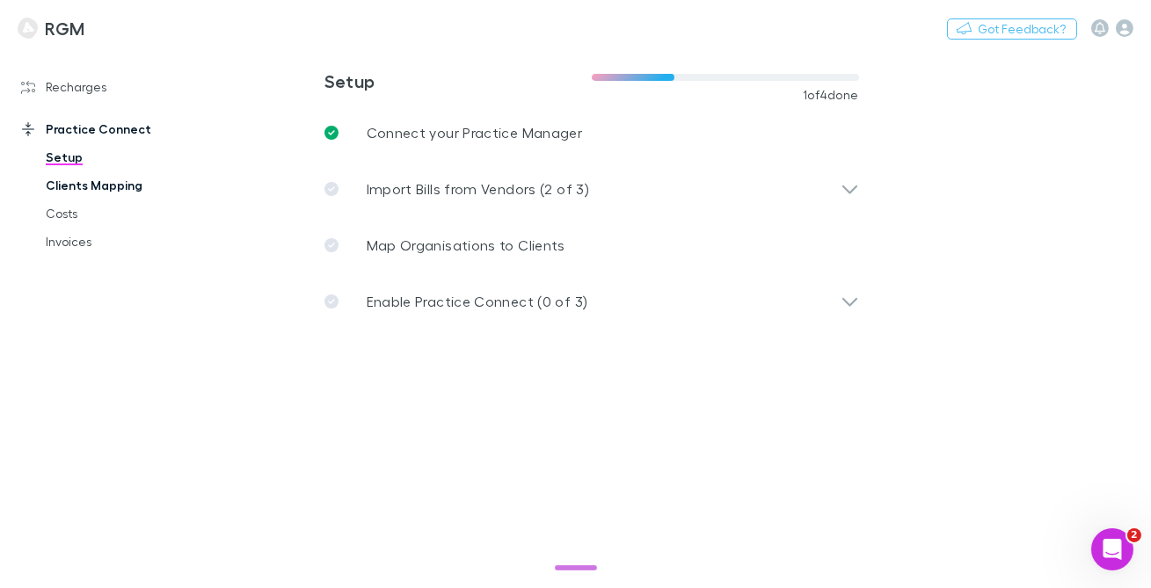
click at [127, 191] on link "Clients Mapping" at bounding box center [119, 185] width 183 height 28
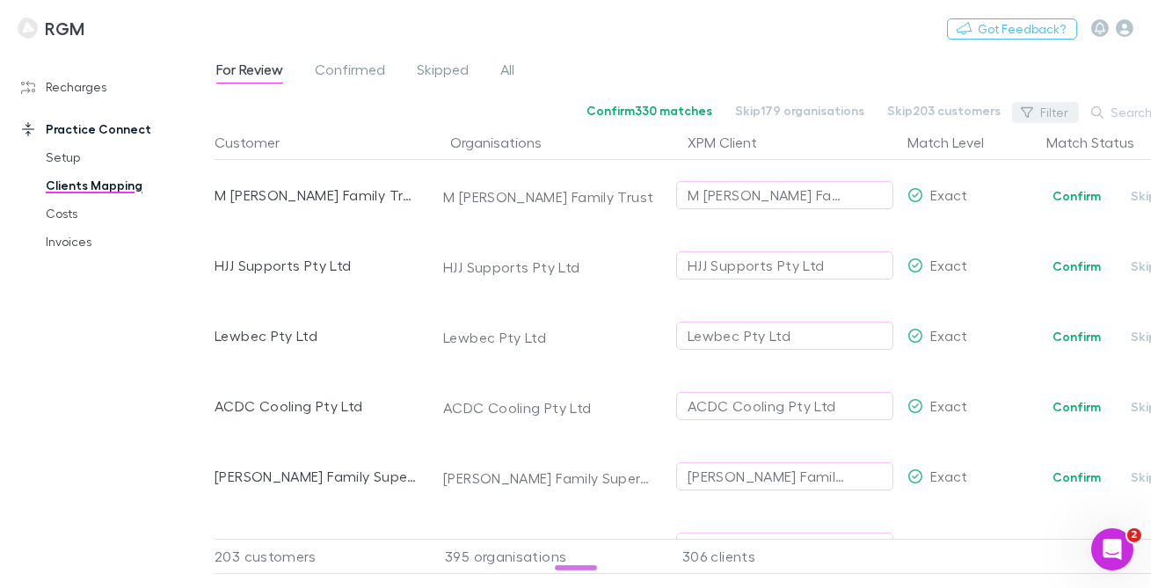
click at [1049, 110] on button "Filter" at bounding box center [1045, 112] width 67 height 21
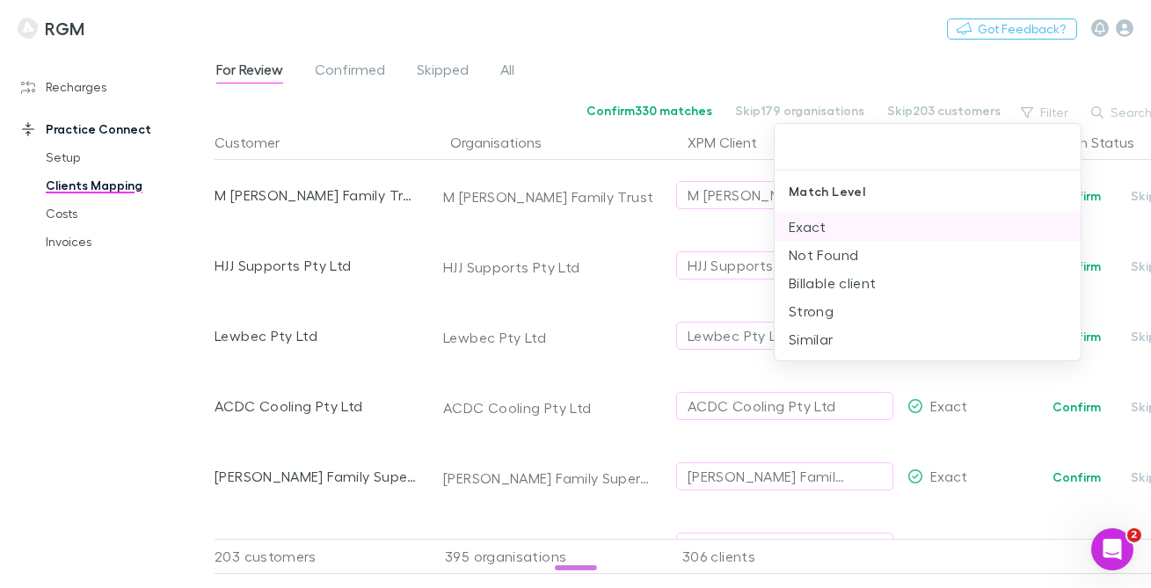
drag, startPoint x: 854, startPoint y: 277, endPoint x: 941, endPoint y: 215, distance: 106.6
click at [854, 277] on li "Billable client" at bounding box center [928, 283] width 306 height 28
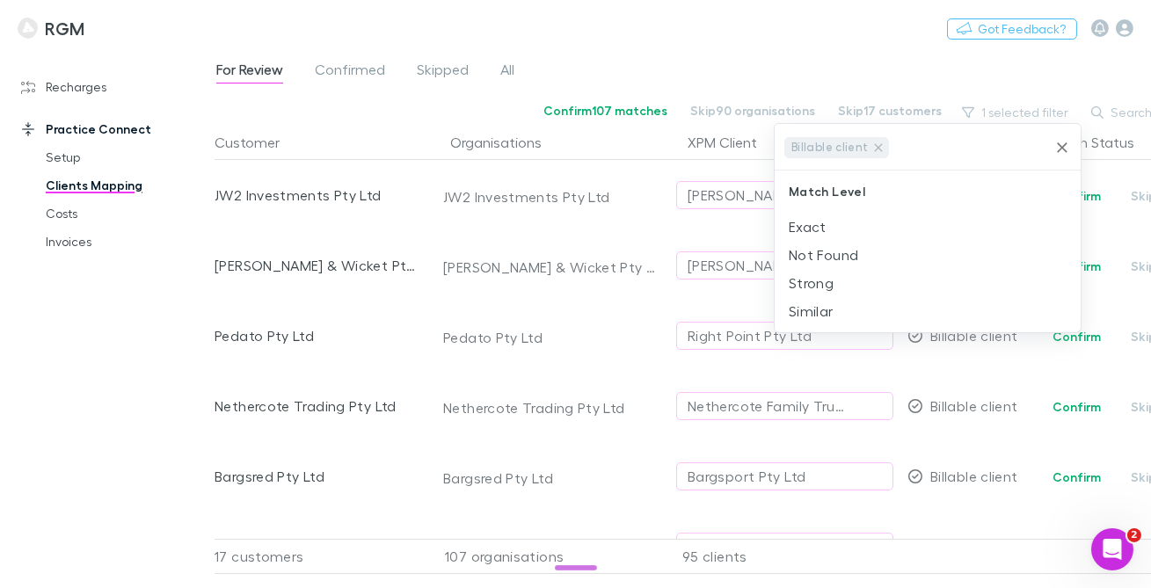
click at [850, 42] on div at bounding box center [575, 294] width 1151 height 588
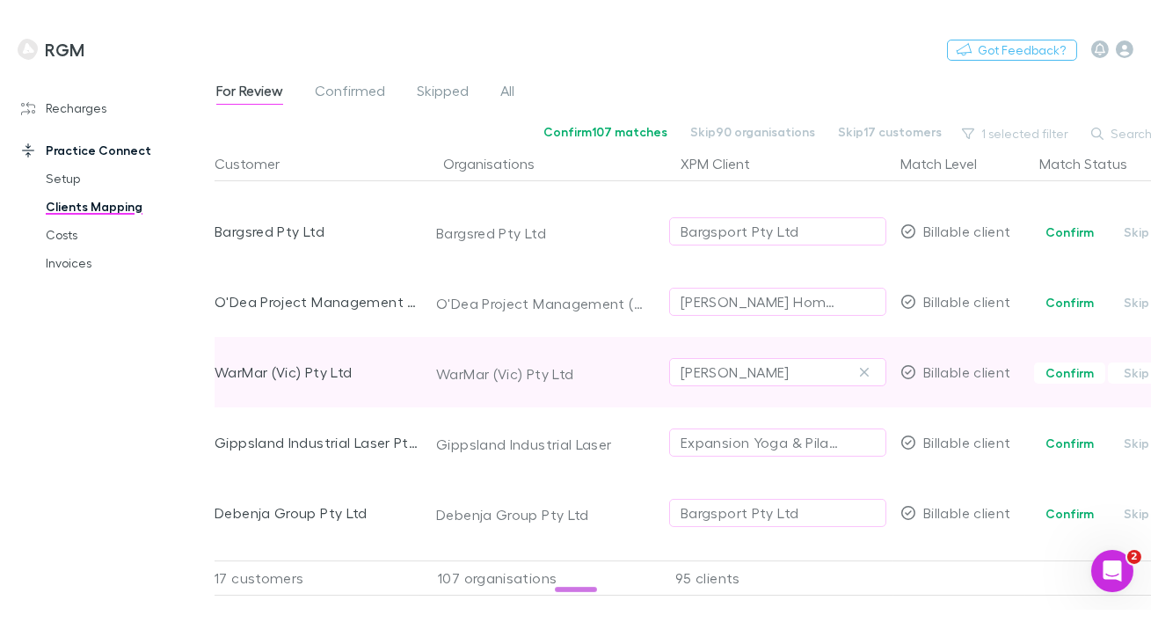
scroll to position [278, 7]
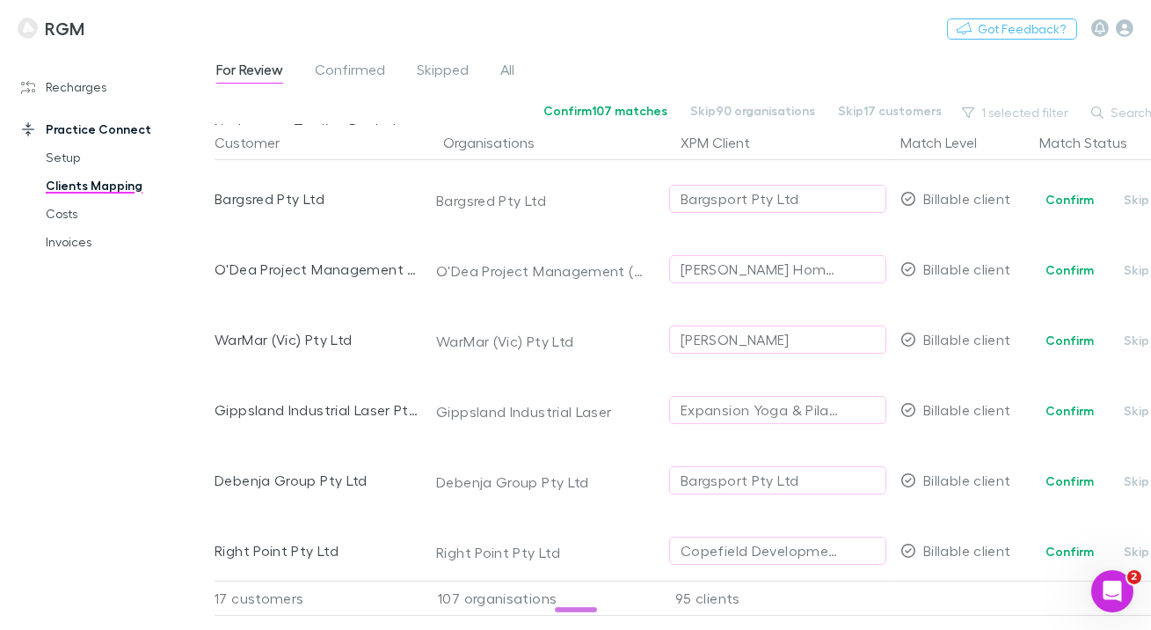
click at [804, 63] on div "For Review Confirmed Skipped All" at bounding box center [683, 74] width 936 height 33
click at [58, 34] on h3 "RGM" at bounding box center [65, 28] width 40 height 21
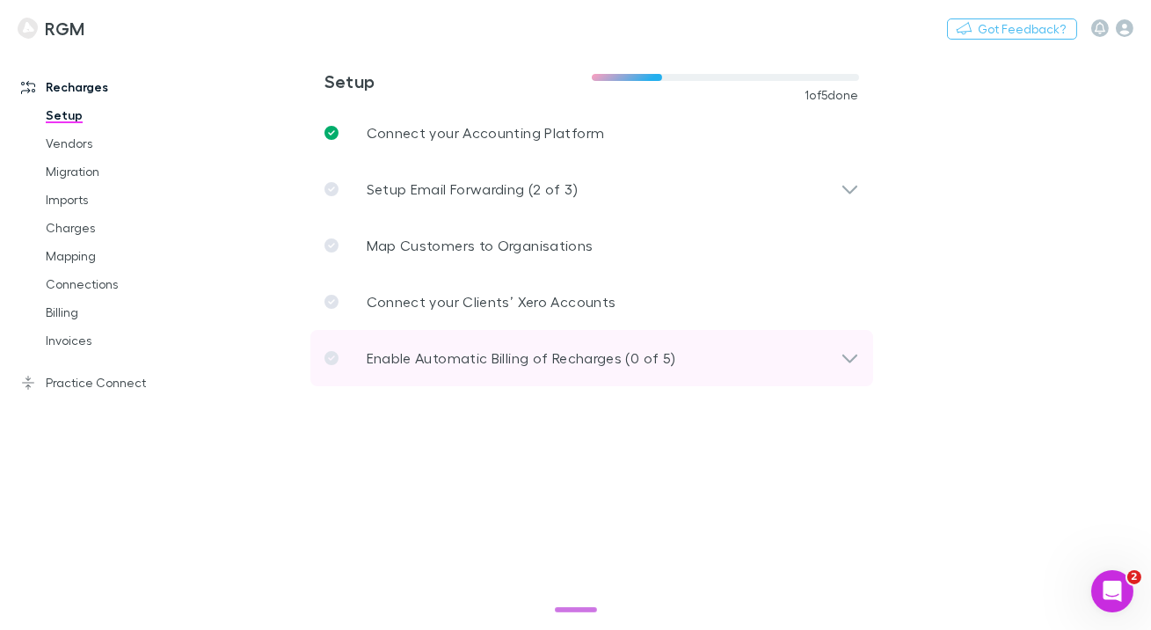
click at [496, 380] on div "Enable Automatic Billing of Recharges (0 of 5)" at bounding box center [591, 358] width 563 height 56
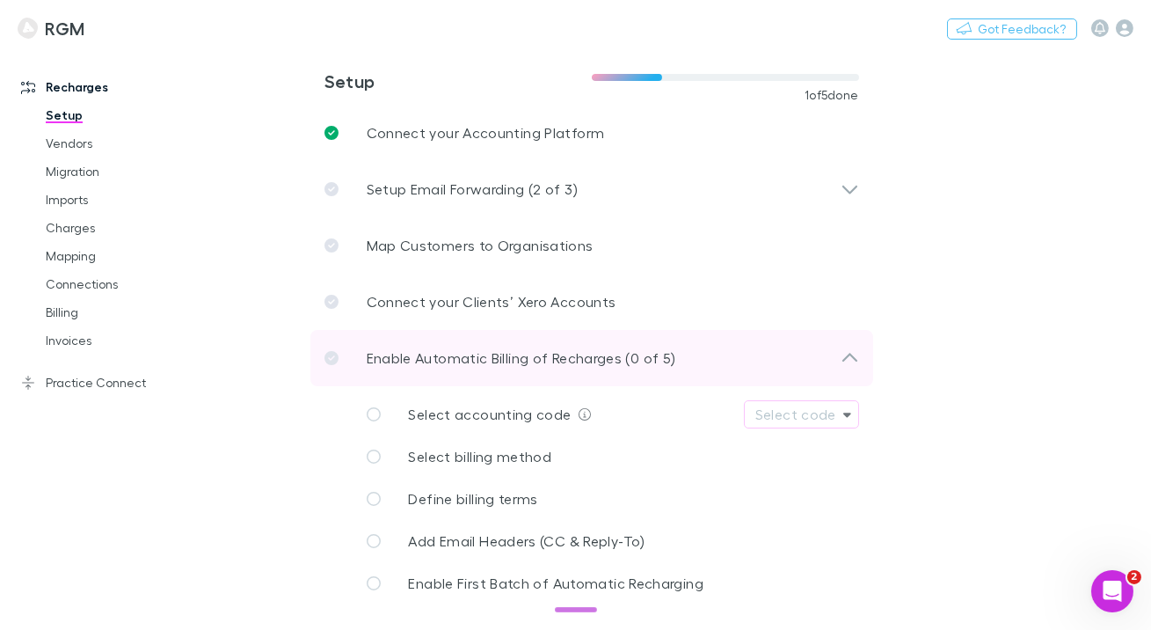
click at [423, 345] on div "Enable Automatic Billing of Recharges (0 of 5)" at bounding box center [591, 358] width 563 height 56
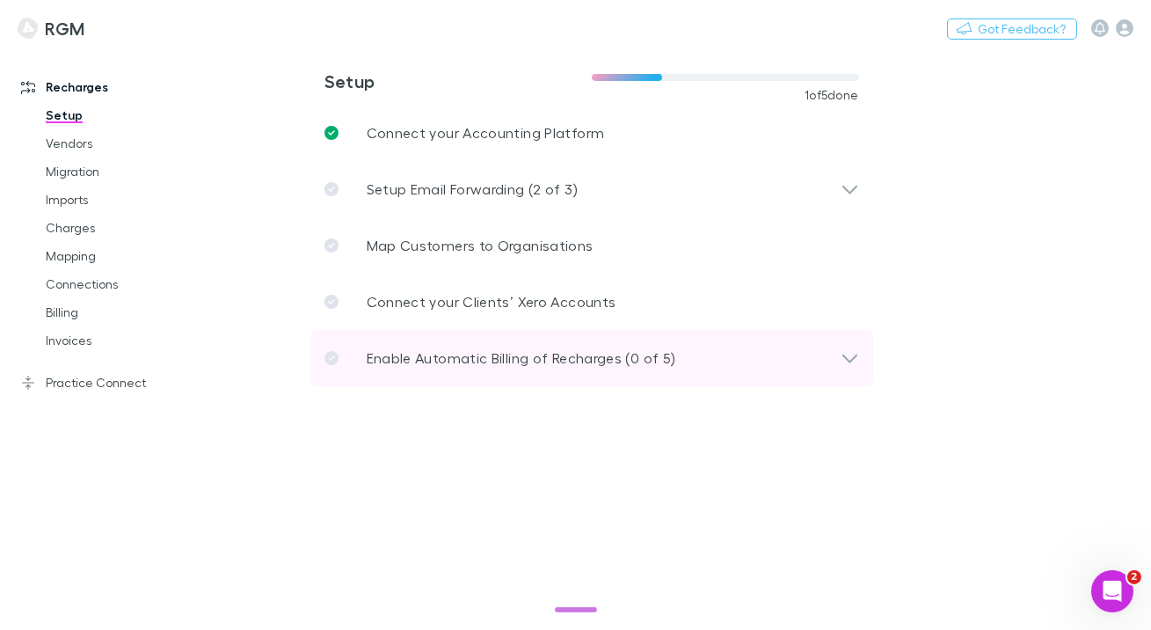
click at [666, 365] on p "Enable Automatic Billing of Recharges (0 of 5)" at bounding box center [521, 357] width 309 height 21
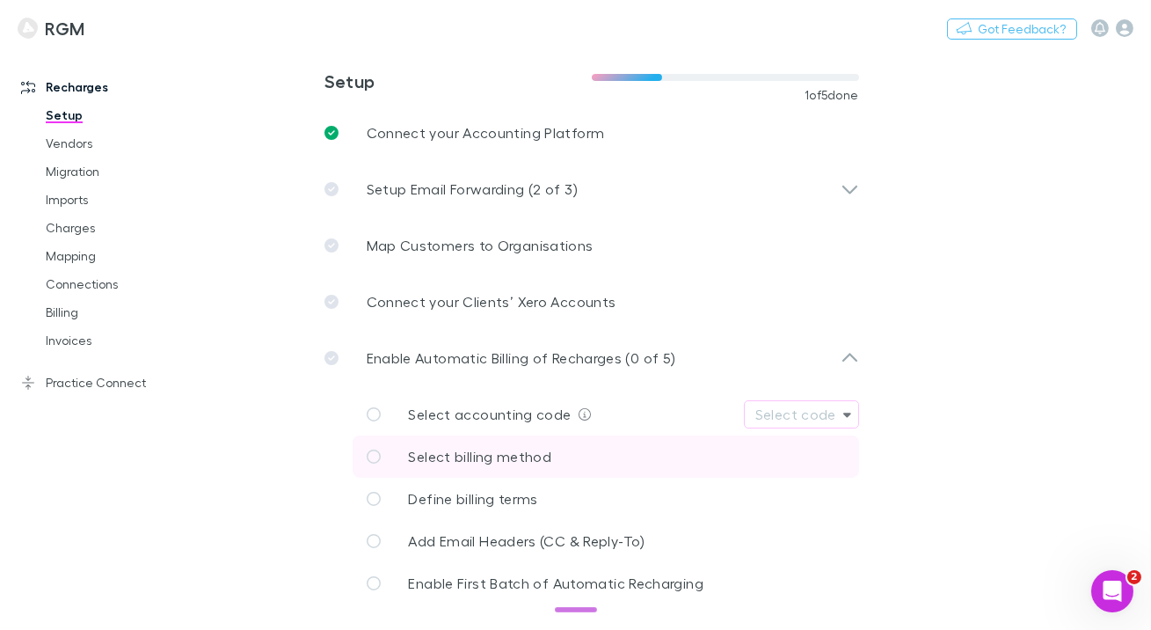
click at [574, 455] on link "Select billing method" at bounding box center [606, 456] width 506 height 42
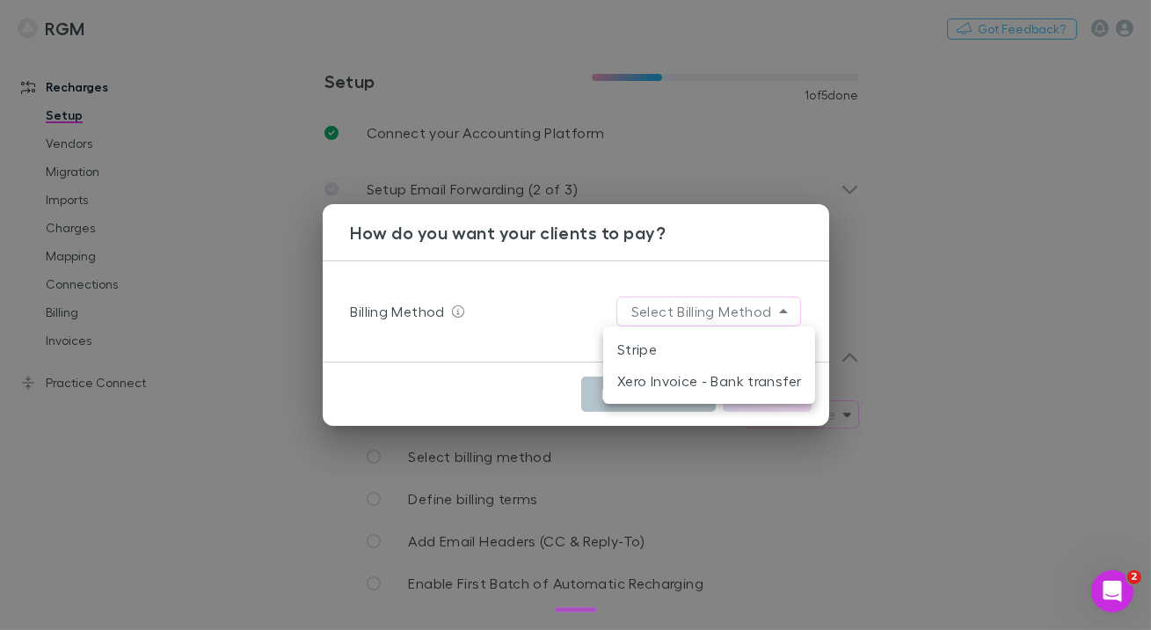
click at [667, 314] on body "**********" at bounding box center [575, 315] width 1151 height 630
click at [691, 341] on li "Stripe" at bounding box center [709, 349] width 212 height 32
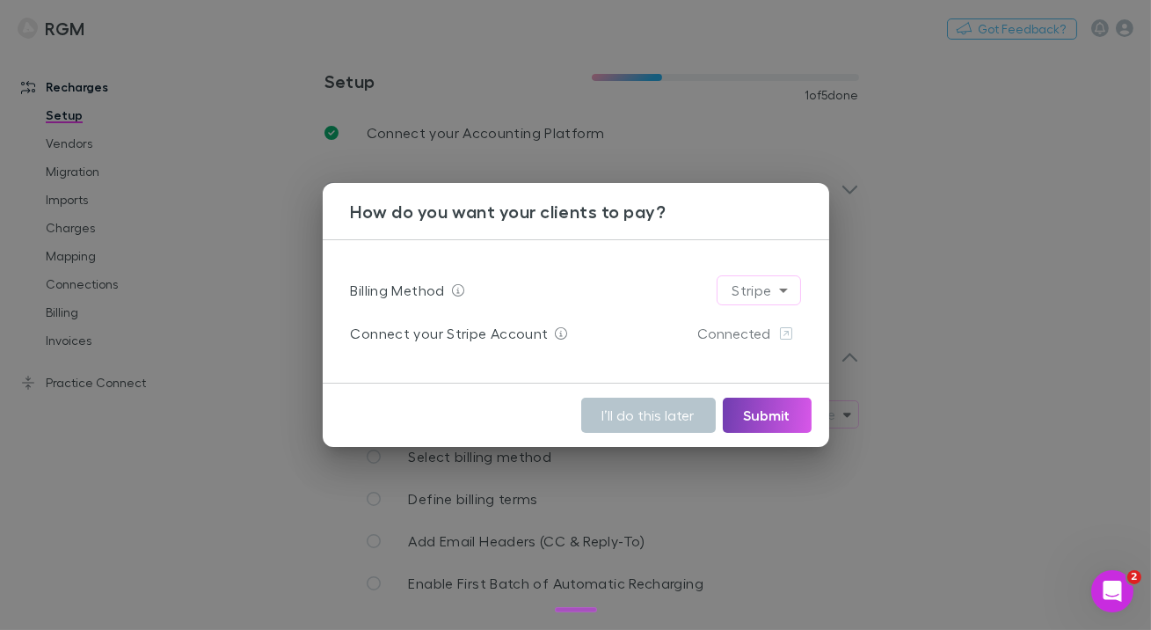
click at [761, 403] on button "Submit" at bounding box center [767, 414] width 89 height 35
click at [266, 409] on div "How do you want your clients to pay? Billing Method Stripe ****** Connect your …" at bounding box center [575, 315] width 1151 height 630
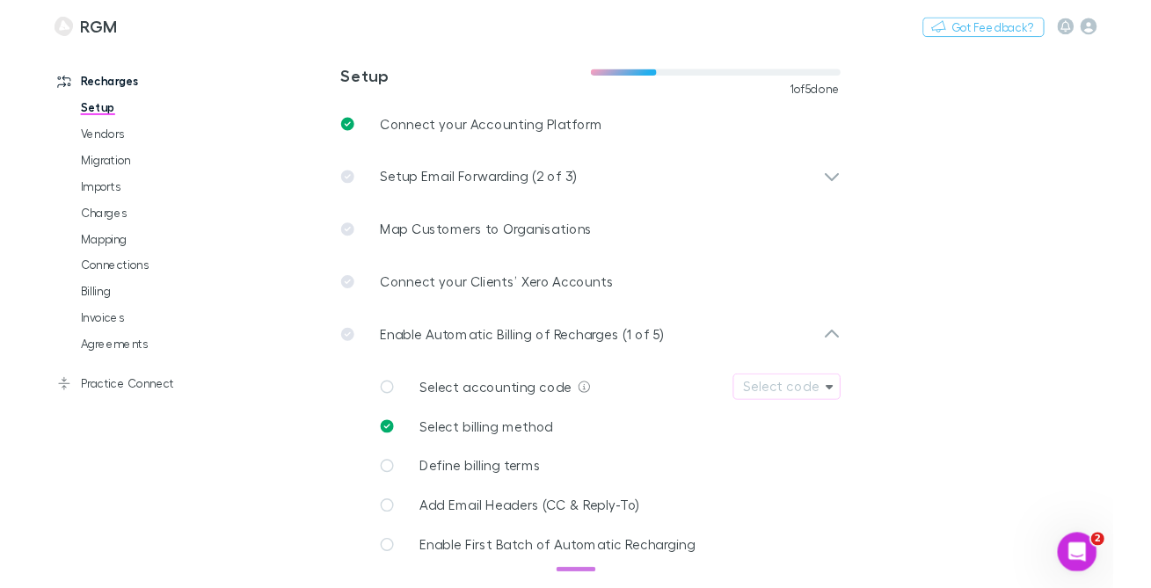
scroll to position [2, 0]
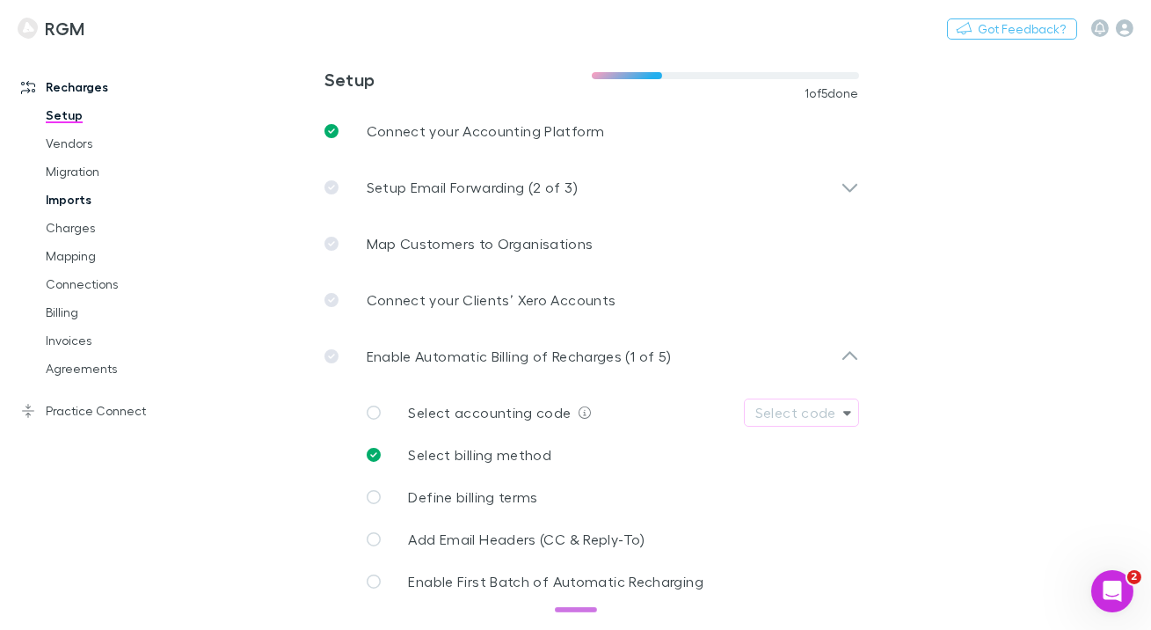
click at [90, 198] on link "Imports" at bounding box center [119, 200] width 183 height 28
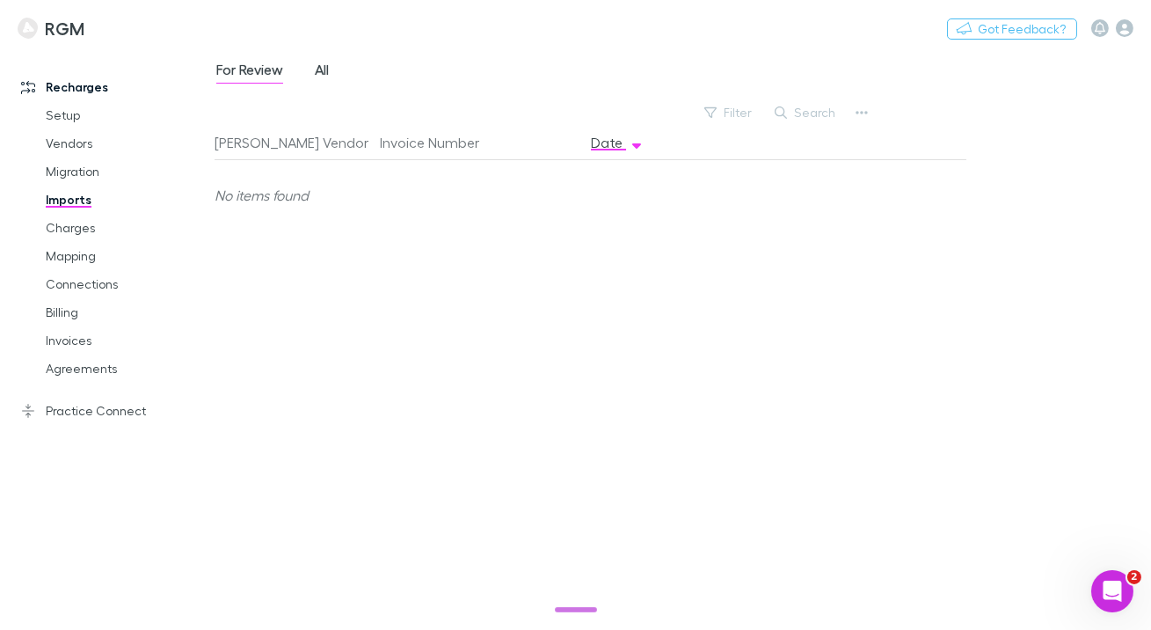
click at [334, 71] on div "For Review All" at bounding box center [280, 72] width 130 height 28
click at [325, 72] on span "All" at bounding box center [322, 72] width 14 height 23
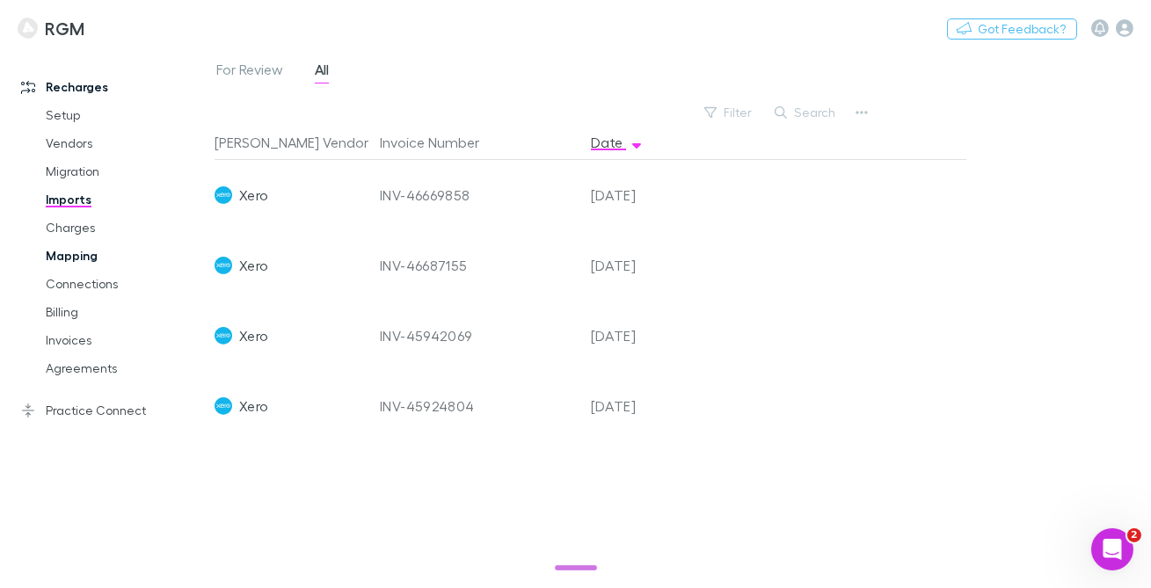
click at [69, 255] on link "Mapping" at bounding box center [119, 256] width 183 height 28
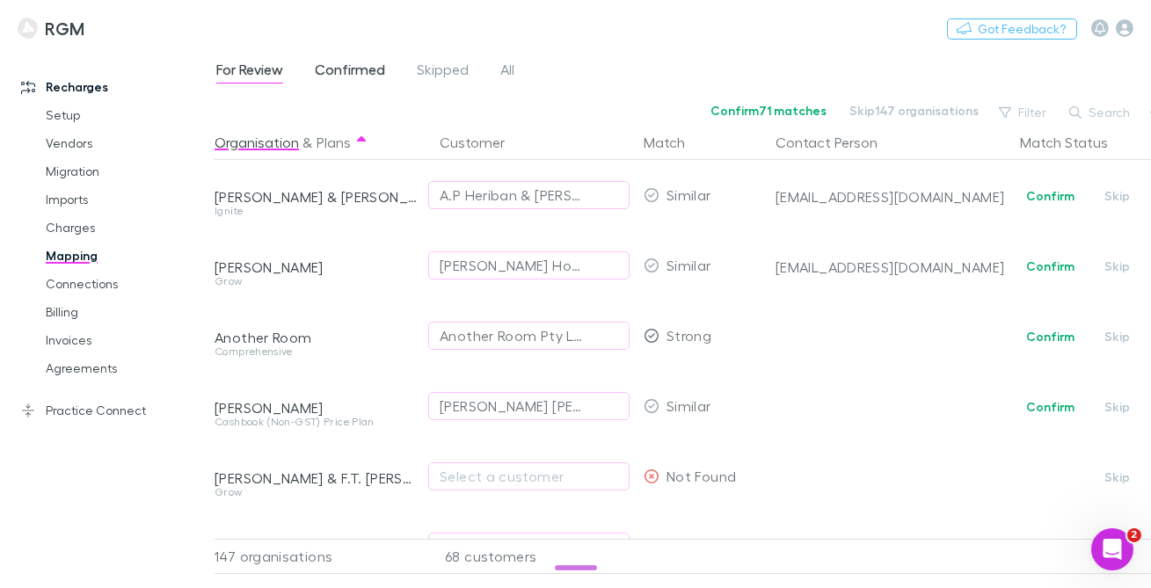
click at [359, 76] on span "Confirmed" at bounding box center [350, 72] width 70 height 23
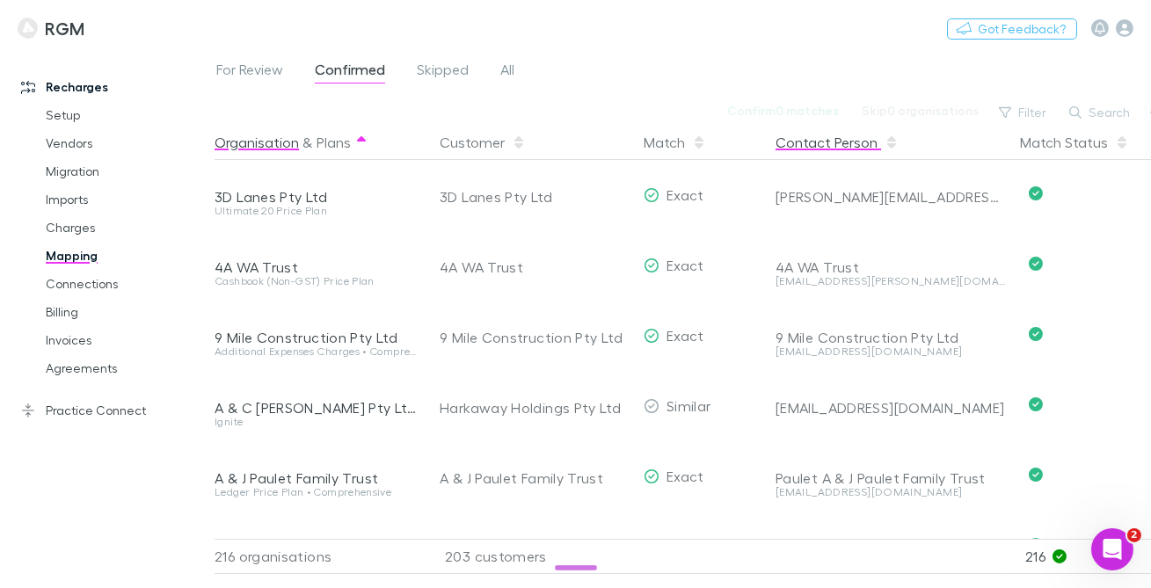
click at [818, 151] on button "Contact Person" at bounding box center [836, 142] width 123 height 35
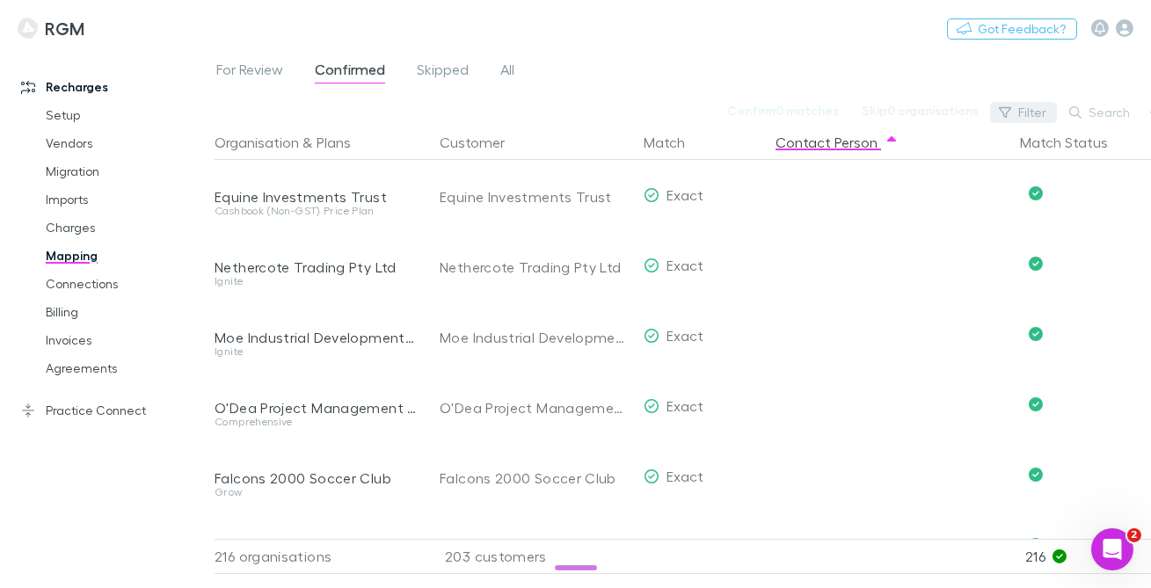
scroll to position [0, 18]
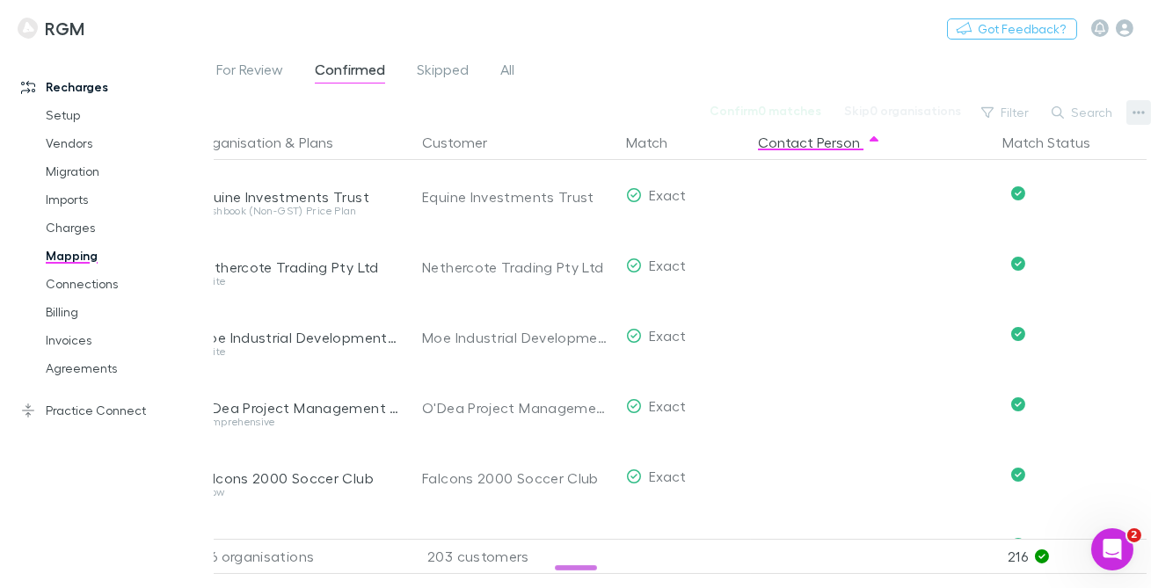
click at [1131, 117] on button "button" at bounding box center [1138, 112] width 25 height 25
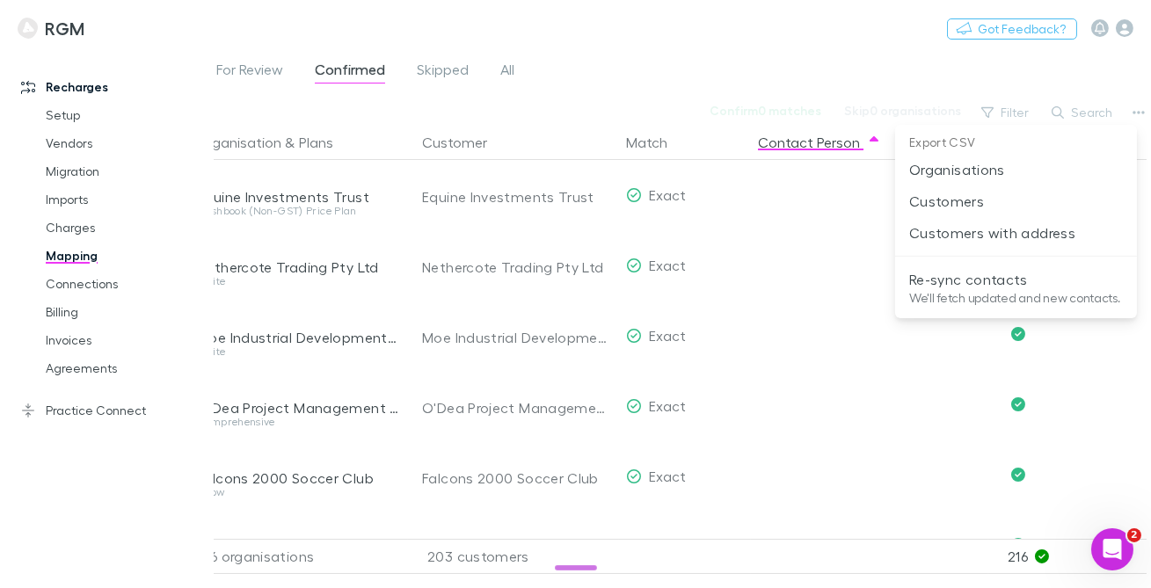
click at [67, 192] on div at bounding box center [575, 294] width 1151 height 588
click at [69, 194] on div at bounding box center [575, 294] width 1151 height 588
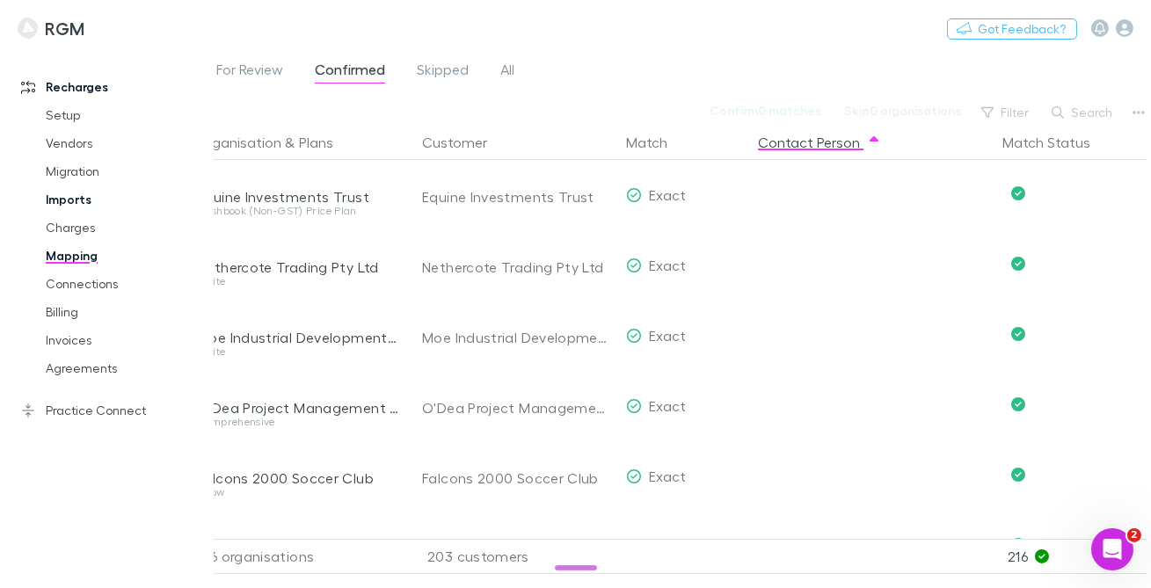
click at [73, 200] on link "Imports" at bounding box center [119, 200] width 183 height 28
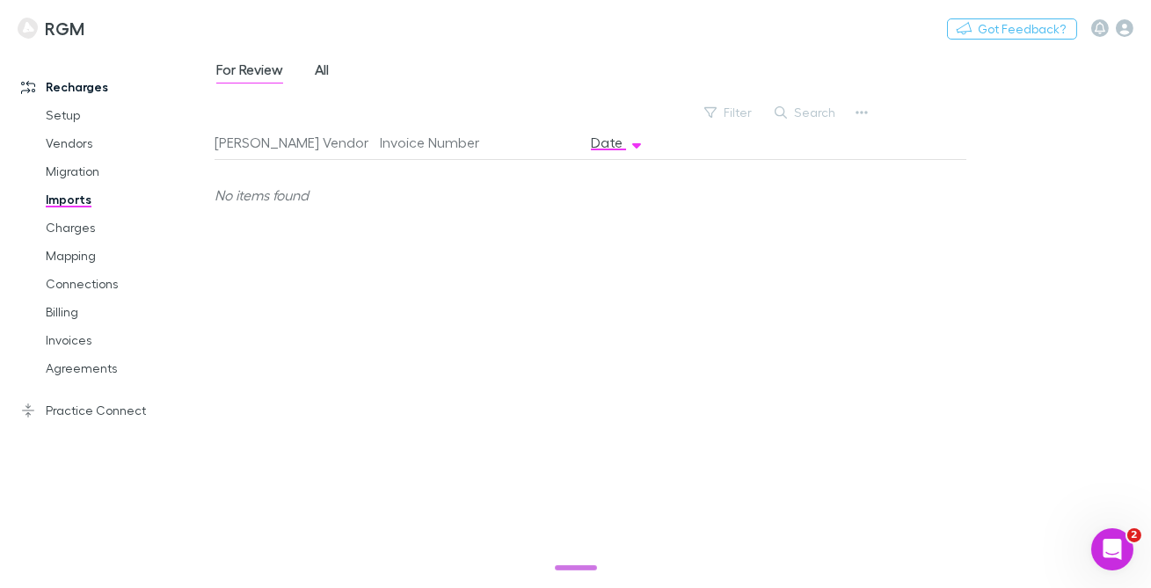
click at [331, 68] on link "All" at bounding box center [322, 72] width 18 height 28
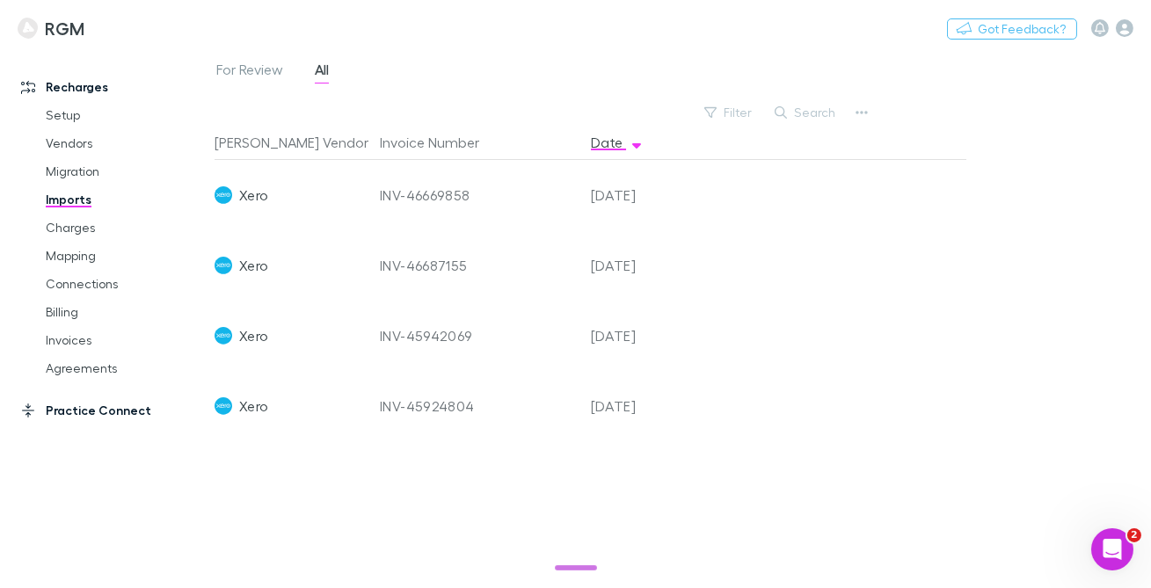
click at [86, 409] on link "Practice Connect" at bounding box center [107, 411] width 207 height 28
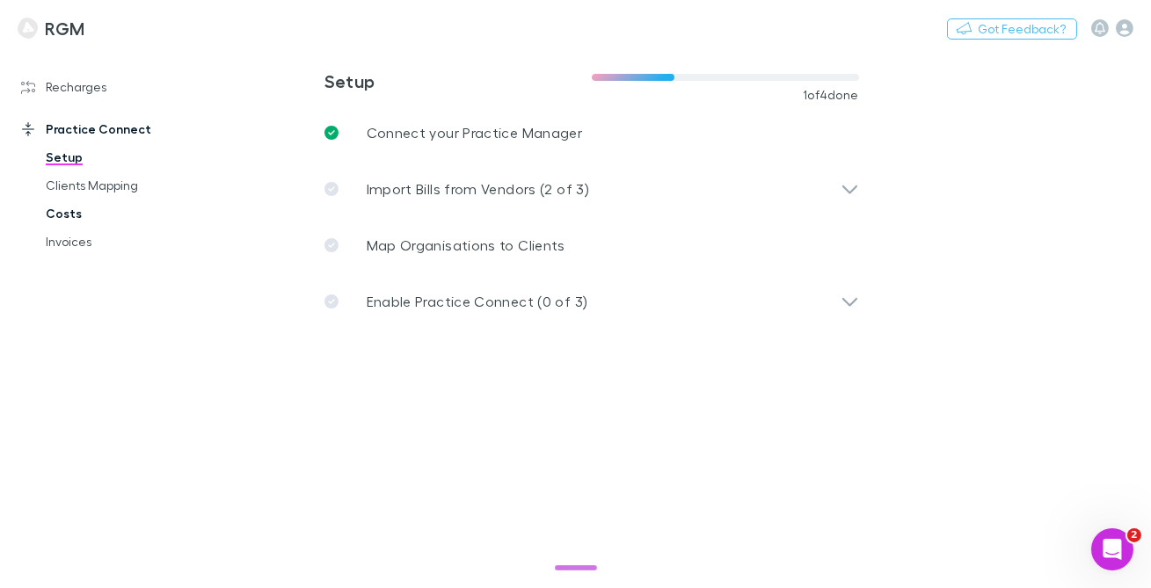
click at [90, 219] on link "Costs" at bounding box center [119, 214] width 183 height 28
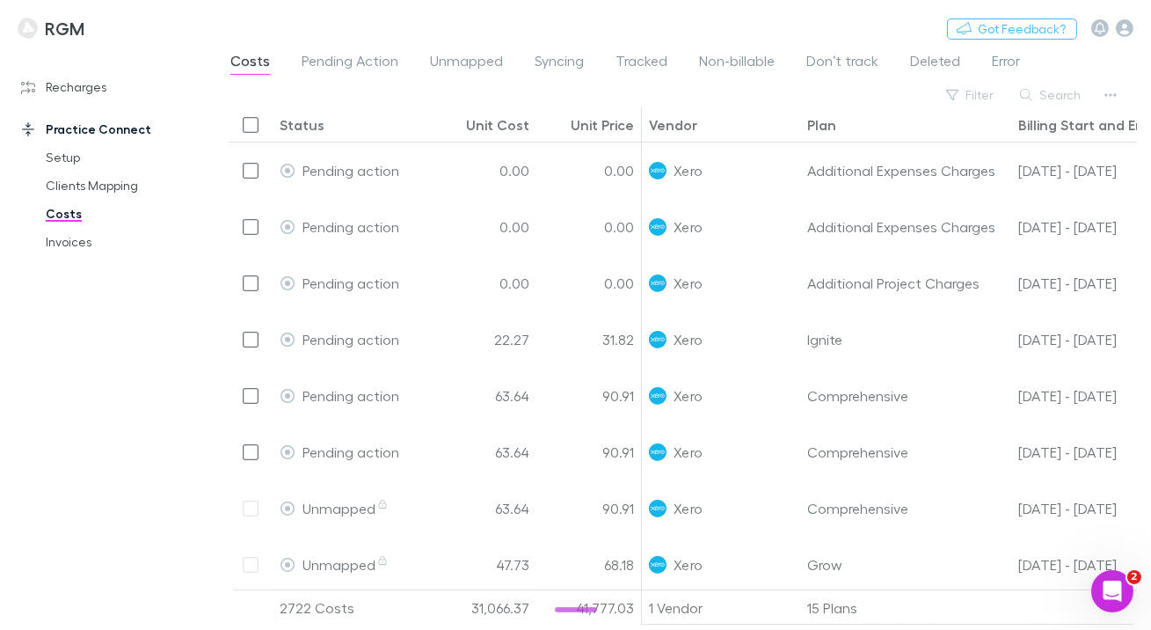
click at [593, 613] on div at bounding box center [1029, 618] width 1600 height 12
click at [584, 610] on div "4/9 completed" at bounding box center [575, 599] width 138 height 26
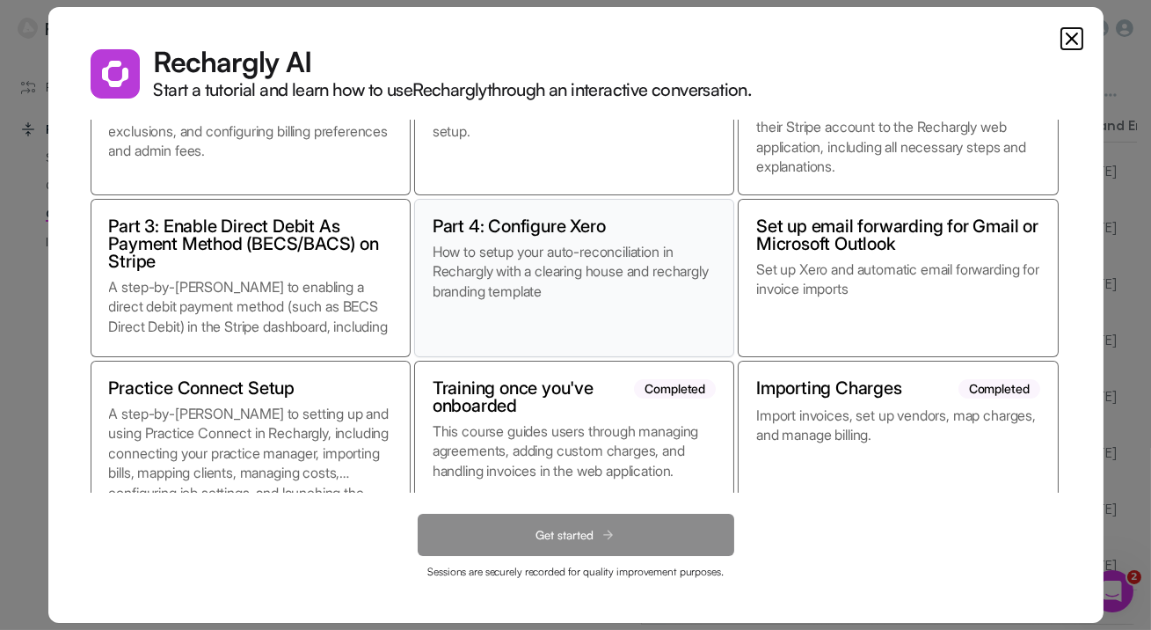
scroll to position [154, 0]
